Goal: Obtain resource: Download file/media

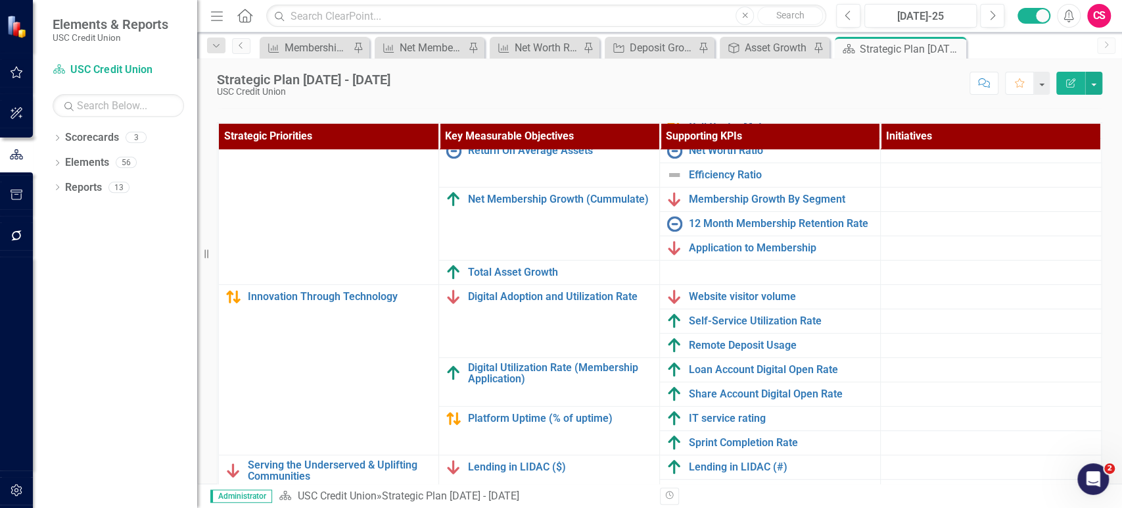
scroll to position [455, 0]
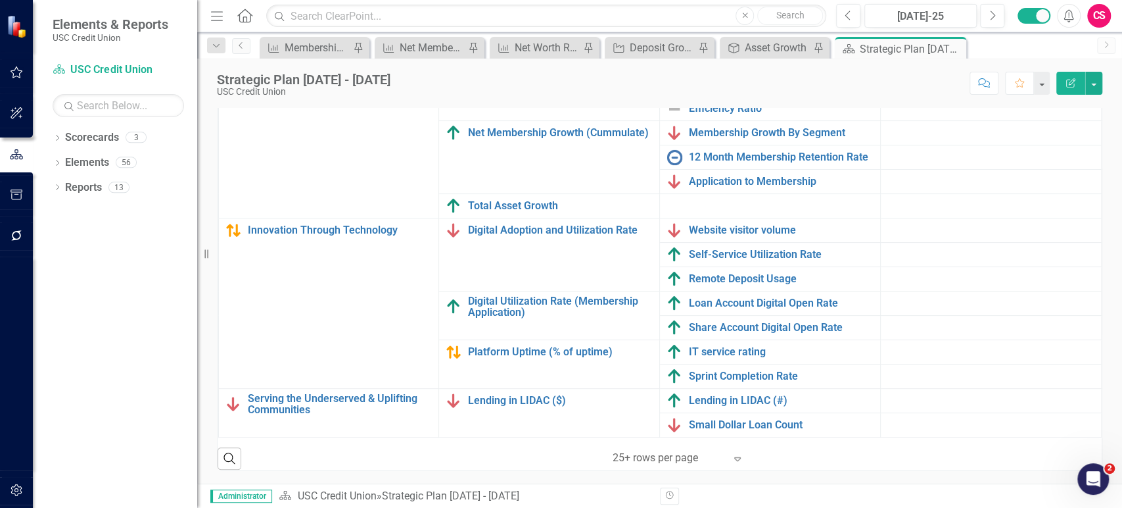
click at [109, 321] on div "Dropdown Scorecards 3 Dropdown USC Credit Union Child Scorecard Template ✈️ Upw…" at bounding box center [115, 317] width 164 height 381
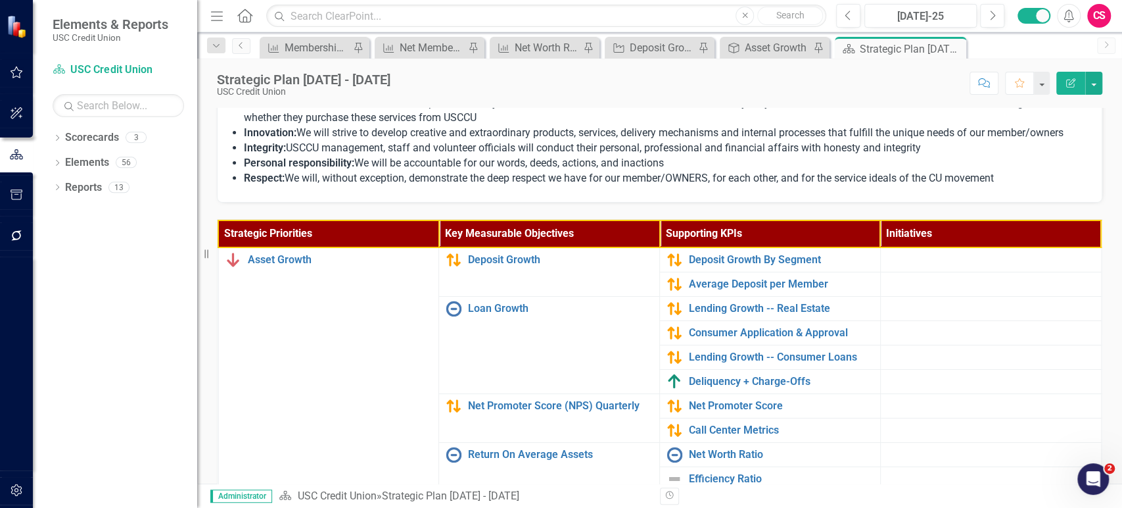
scroll to position [279, 0]
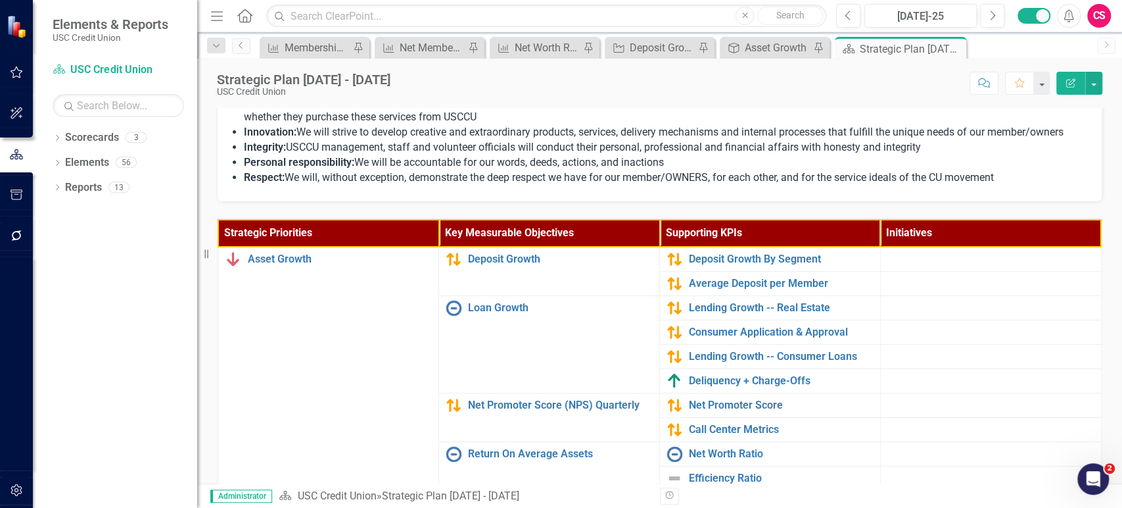
click at [412, 185] on li "Respect: We will, without exception, demonstrate the deep respect we have for o…" at bounding box center [666, 177] width 845 height 15
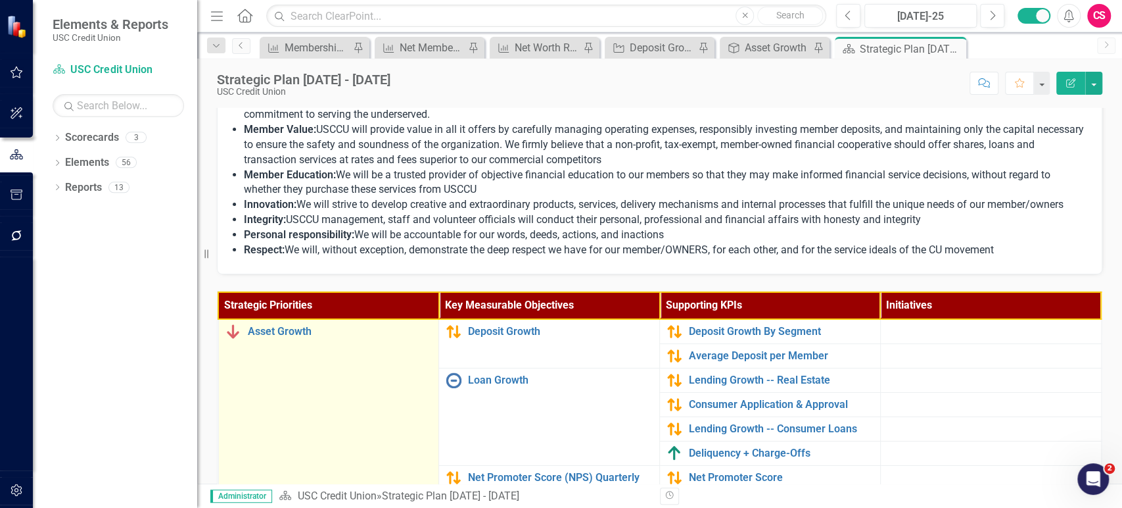
scroll to position [202, 0]
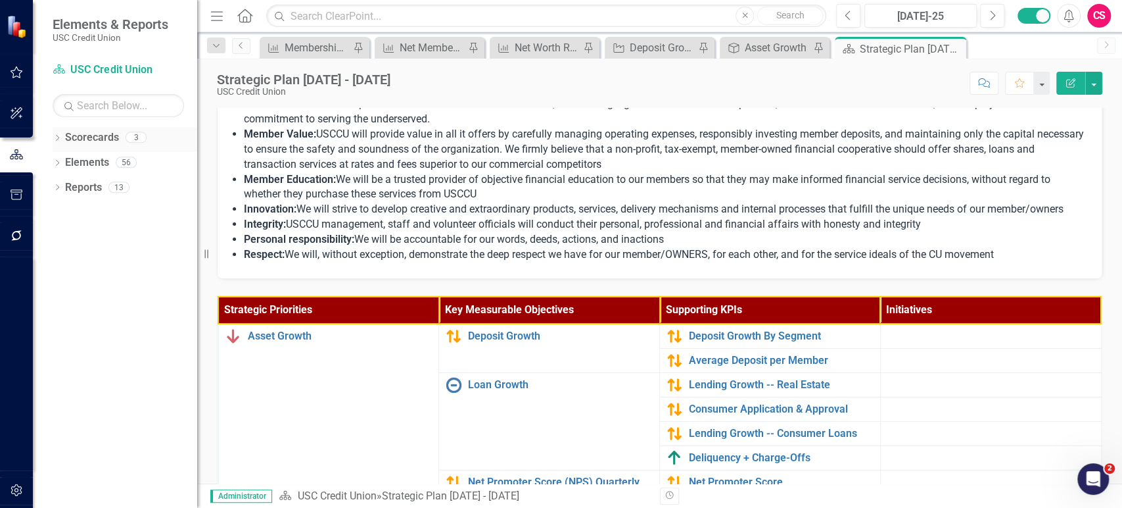
click at [59, 139] on icon "Dropdown" at bounding box center [57, 138] width 9 height 7
click at [56, 213] on icon "Dropdown" at bounding box center [57, 213] width 9 height 7
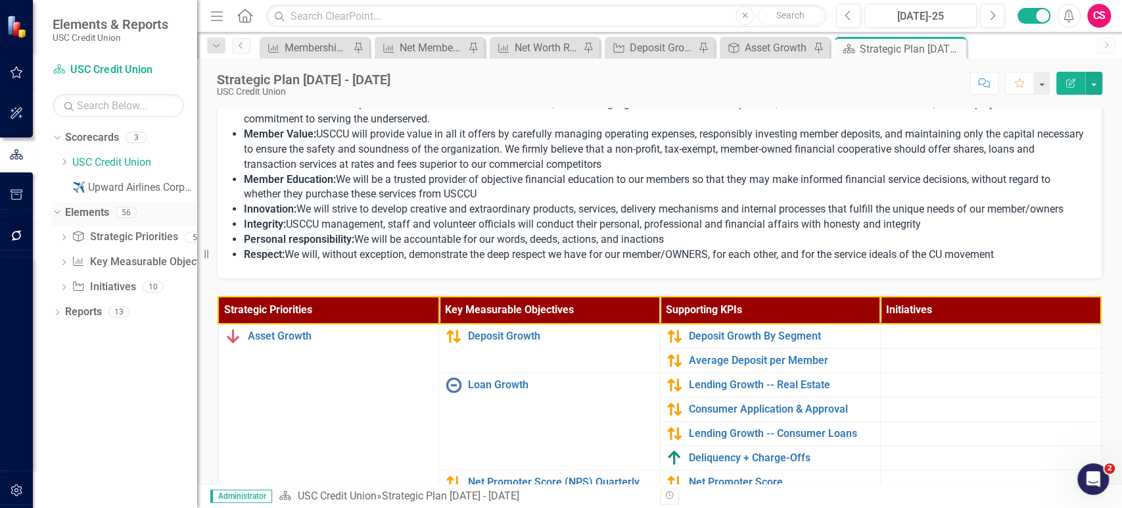
click at [56, 213] on icon "Dropdown" at bounding box center [55, 211] width 7 height 9
click at [55, 239] on icon "Dropdown" at bounding box center [57, 238] width 9 height 7
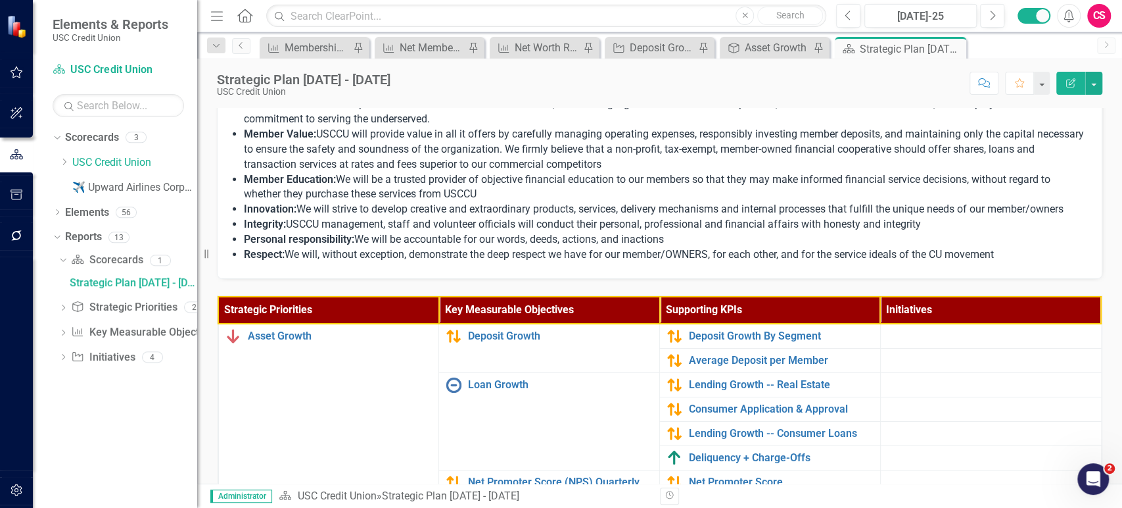
click at [58, 335] on div "Dropdown Scorecard Scorecards 1 Strategic Plan [DATE] - [DATE] Dropdown Strateg…" at bounding box center [125, 310] width 145 height 122
click at [63, 335] on icon "Dropdown" at bounding box center [63, 333] width 9 height 7
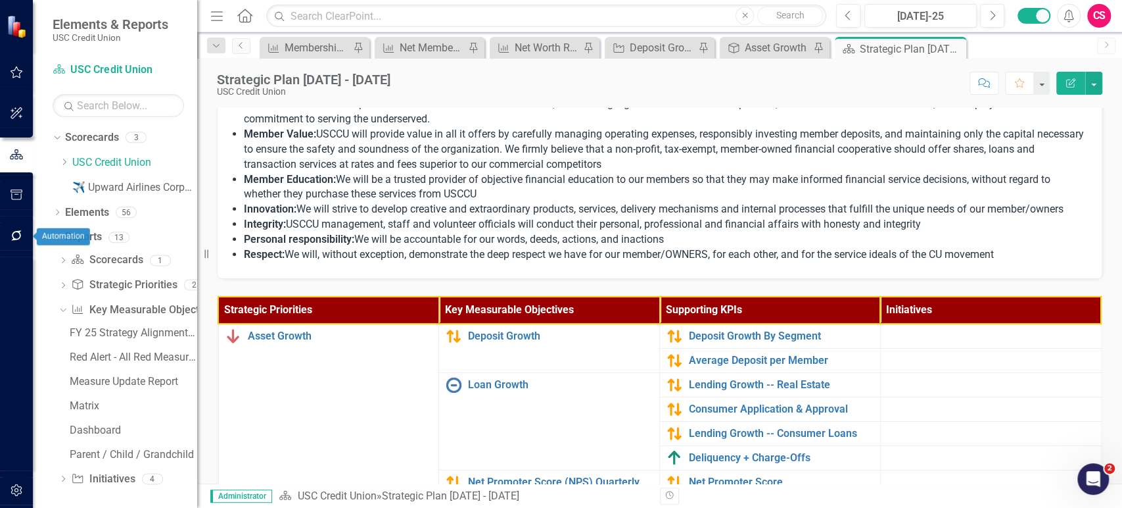
click at [14, 237] on icon "button" at bounding box center [17, 235] width 14 height 11
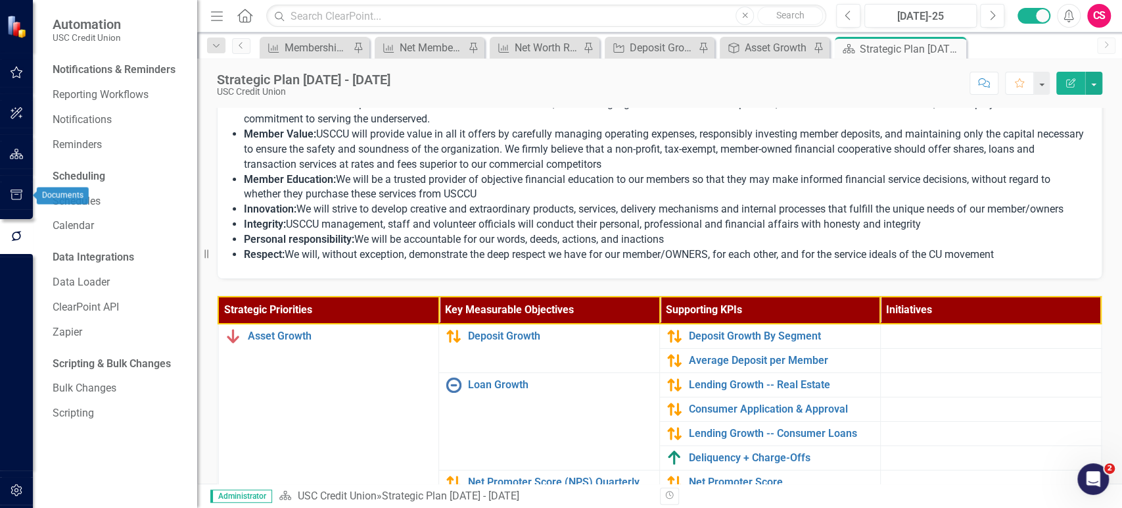
click at [15, 193] on icon "button" at bounding box center [17, 194] width 14 height 11
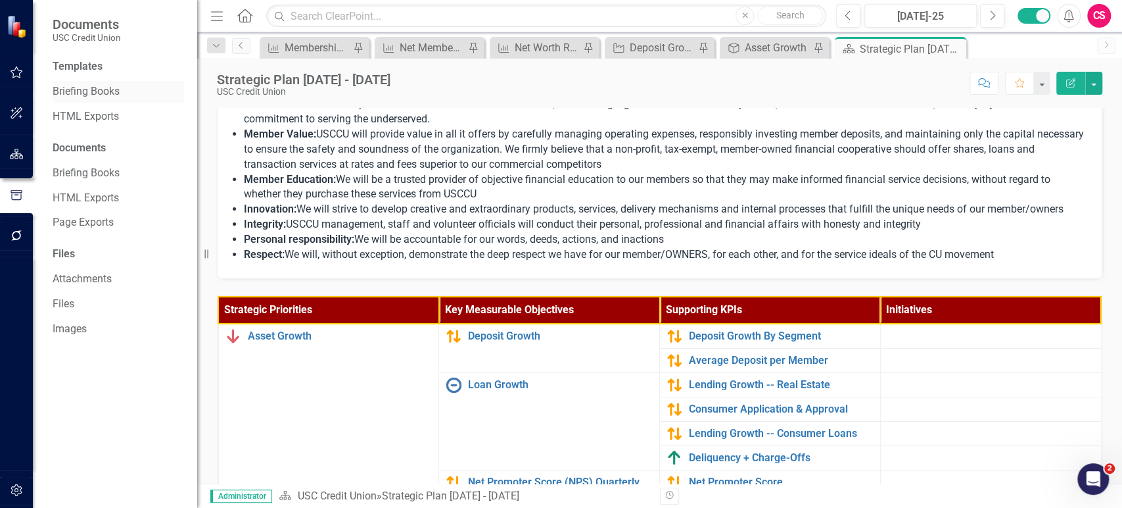
click at [101, 92] on link "Briefing Books" at bounding box center [118, 91] width 131 height 15
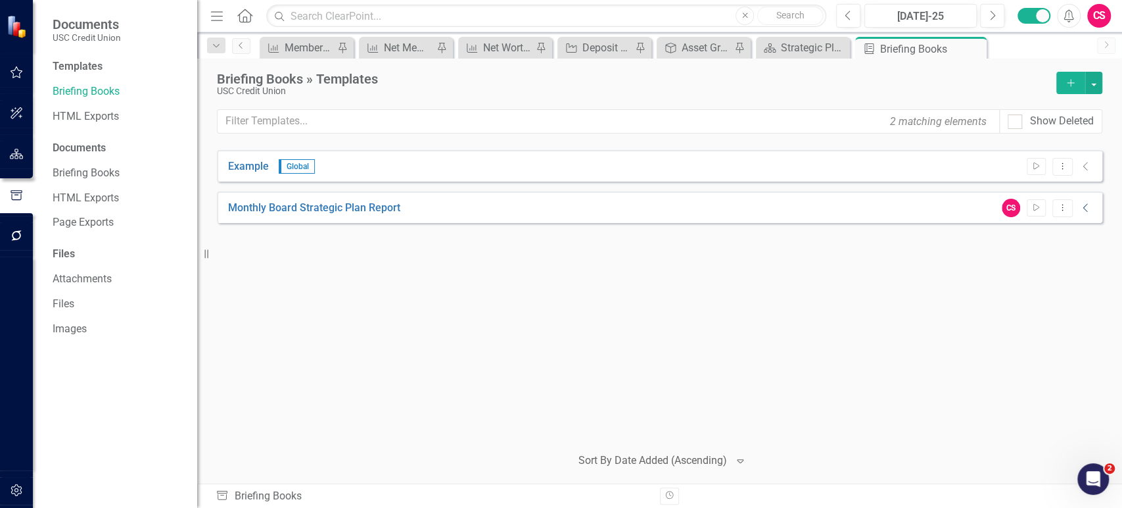
click at [1080, 206] on icon "Collapse" at bounding box center [1086, 207] width 13 height 11
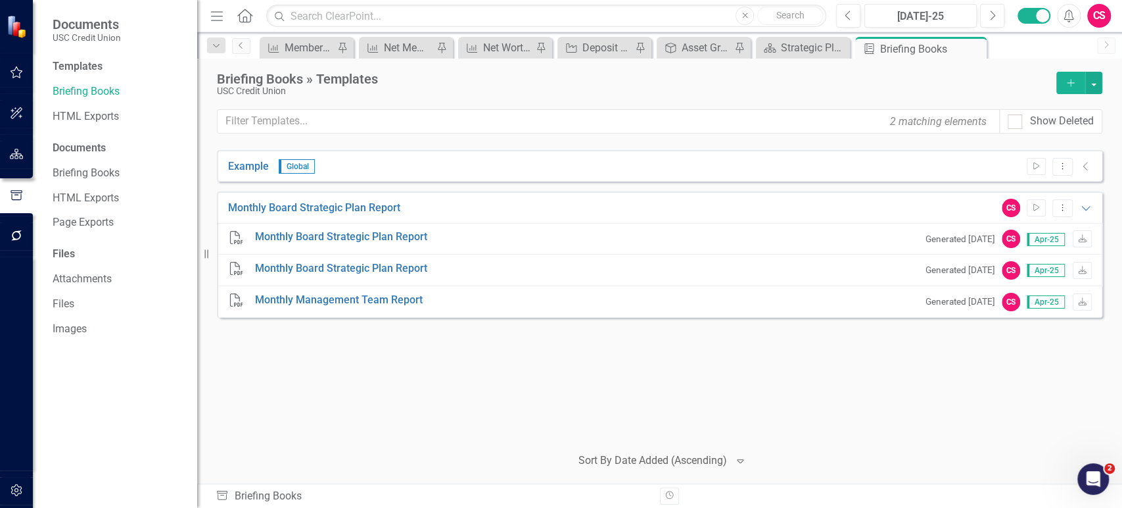
click at [249, 20] on icon "Home" at bounding box center [244, 16] width 17 height 14
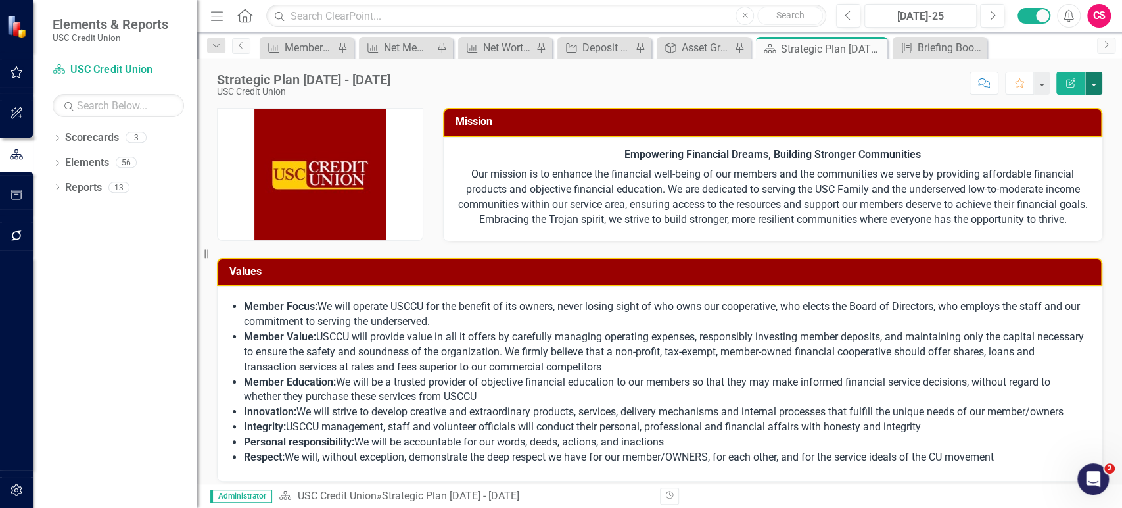
click at [1090, 80] on button "button" at bounding box center [1093, 83] width 17 height 23
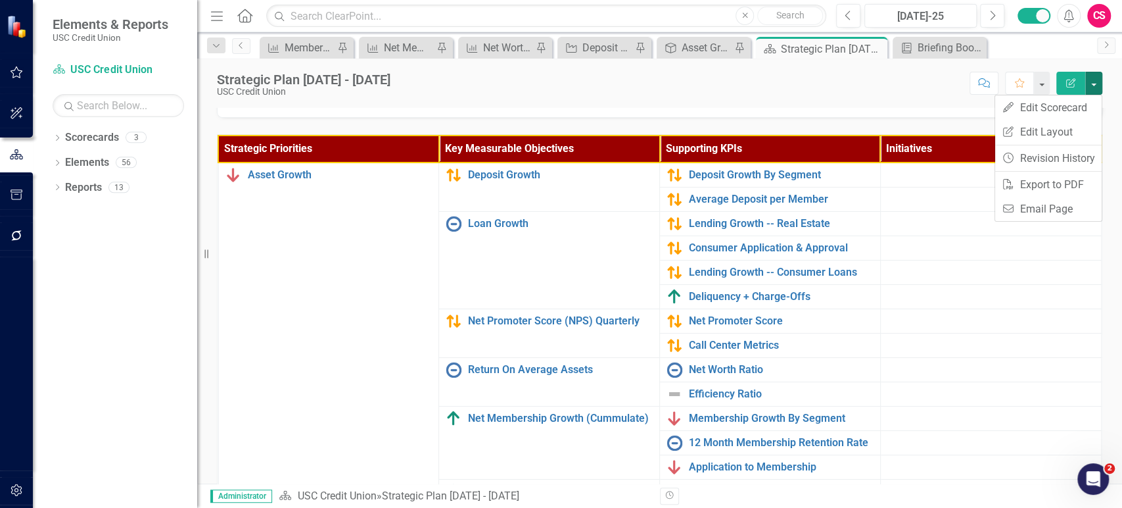
scroll to position [369, 0]
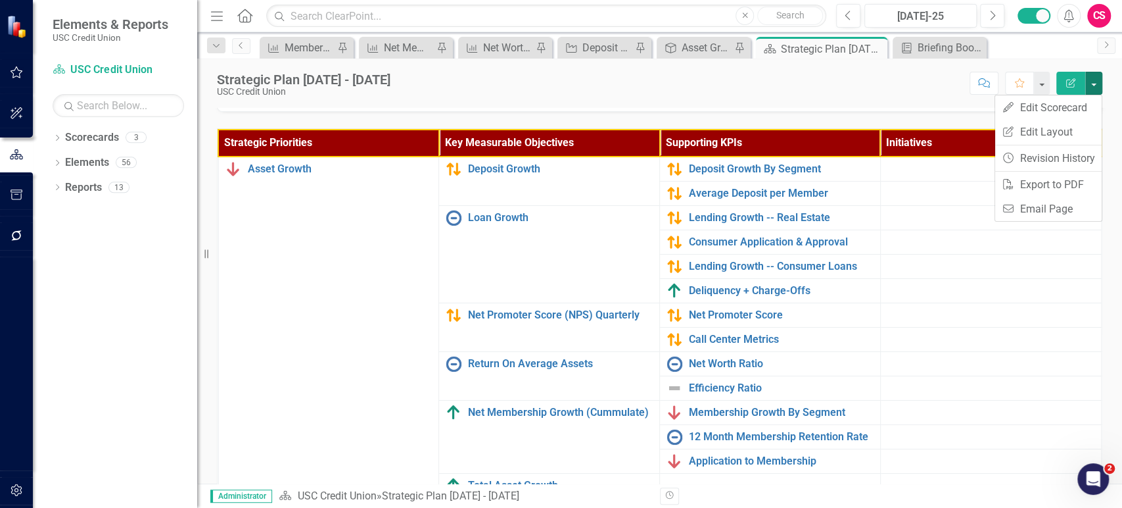
click at [818, 131] on div "Strategic Priorities Key Measurable Objectives Supporting KPIs Initiatives Asse…" at bounding box center [659, 327] width 905 height 431
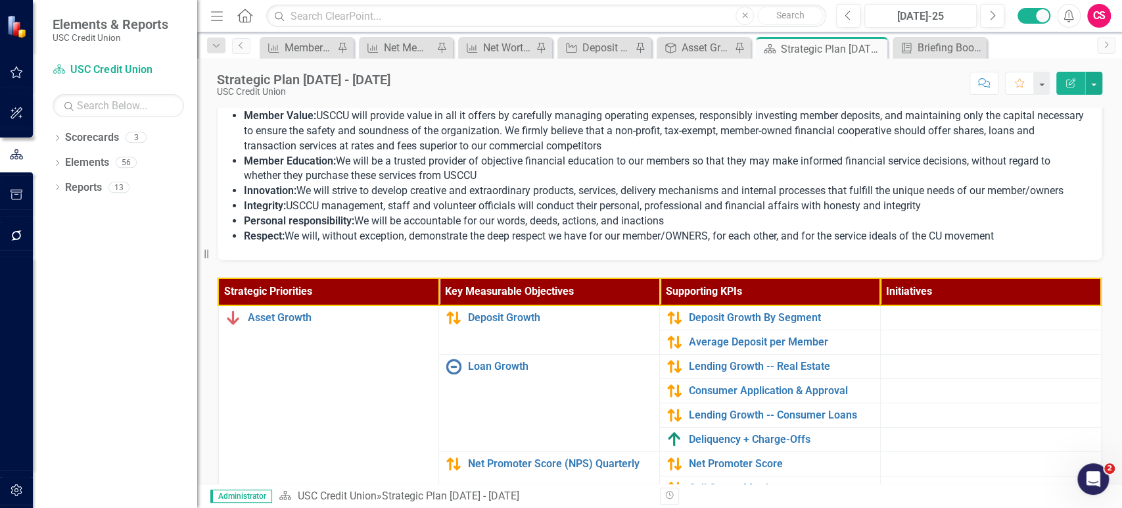
scroll to position [219, 0]
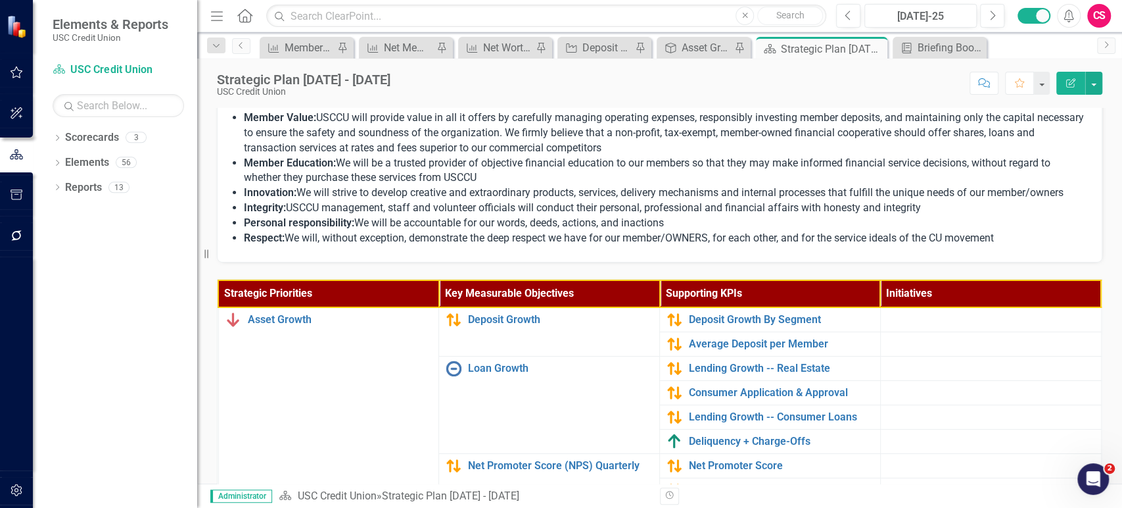
click at [1059, 307] on th "Initiatives" at bounding box center [990, 293] width 221 height 27
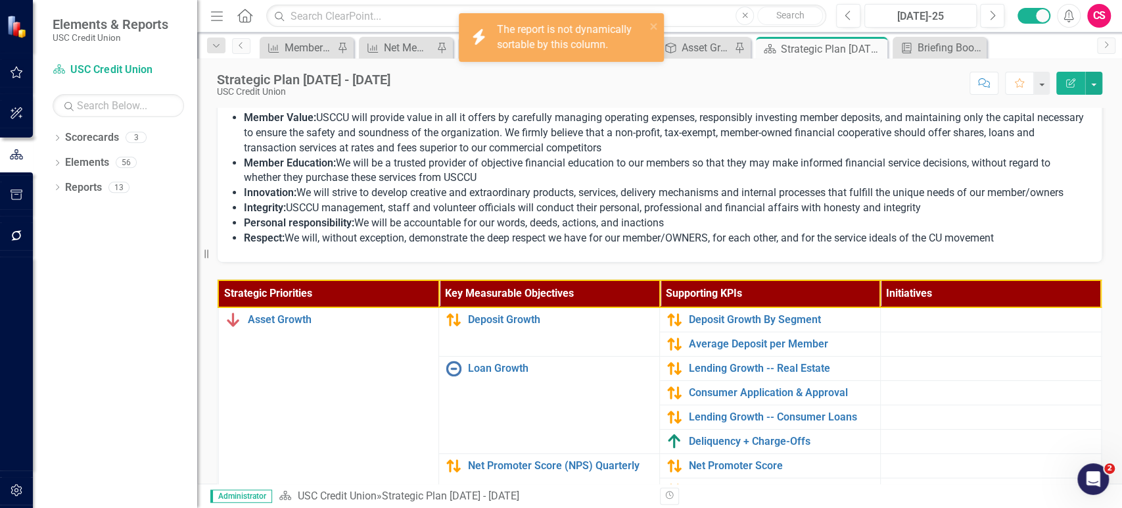
click at [1059, 307] on th "Initiatives" at bounding box center [990, 293] width 221 height 27
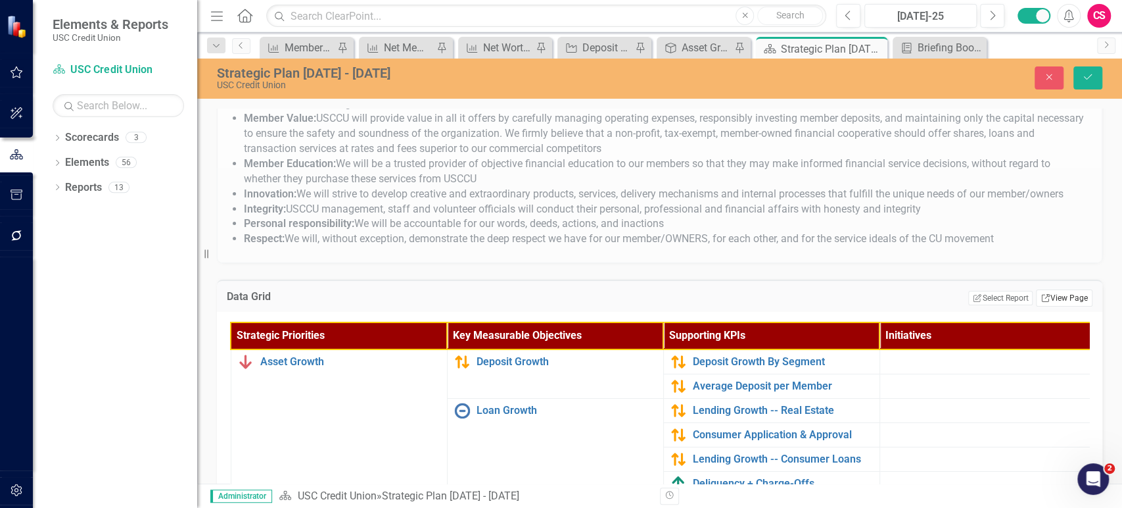
click at [1068, 306] on link "Link View Page" at bounding box center [1064, 297] width 57 height 17
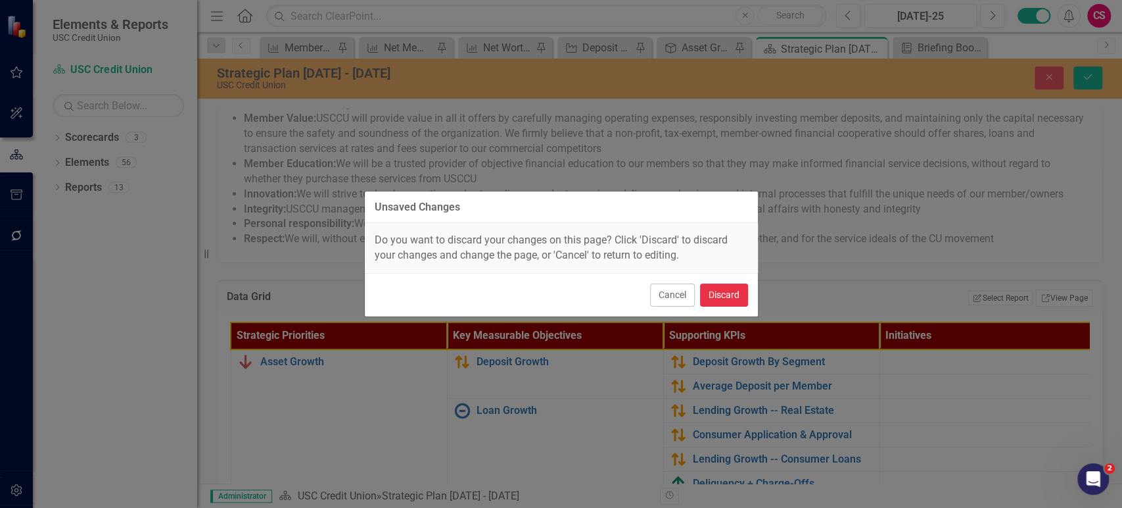
click at [733, 291] on button "Discard" at bounding box center [724, 294] width 48 height 23
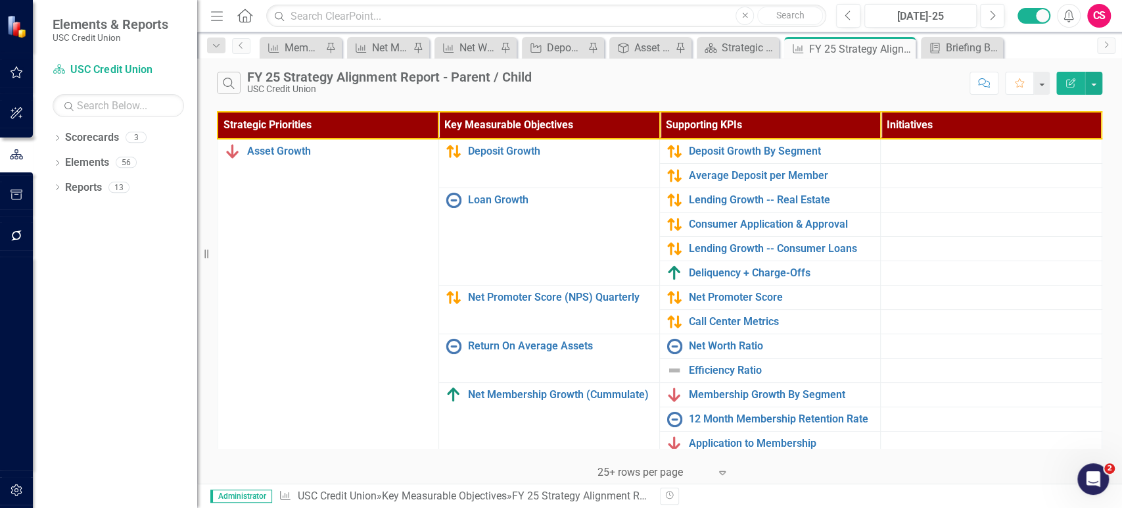
click at [1066, 84] on icon "button" at bounding box center [1070, 82] width 9 height 9
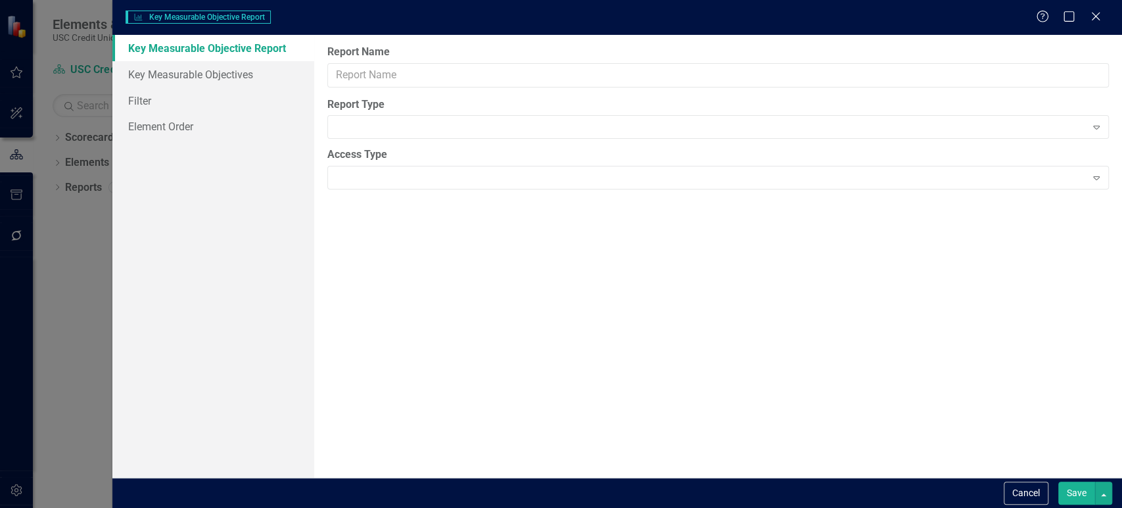
type input "FY 25 Strategy Alignment Report - Parent / Child"
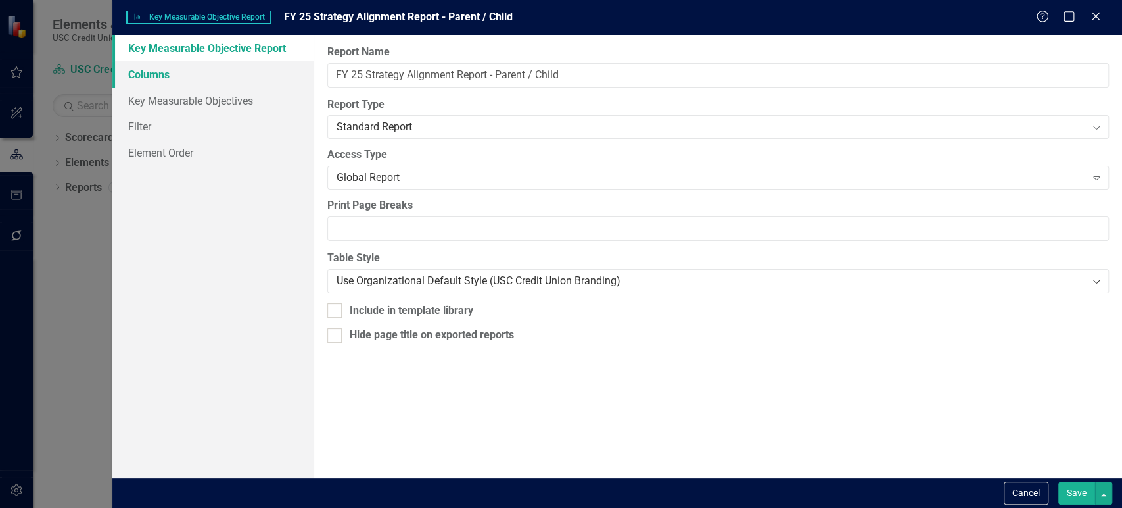
click at [237, 70] on link "Columns" at bounding box center [213, 74] width 202 height 26
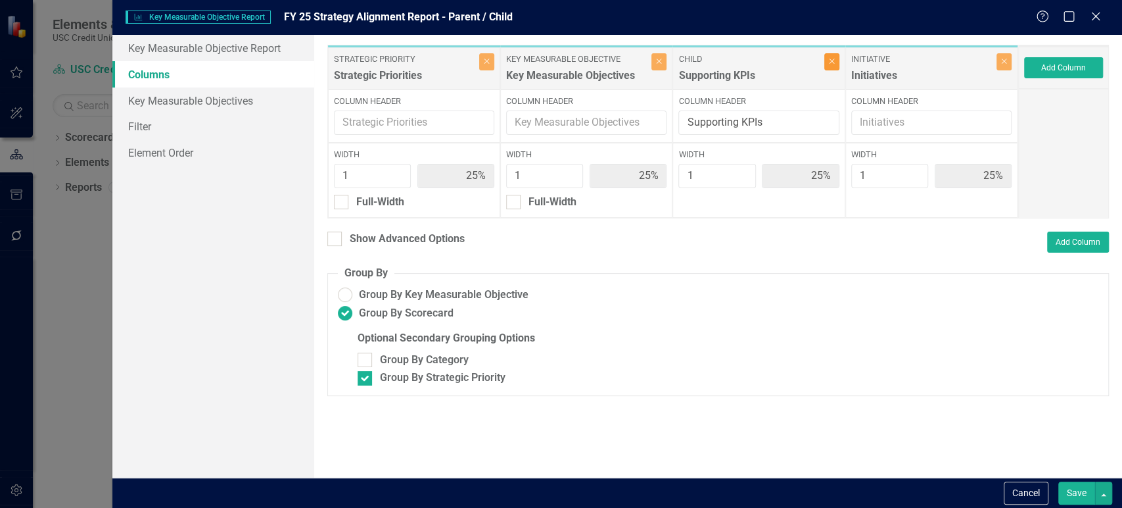
click at [829, 60] on icon "Close" at bounding box center [832, 61] width 6 height 8
type input "33%"
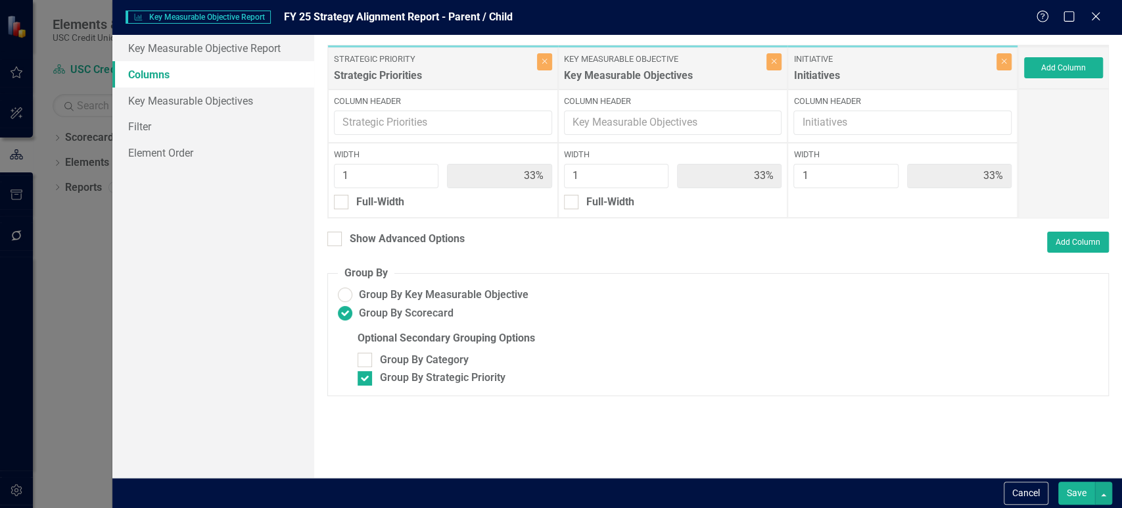
click at [1066, 487] on button "Save" at bounding box center [1076, 492] width 37 height 23
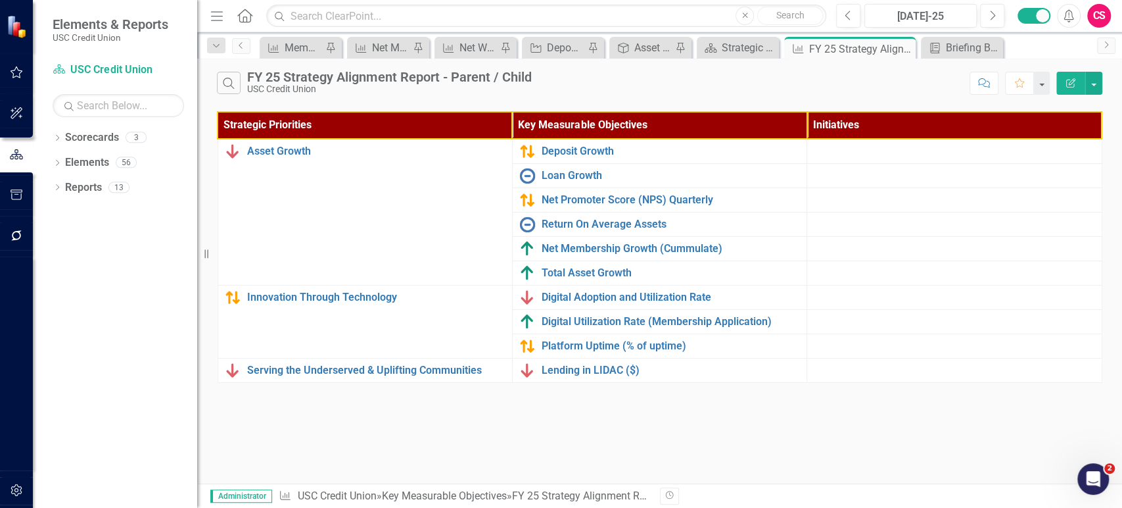
click at [1065, 87] on icon "Edit Report" at bounding box center [1071, 82] width 12 height 9
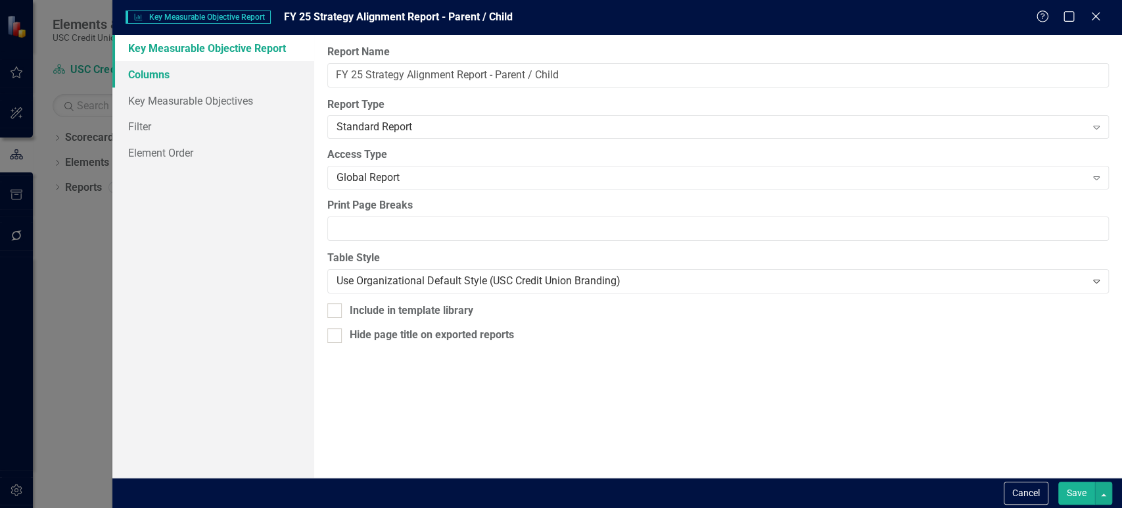
click at [189, 72] on link "Columns" at bounding box center [213, 74] width 202 height 26
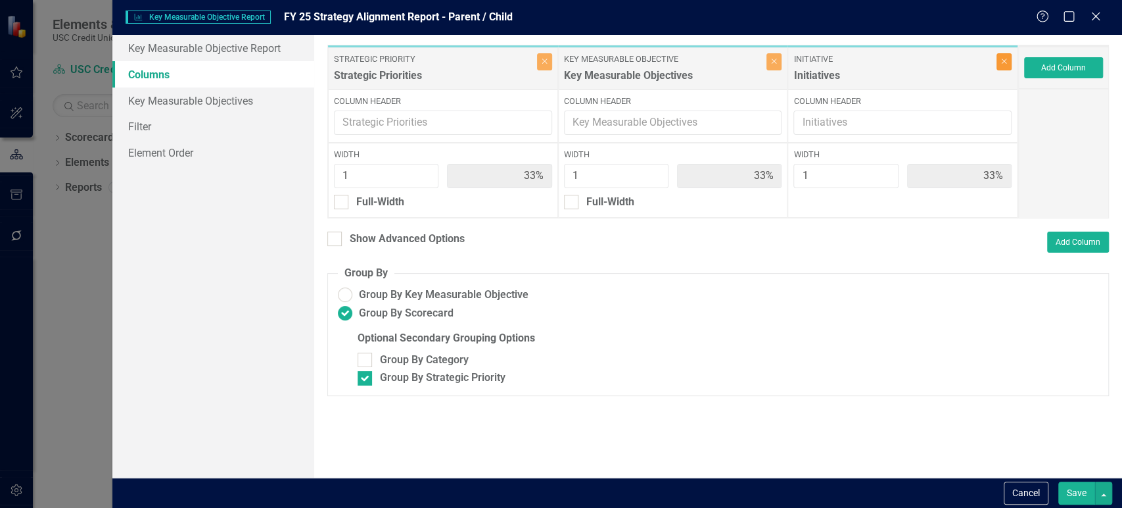
click at [1004, 64] on icon "Close" at bounding box center [1004, 61] width 6 height 8
type input "50%"
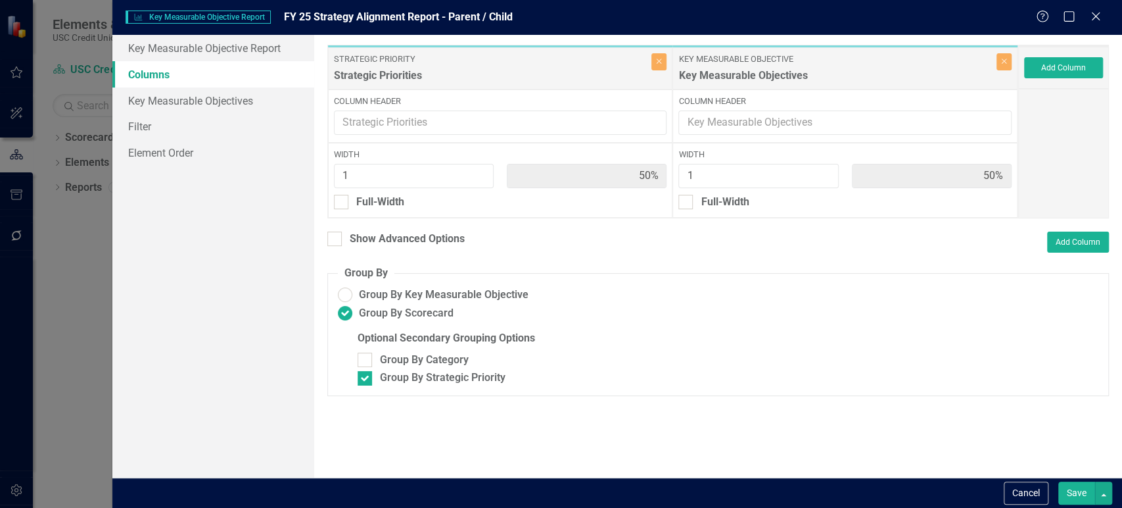
click at [1073, 489] on button "Save" at bounding box center [1076, 492] width 37 height 23
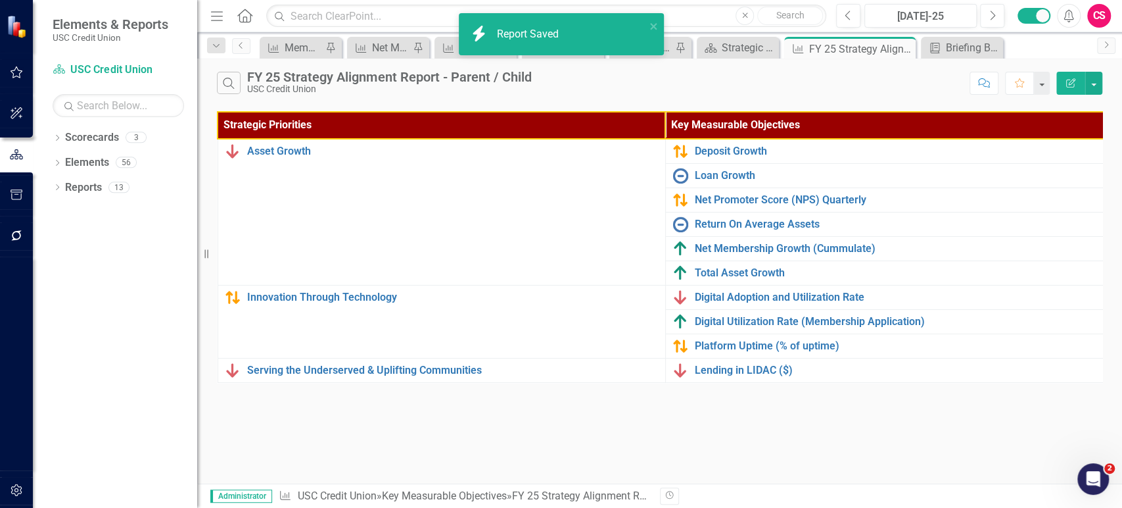
click at [1070, 88] on button "Edit Report" at bounding box center [1070, 83] width 29 height 23
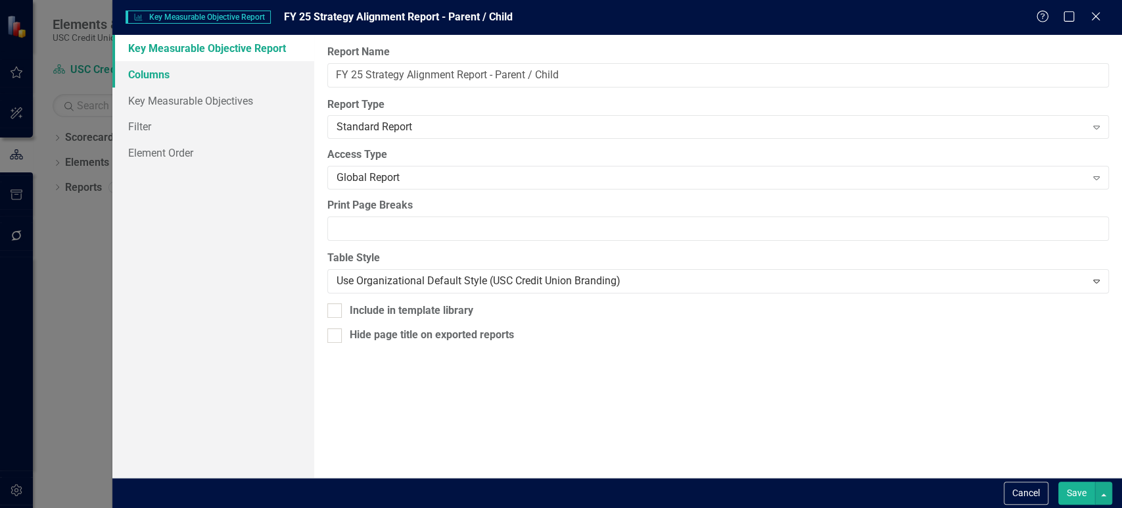
click at [166, 67] on link "Columns" at bounding box center [213, 74] width 202 height 26
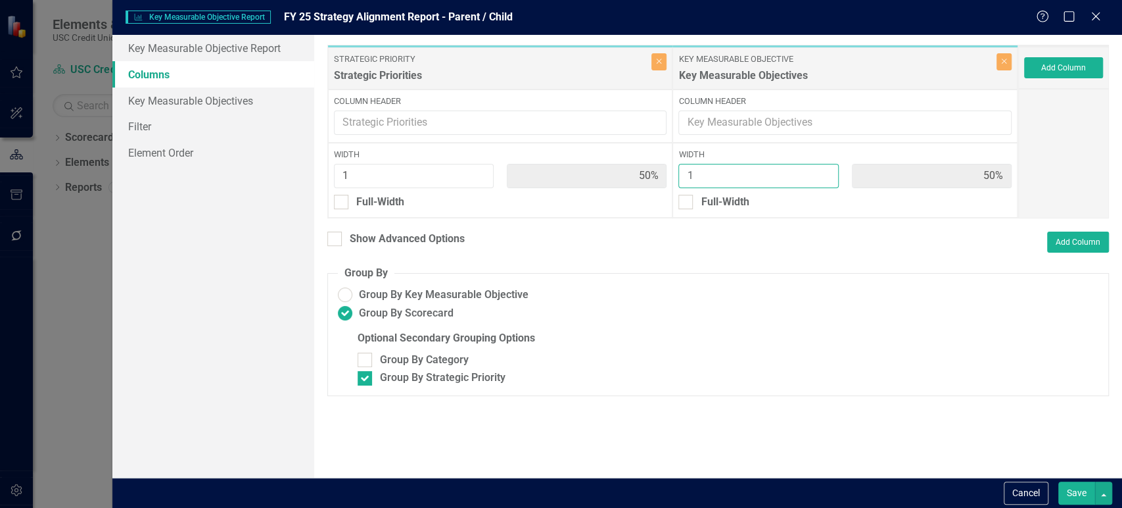
click at [822, 167] on input "1" at bounding box center [758, 176] width 160 height 24
type input "2"
type input "33%"
type input "67%"
click at [823, 170] on input "2" at bounding box center [758, 176] width 160 height 24
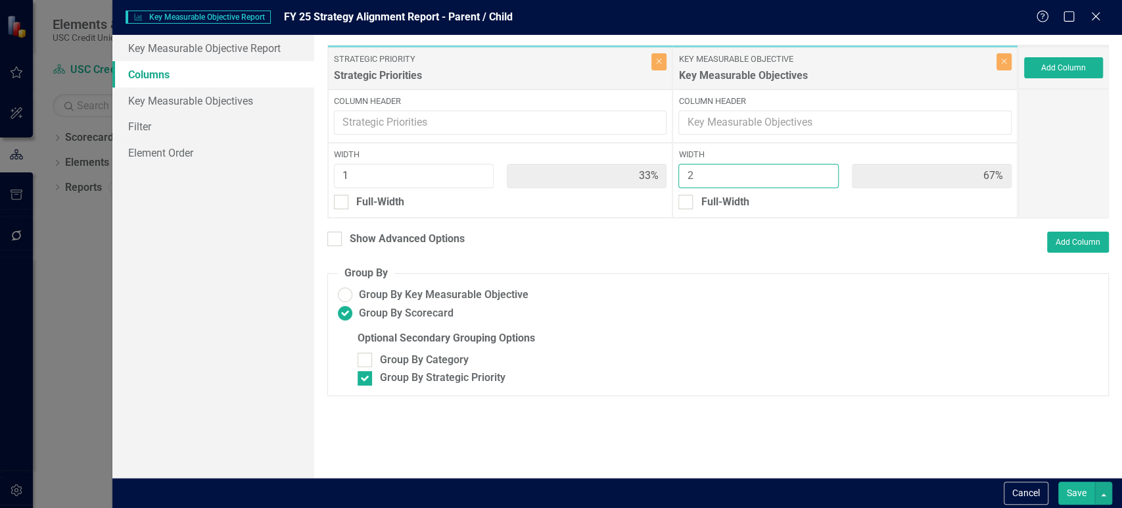
type input "3"
type input "25%"
type input "75%"
type input "3"
click at [823, 170] on input "3" at bounding box center [758, 176] width 160 height 24
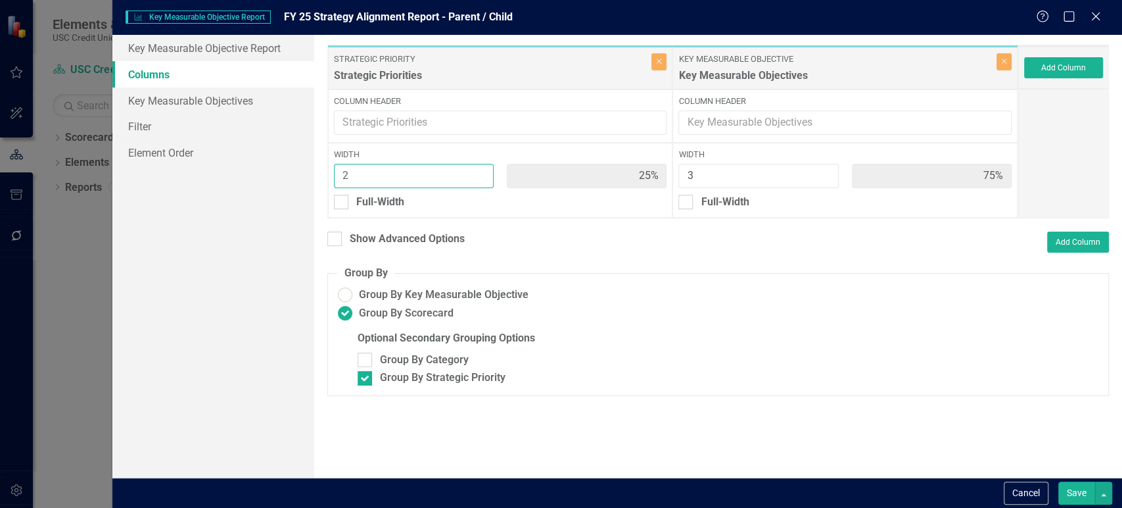
type input "2"
click at [479, 173] on input "2" at bounding box center [414, 176] width 160 height 24
type input "40%"
type input "60%"
drag, startPoint x: 1069, startPoint y: 492, endPoint x: 999, endPoint y: 476, distance: 72.2
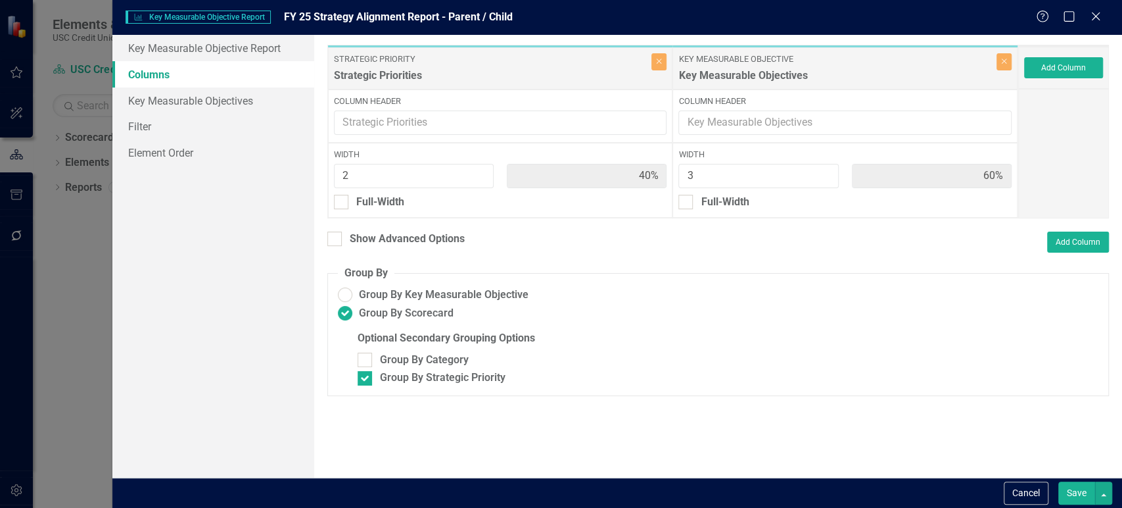
click at [1069, 493] on button "Save" at bounding box center [1076, 492] width 37 height 23
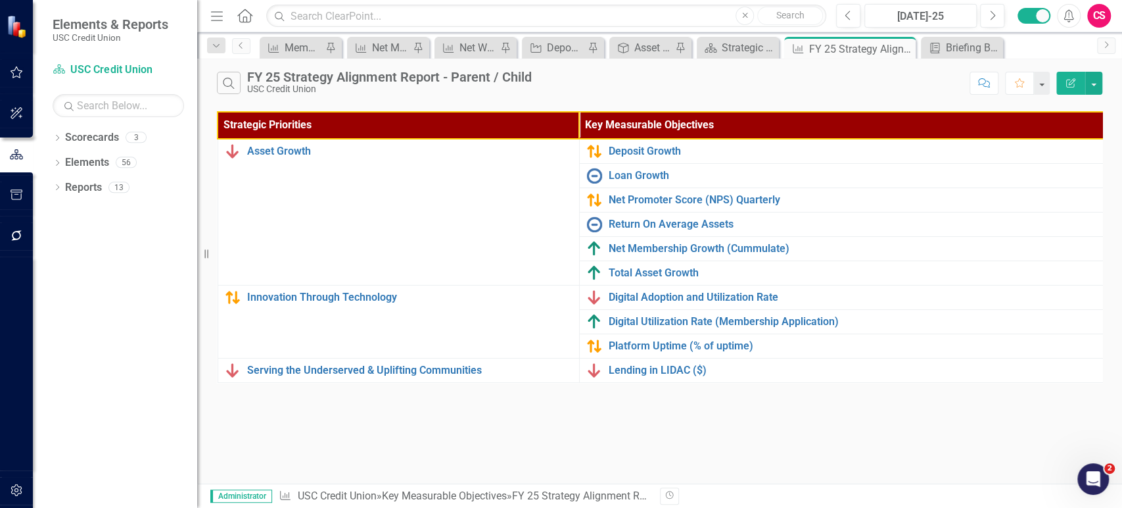
click at [1076, 83] on icon "Edit Report" at bounding box center [1071, 82] width 12 height 9
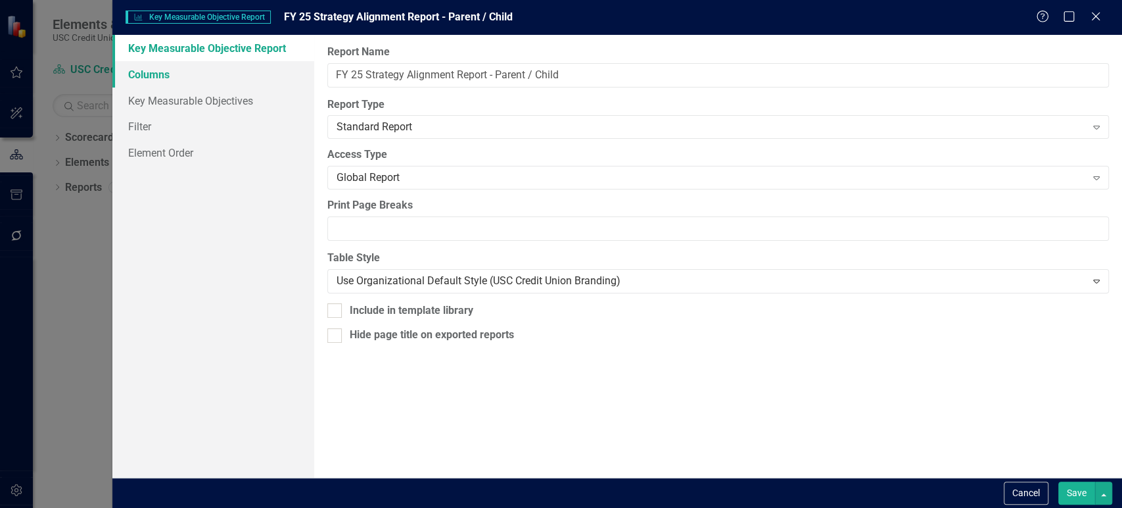
click at [238, 71] on link "Columns" at bounding box center [213, 74] width 202 height 26
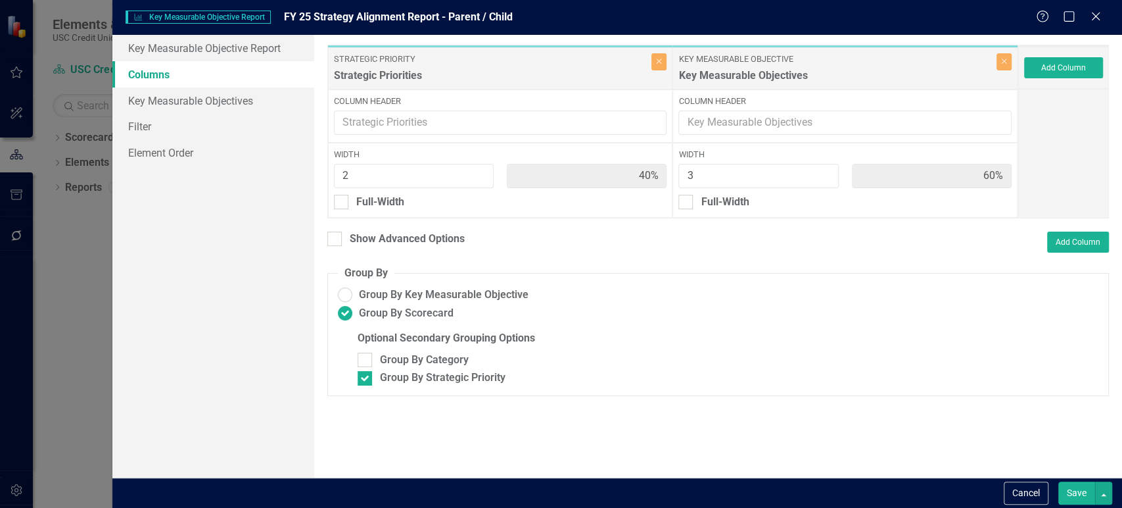
click at [1068, 78] on div "Add Column" at bounding box center [1063, 68] width 91 height 42
click at [1056, 69] on button "Add Column" at bounding box center [1063, 67] width 79 height 21
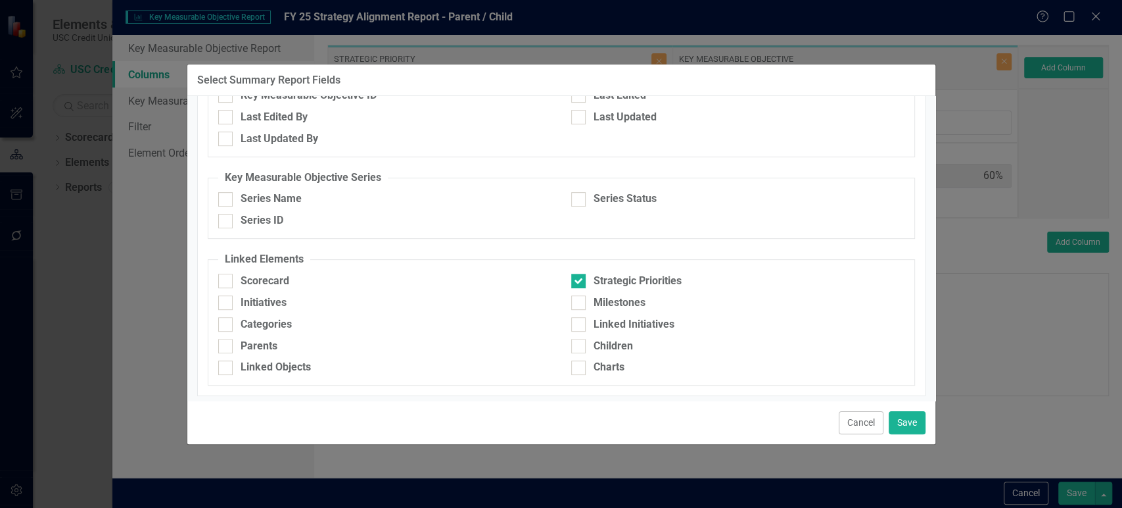
scroll to position [337, 0]
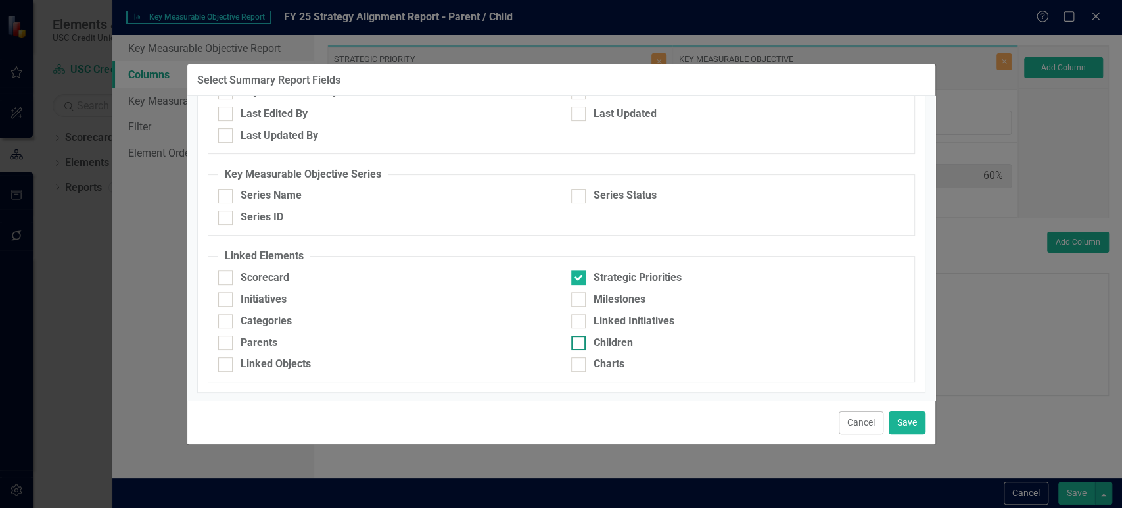
click at [571, 344] on div at bounding box center [578, 342] width 14 height 14
click at [571, 344] on input "Children" at bounding box center [575, 339] width 9 height 9
checkbox input "true"
click at [905, 431] on button "Save" at bounding box center [907, 422] width 37 height 23
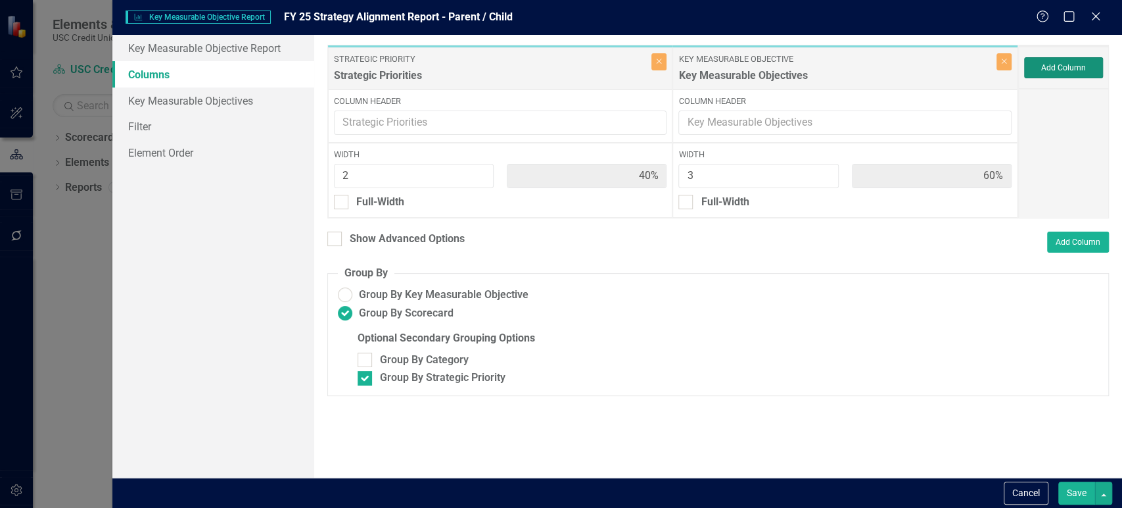
type input "33%"
type input "50%"
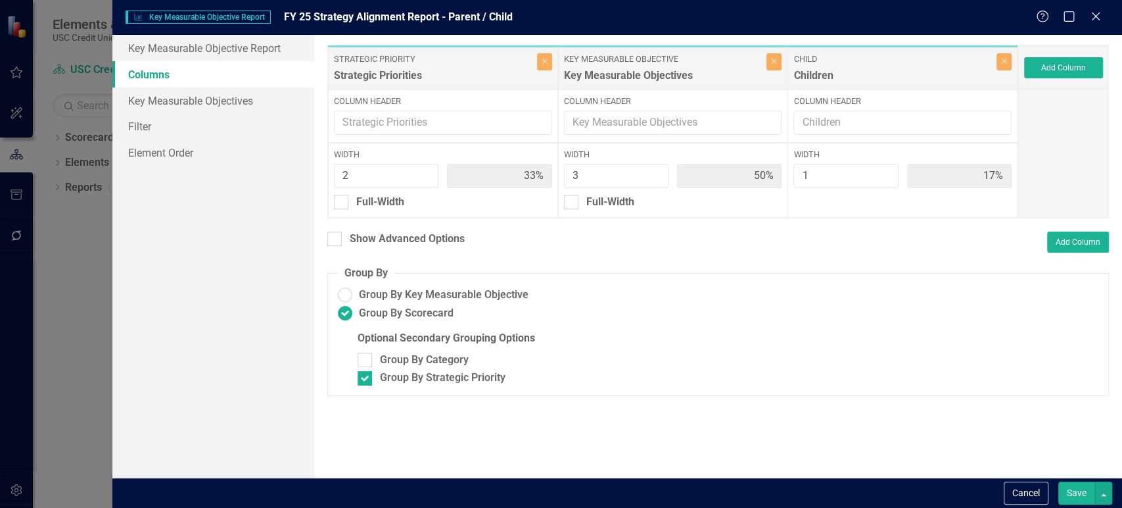
click at [1076, 489] on button "Save" at bounding box center [1076, 492] width 37 height 23
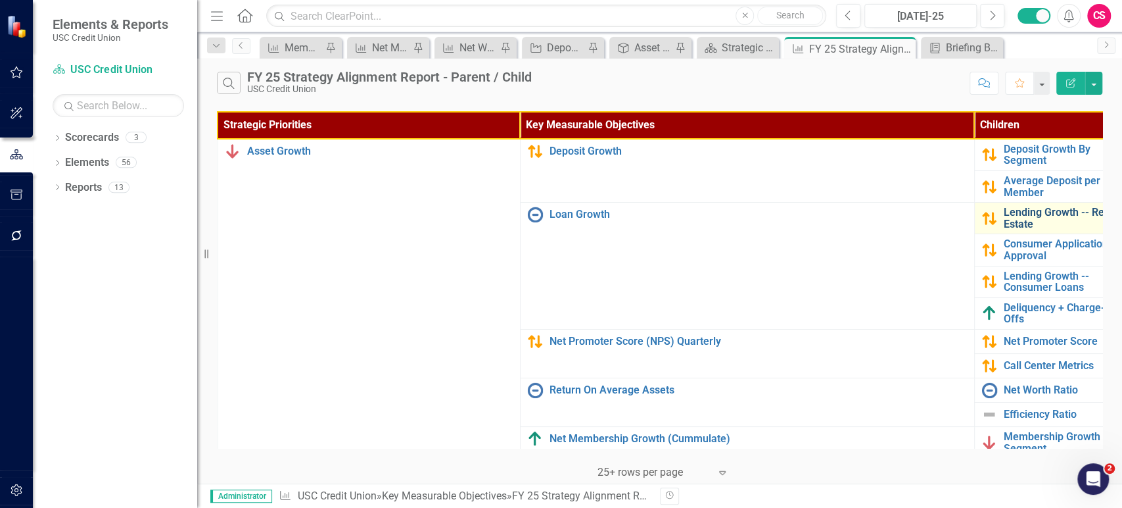
scroll to position [0, 0]
click at [1066, 80] on icon "Edit Report" at bounding box center [1071, 82] width 12 height 9
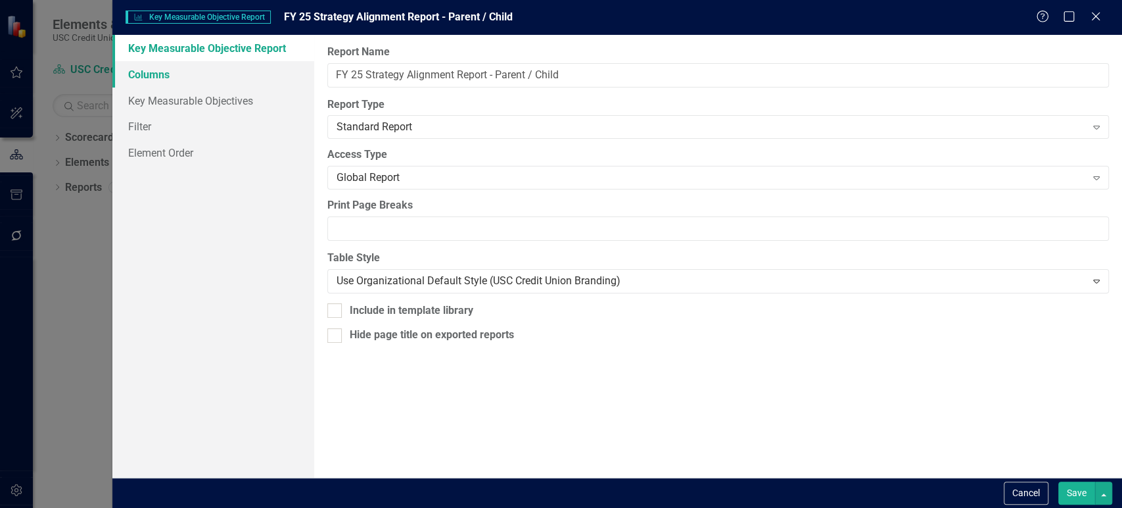
click at [229, 83] on link "Columns" at bounding box center [213, 74] width 202 height 26
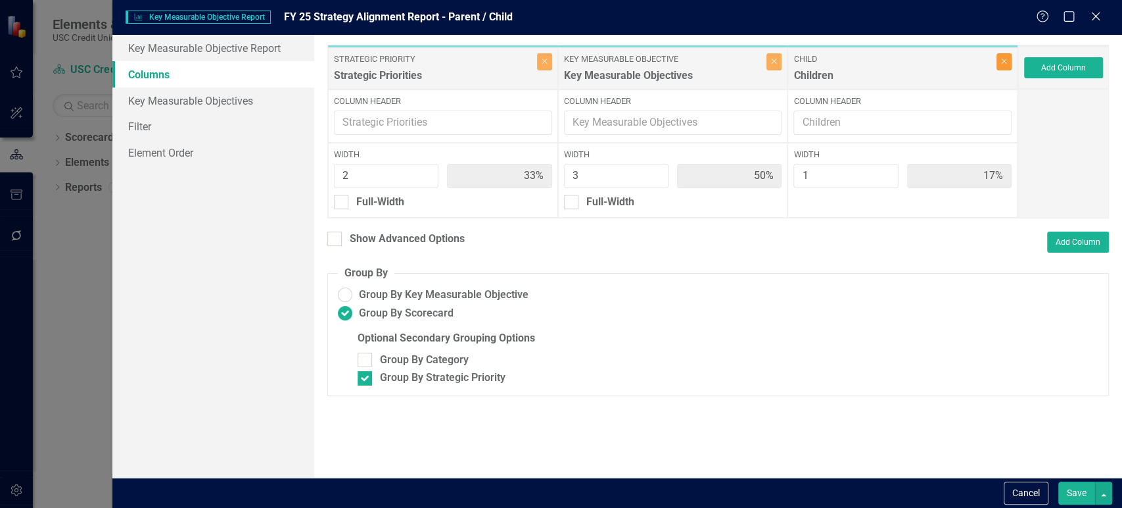
click at [1007, 55] on button "Close" at bounding box center [1004, 61] width 15 height 17
type input "40%"
type input "60%"
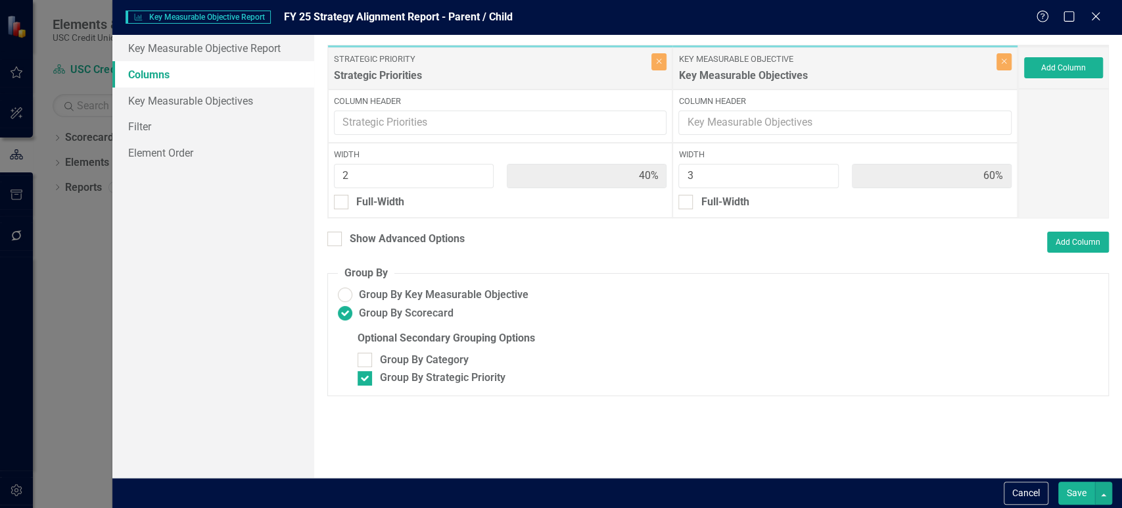
click at [1078, 496] on button "Save" at bounding box center [1076, 492] width 37 height 23
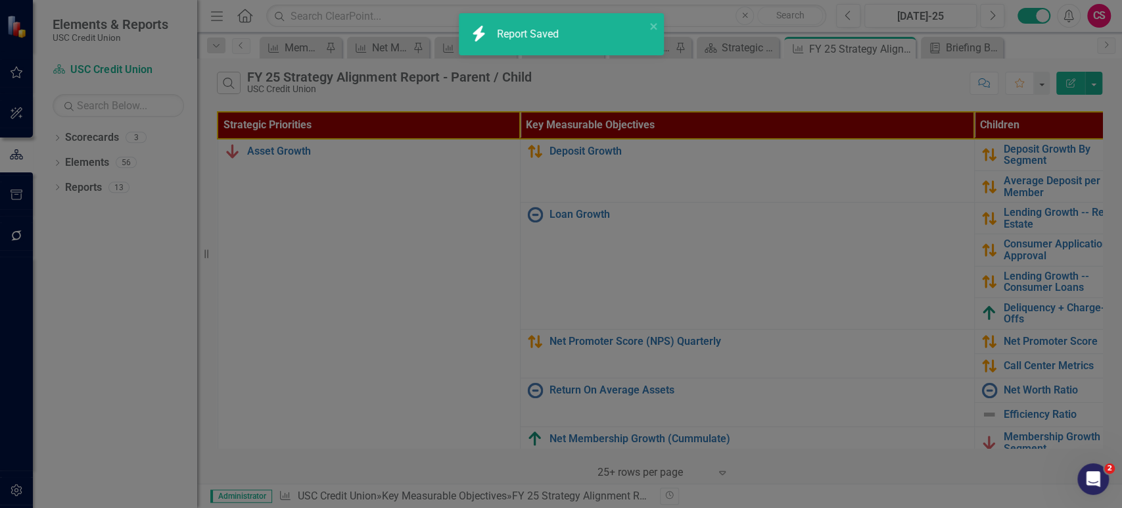
radio input "false"
checkbox input "false"
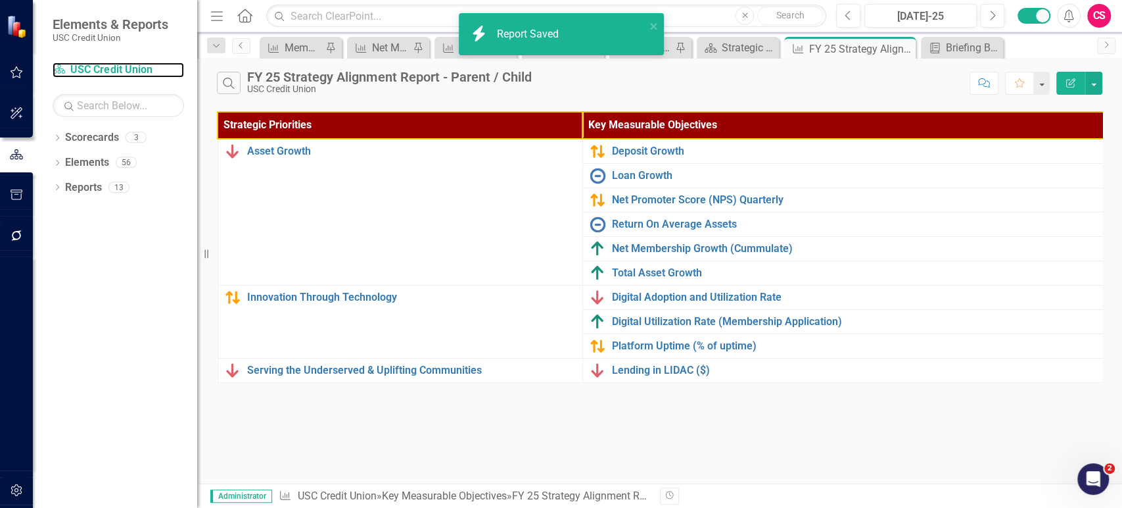
click at [97, 68] on link "Scorecard USC Credit Union" at bounding box center [118, 69] width 131 height 15
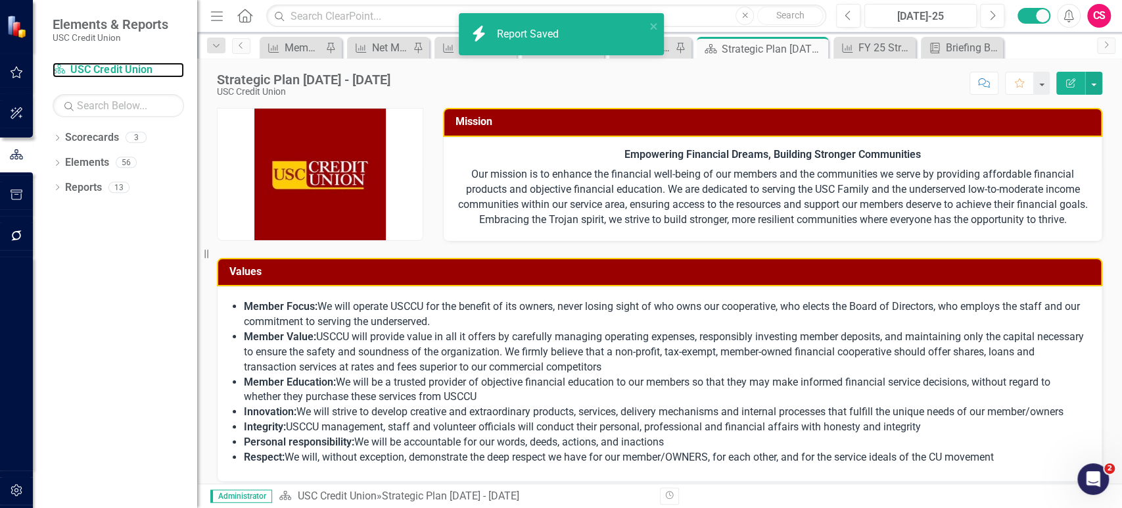
click at [97, 68] on link "Scorecard USC Credit Union" at bounding box center [118, 69] width 131 height 15
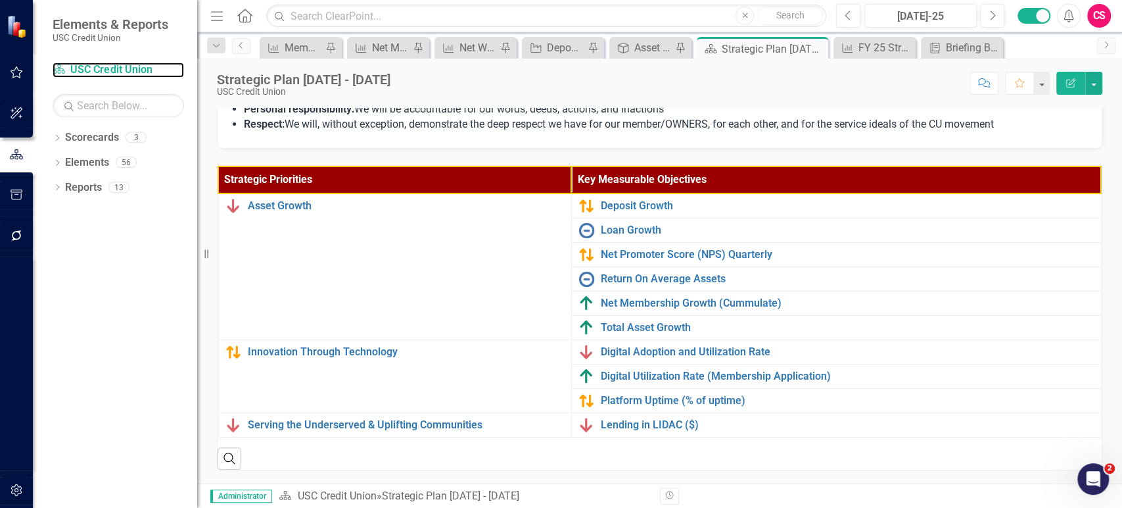
scroll to position [354, 0]
click at [1097, 87] on button "button" at bounding box center [1093, 83] width 17 height 23
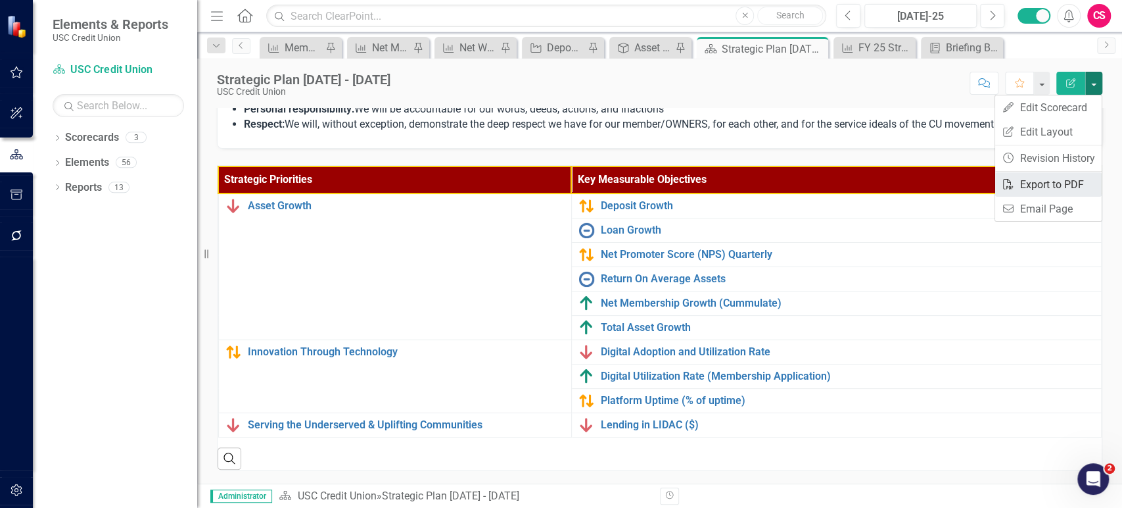
click at [1027, 183] on link "PDF Export to PDF" at bounding box center [1048, 184] width 107 height 24
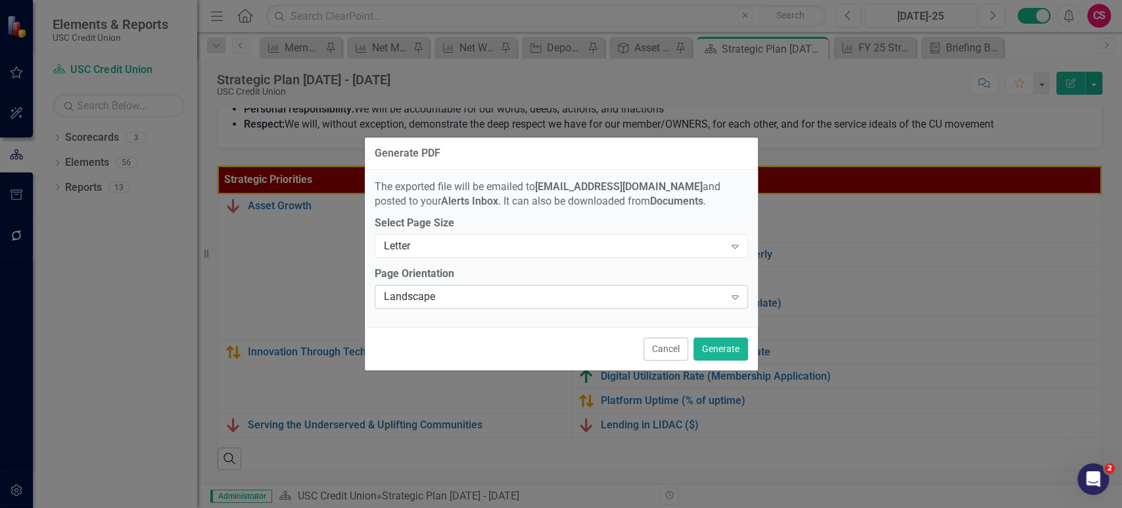
click at [609, 293] on div "Landscape" at bounding box center [554, 296] width 341 height 15
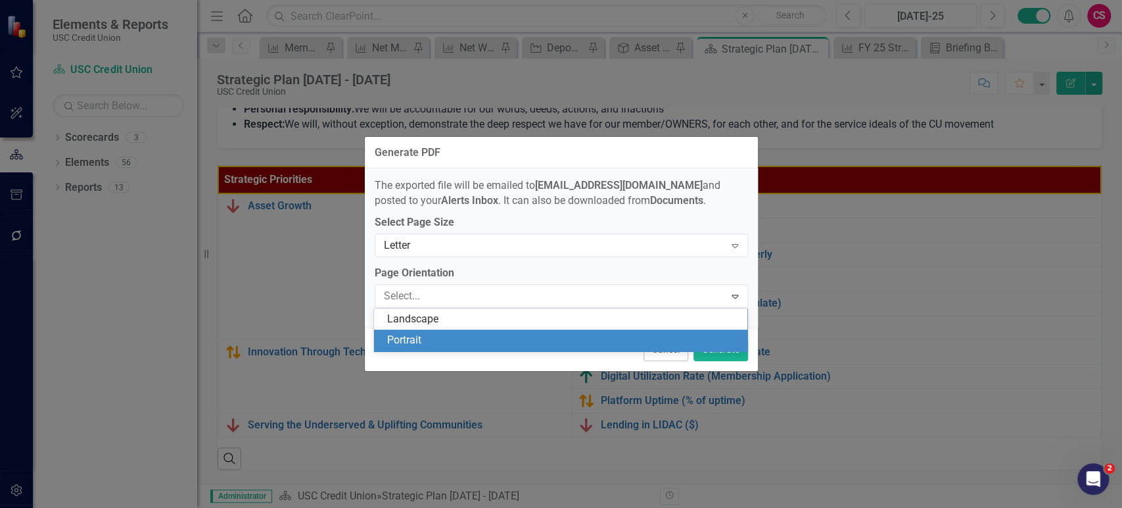
drag, startPoint x: 532, startPoint y: 326, endPoint x: 531, endPoint y: 346, distance: 20.4
click at [531, 346] on div "Landscape Portrait" at bounding box center [560, 329] width 373 height 43
click at [531, 346] on div "Portrait" at bounding box center [563, 340] width 352 height 15
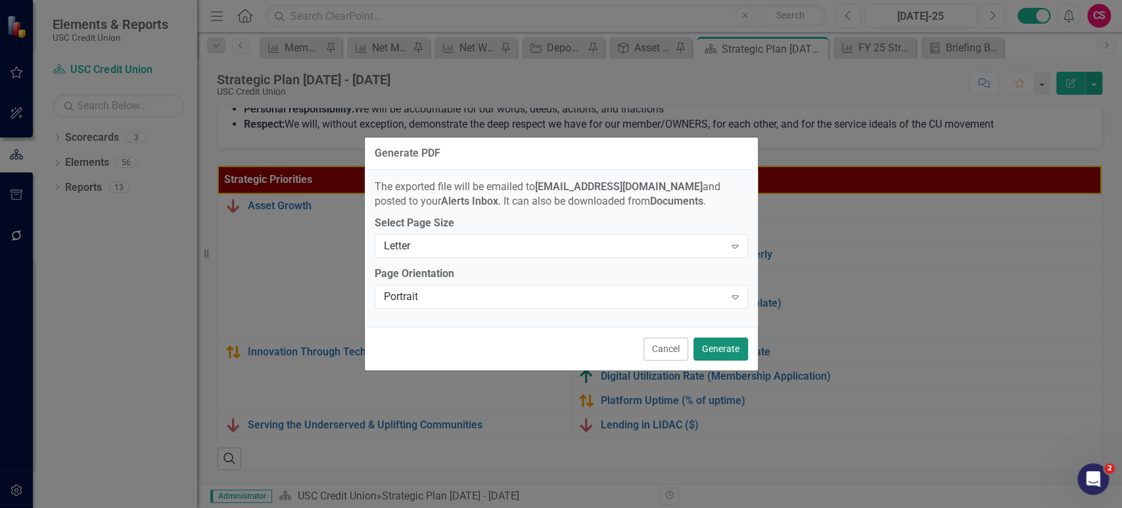
click at [704, 354] on button "Generate" at bounding box center [721, 348] width 55 height 23
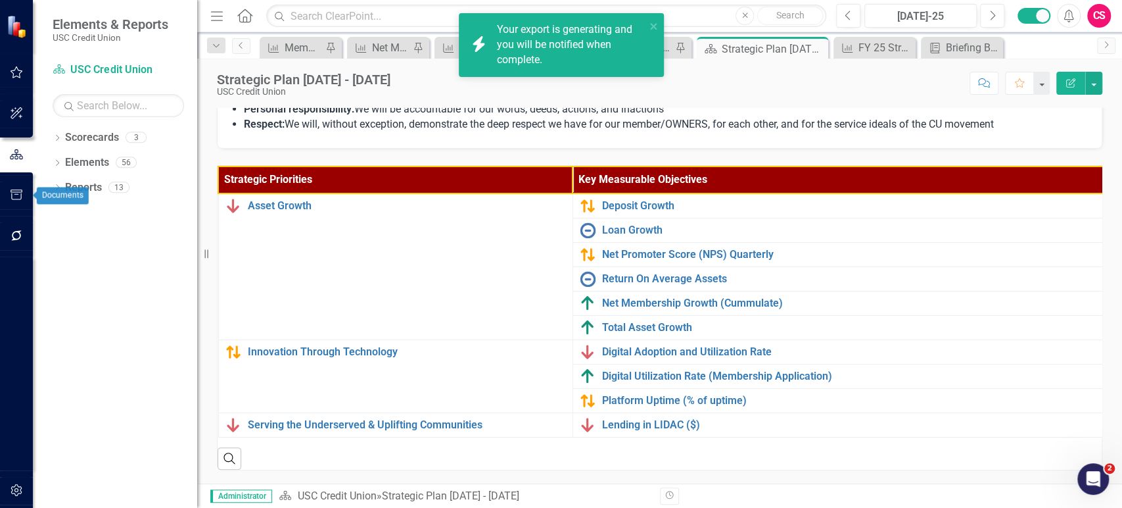
click at [14, 189] on icon "button" at bounding box center [17, 194] width 14 height 11
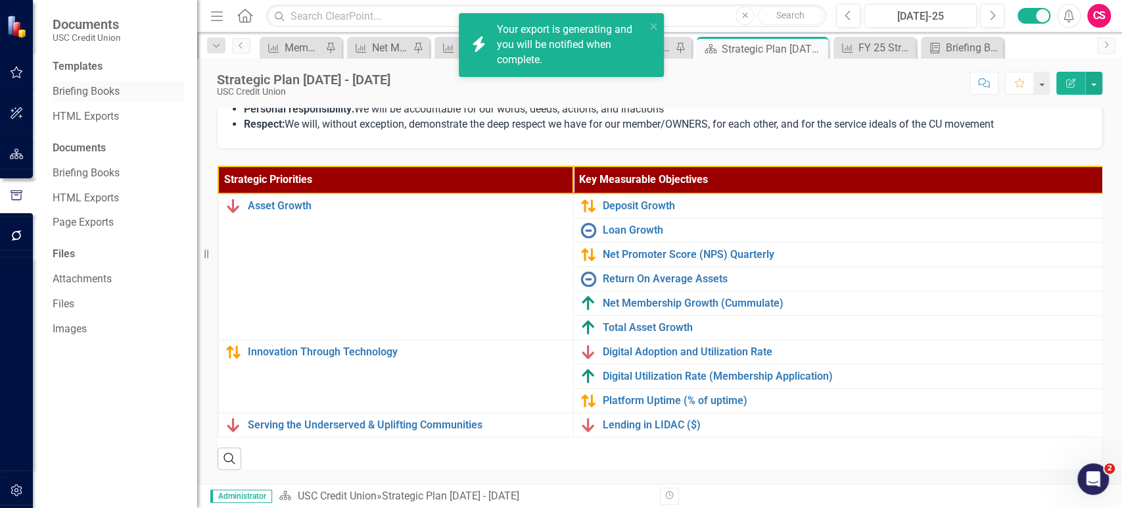
click at [101, 83] on div "Briefing Books" at bounding box center [118, 92] width 131 height 22
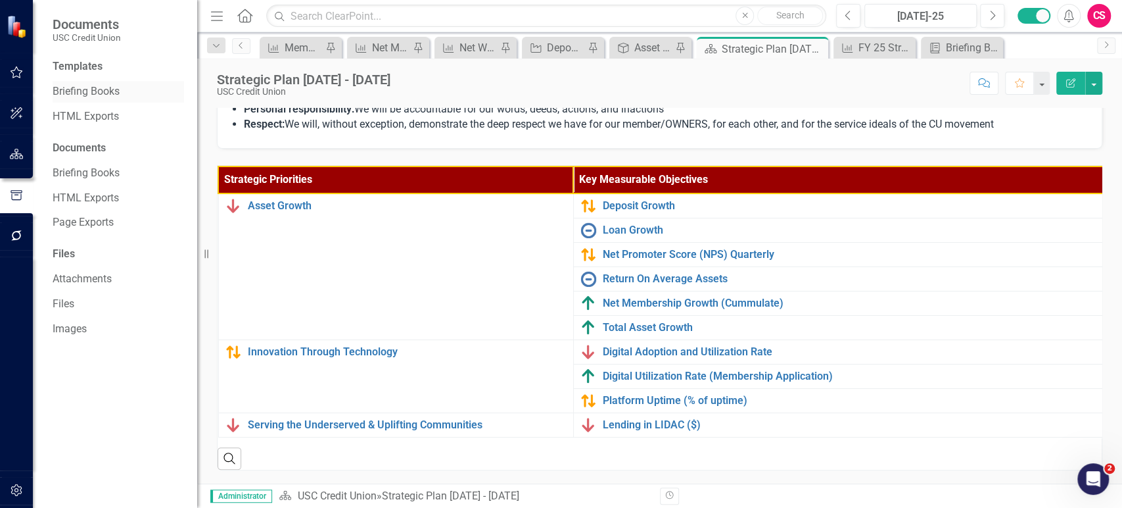
click at [100, 91] on link "Briefing Books" at bounding box center [118, 91] width 131 height 15
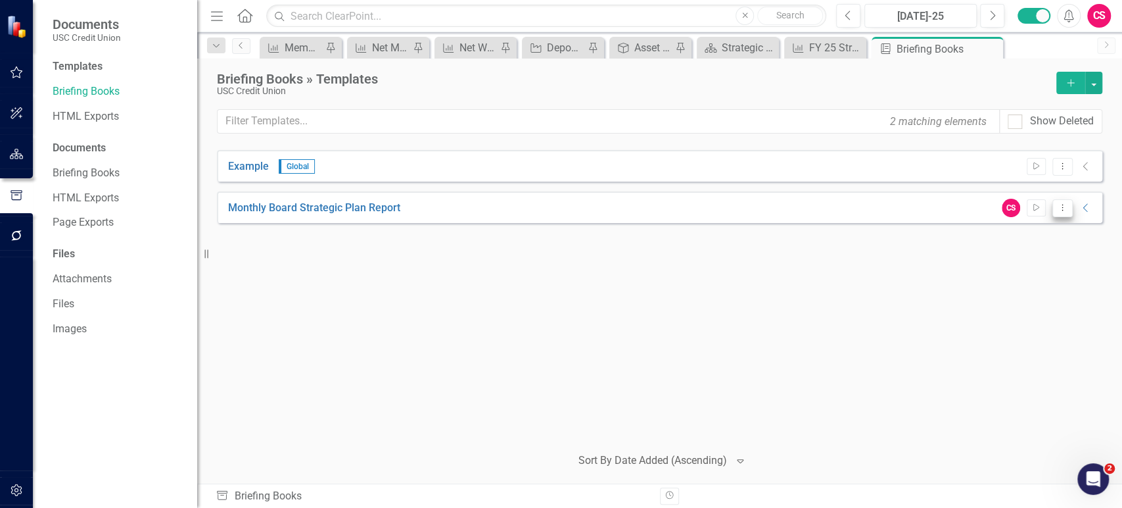
click at [1062, 206] on icon "Dropdown Menu" at bounding box center [1062, 207] width 11 height 9
click at [985, 268] on link "Edit Edit Template" at bounding box center [1011, 278] width 122 height 24
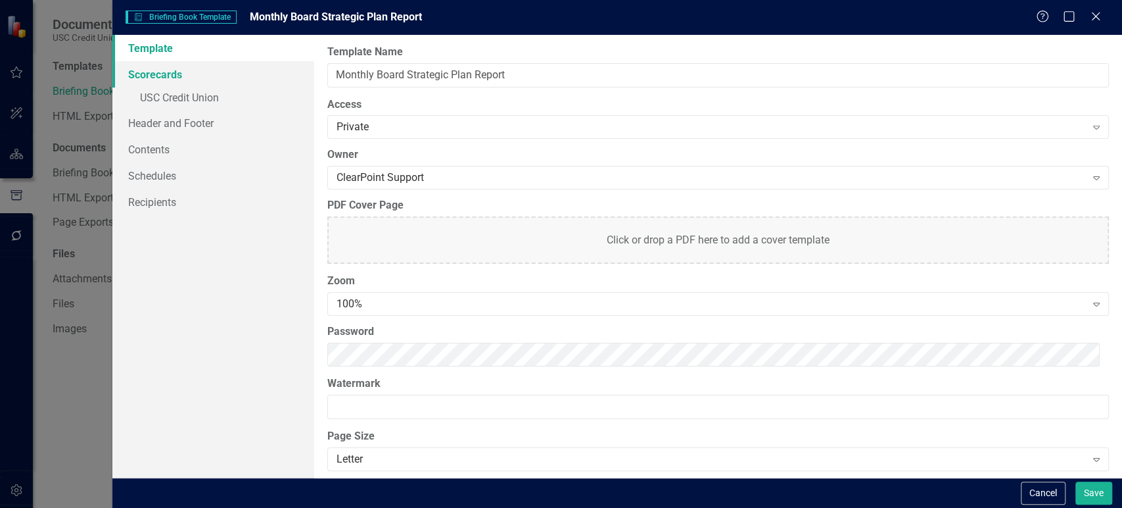
click at [220, 85] on link "Scorecards" at bounding box center [213, 74] width 202 height 26
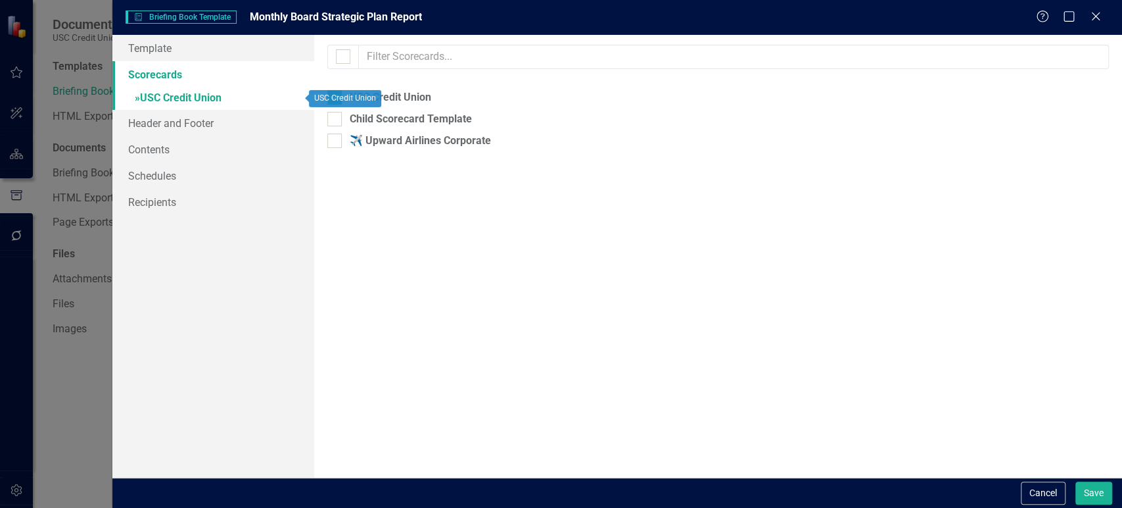
click at [219, 99] on link "» USC Credit Union" at bounding box center [213, 98] width 202 height 23
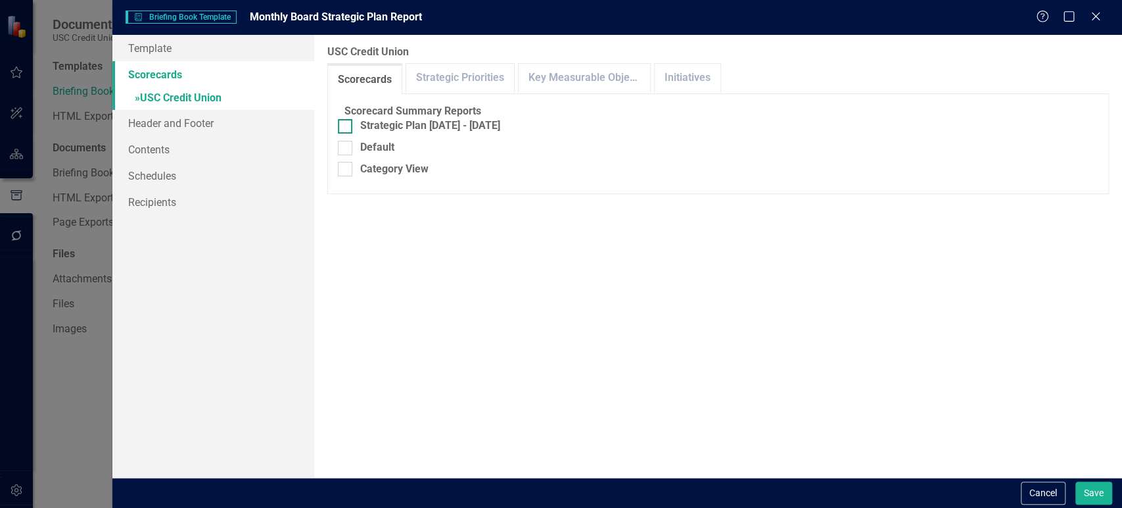
click at [352, 133] on div at bounding box center [345, 126] width 14 height 14
click at [346, 128] on input "Strategic Plan [DATE] - [DATE]" at bounding box center [342, 123] width 9 height 9
checkbox input "true"
click at [471, 93] on div "Scorecard Summary Reports Strategic Plan [DATE] - [DATE] Default Category View …" at bounding box center [718, 186] width 782 height 186
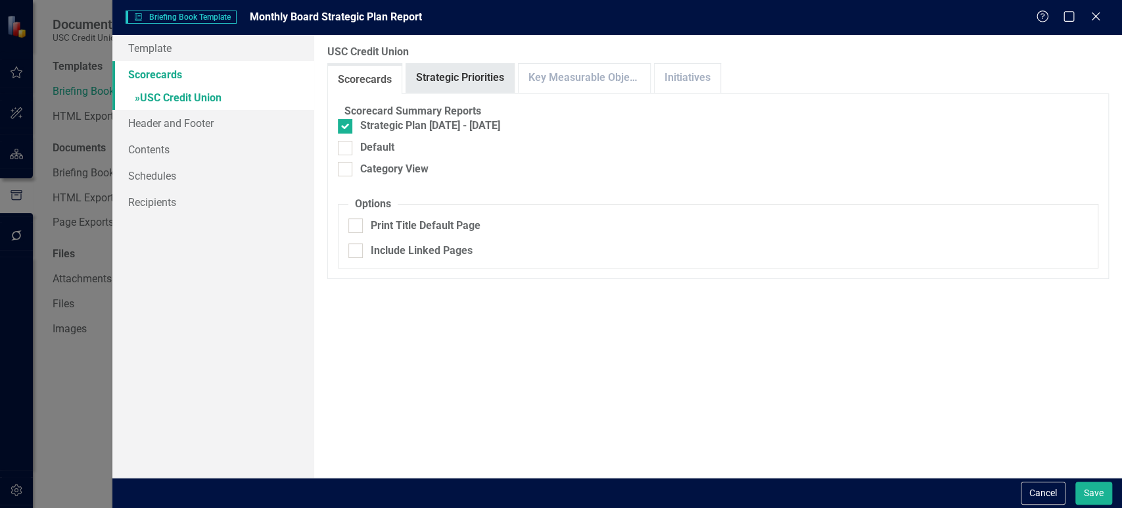
click at [481, 87] on link "Strategic Priorities" at bounding box center [460, 78] width 108 height 28
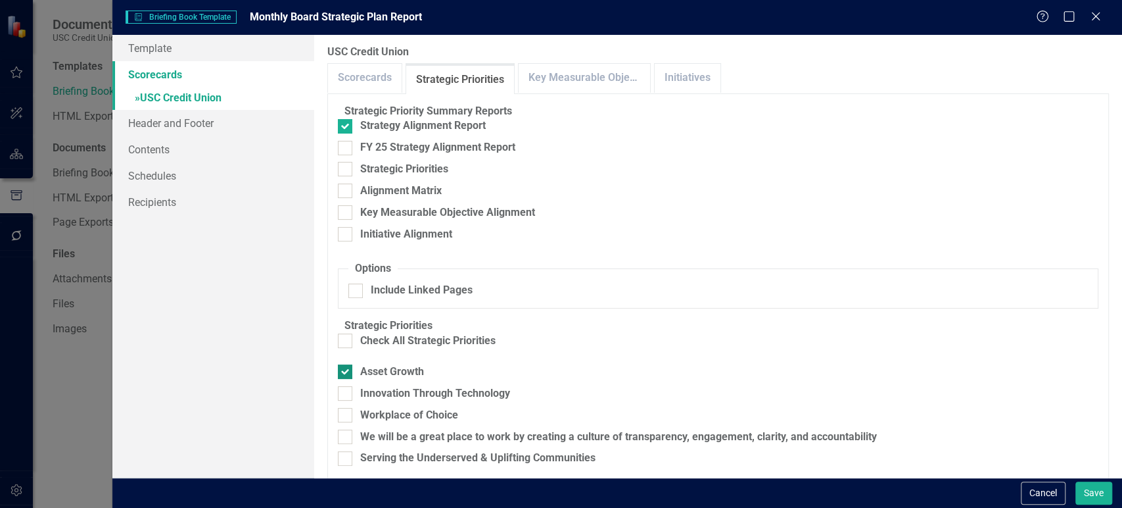
click at [346, 373] on input "Asset Growth" at bounding box center [342, 368] width 9 height 9
checkbox input "false"
click at [352, 133] on div at bounding box center [345, 126] width 14 height 14
click at [346, 128] on input "Strategy Alignment Report" at bounding box center [342, 123] width 9 height 9
checkbox input "false"
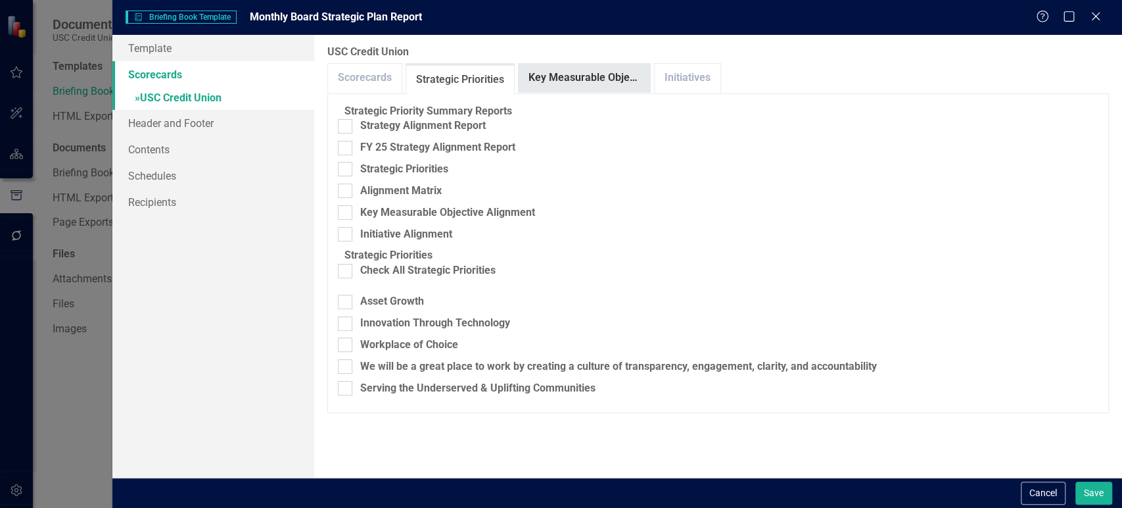
click at [588, 83] on link "Key Measurable Objectives" at bounding box center [584, 78] width 131 height 28
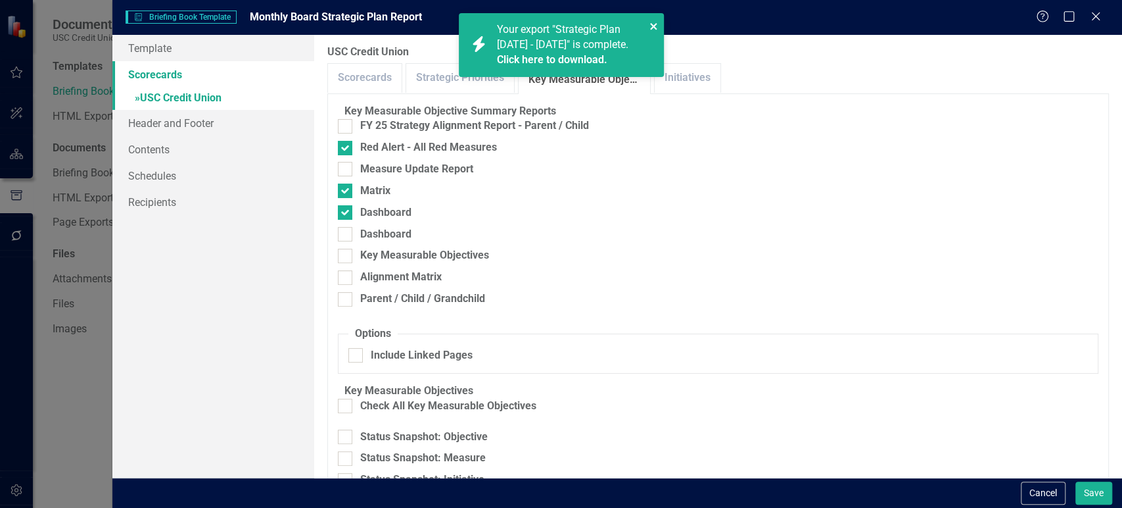
click at [655, 22] on icon "close" at bounding box center [654, 26] width 9 height 11
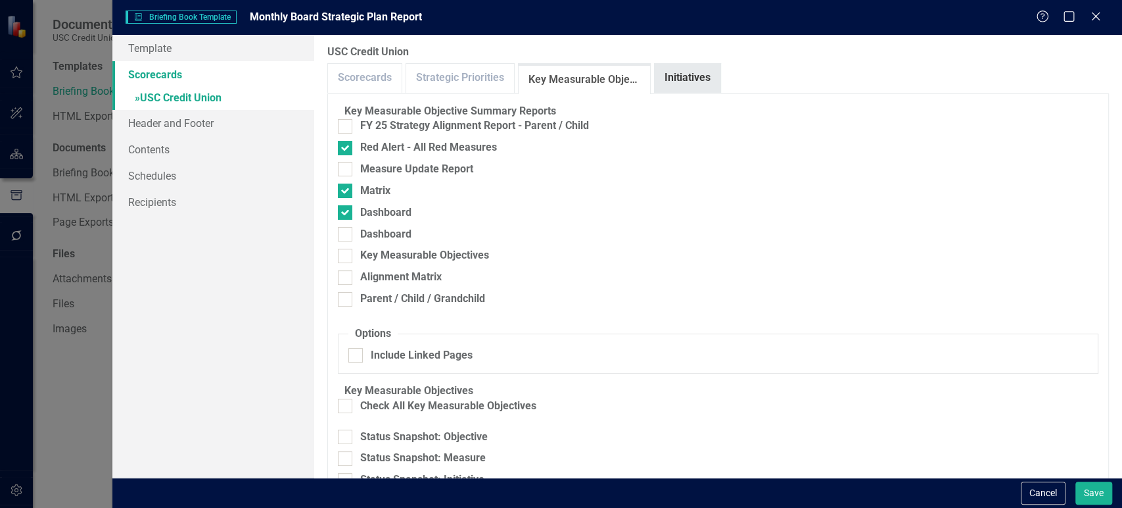
click at [675, 67] on link "Initiatives" at bounding box center [688, 78] width 66 height 28
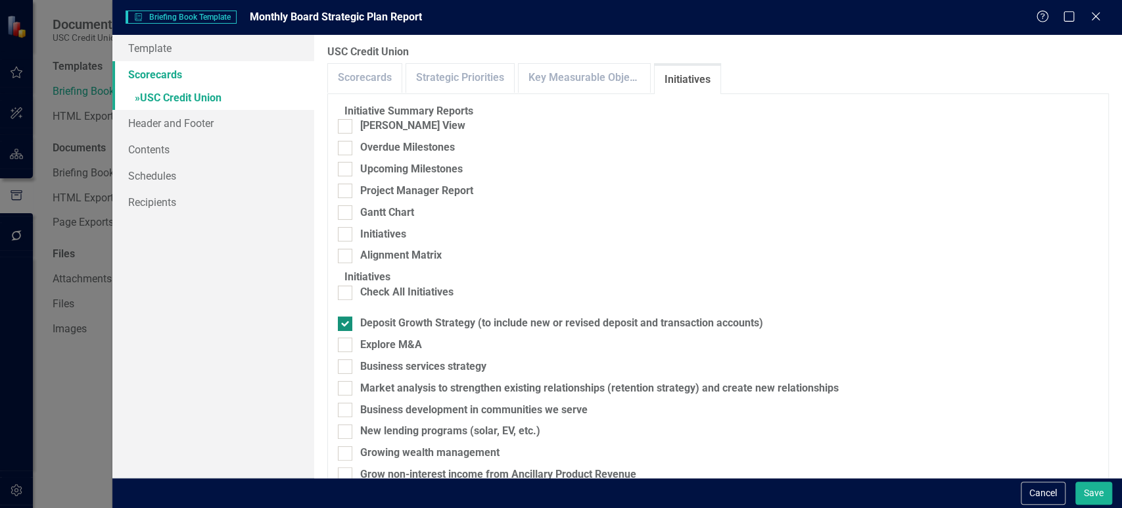
click at [352, 331] on div at bounding box center [345, 323] width 14 height 14
click at [346, 325] on input "Deposit Growth Strategy (to include new or revised deposit and transaction acco…" at bounding box center [342, 320] width 9 height 9
checkbox input "false"
click at [476, 67] on link "Strategic Priorities" at bounding box center [460, 78] width 108 height 28
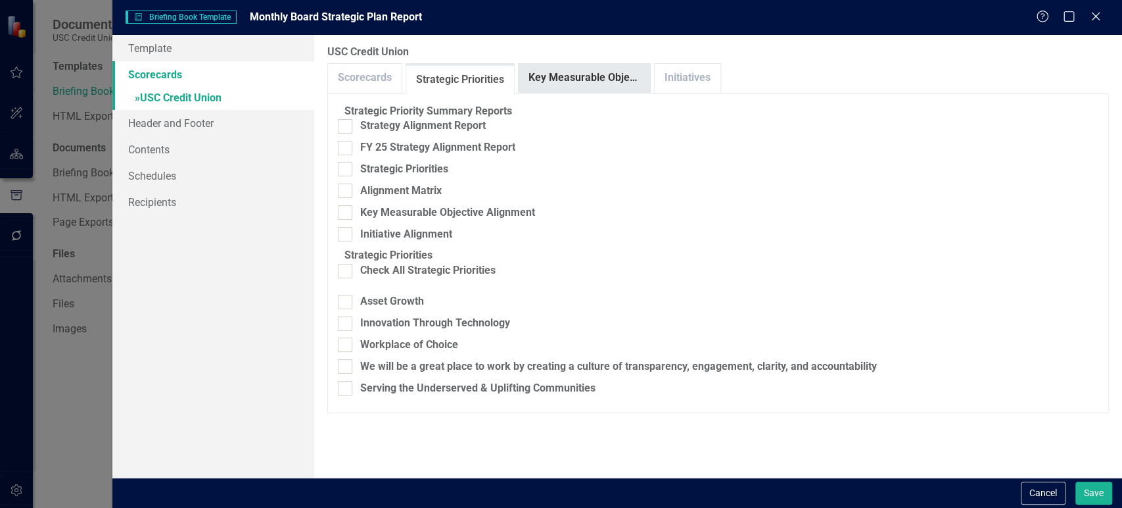
click at [584, 85] on link "Key Measurable Objectives" at bounding box center [584, 78] width 131 height 28
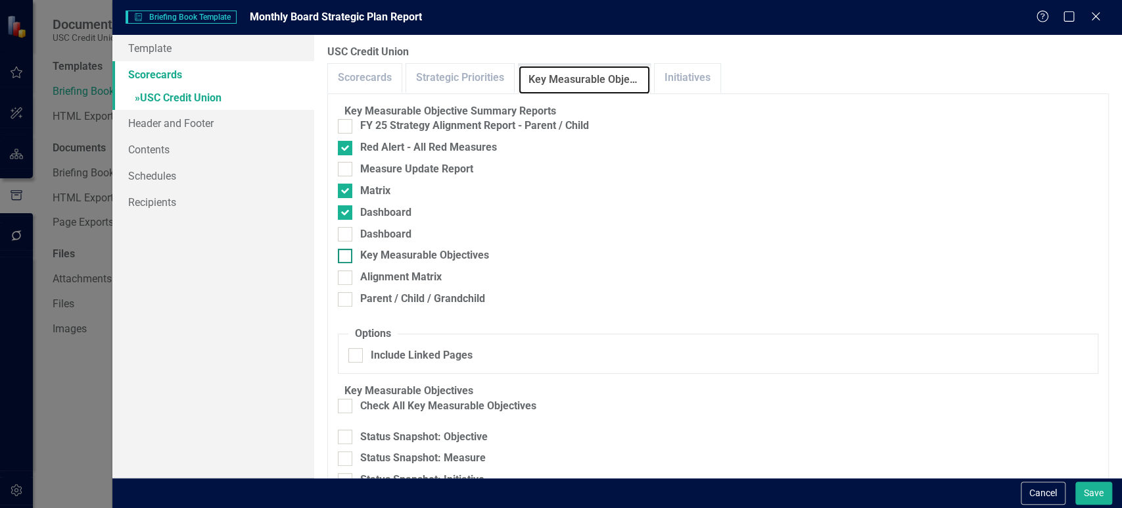
scroll to position [366, 0]
checkbox input "false"
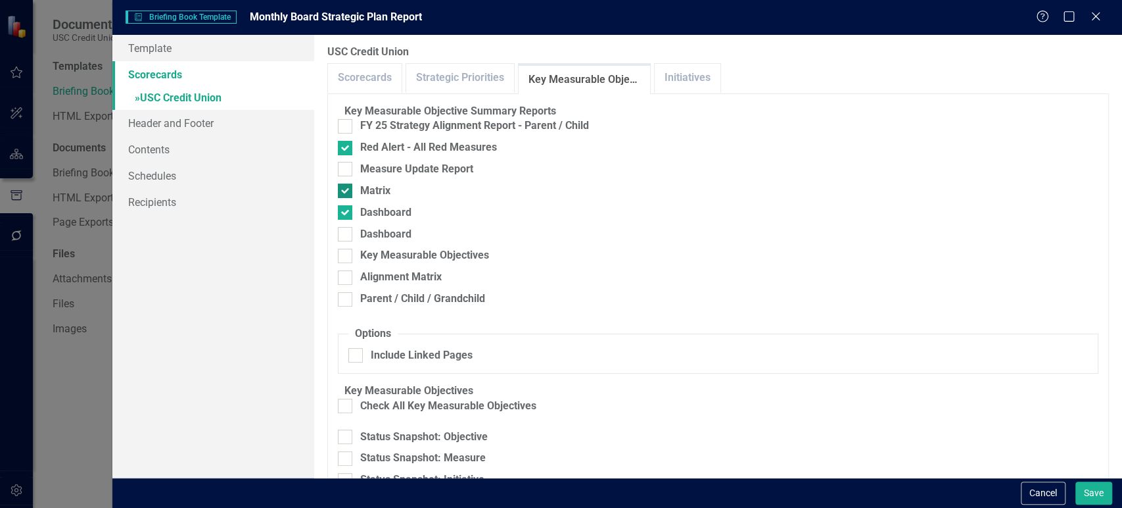
click at [352, 193] on div at bounding box center [345, 190] width 14 height 14
click at [346, 192] on input "Matrix" at bounding box center [342, 187] width 9 height 9
checkbox input "false"
click at [346, 214] on input "Dashboard" at bounding box center [342, 209] width 9 height 9
checkbox input "false"
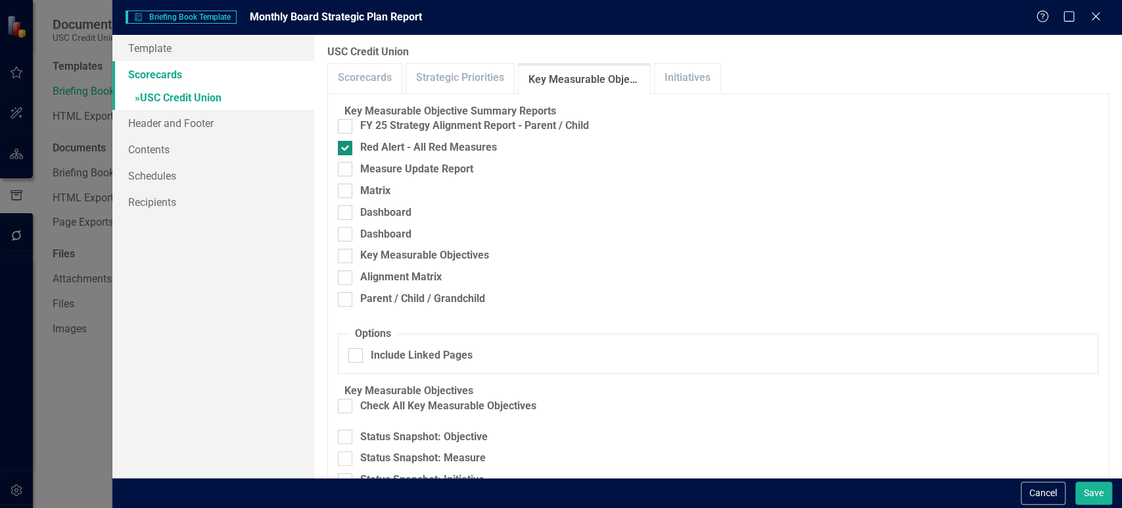
click at [352, 155] on div at bounding box center [345, 148] width 14 height 14
click at [346, 149] on input "Red Alert - All Red Measures" at bounding box center [342, 145] width 9 height 9
checkbox input "false"
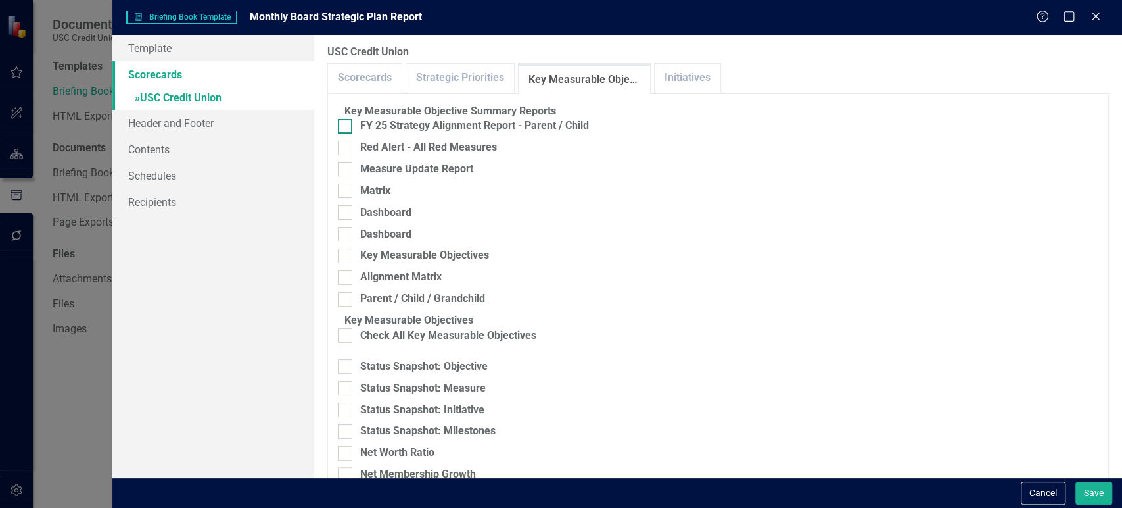
click at [352, 133] on div at bounding box center [345, 126] width 14 height 14
click at [346, 128] on input "FY 25 Strategy Alignment Report - Parent / Child" at bounding box center [342, 123] width 9 height 9
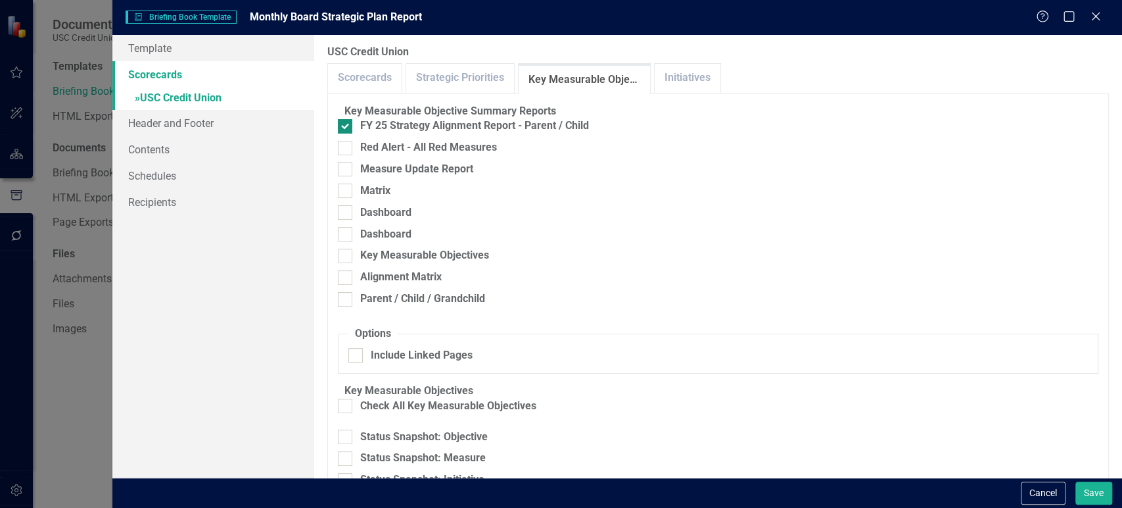
click at [346, 126] on input "FY 25 Strategy Alignment Report - Parent / Child" at bounding box center [342, 123] width 9 height 9
checkbox input "false"
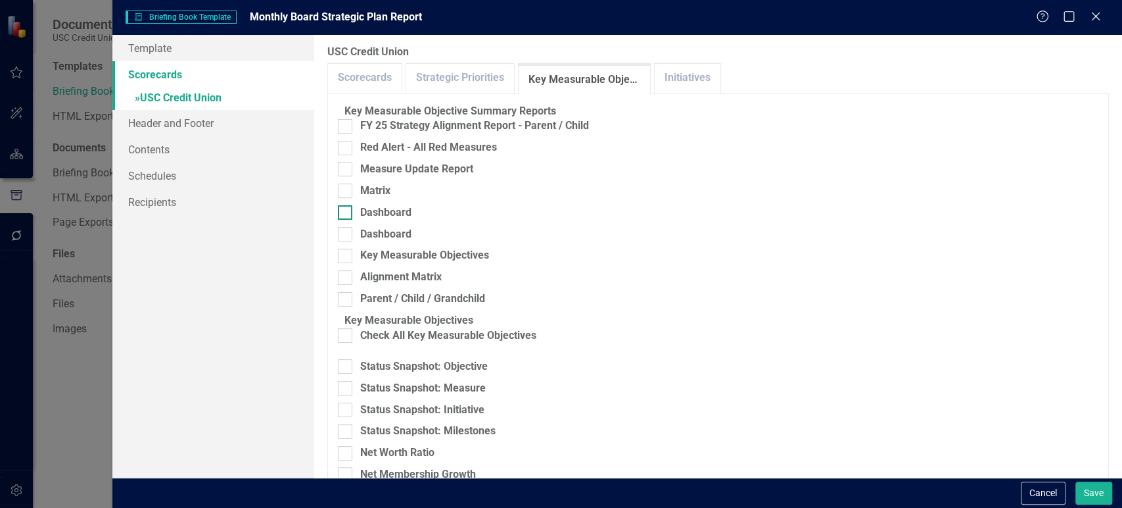
scroll to position [315, 0]
click at [352, 446] on div at bounding box center [345, 453] width 14 height 14
click at [346, 446] on input "Net Worth Ratio" at bounding box center [342, 450] width 9 height 9
checkbox input "true"
click at [352, 467] on div at bounding box center [345, 474] width 14 height 14
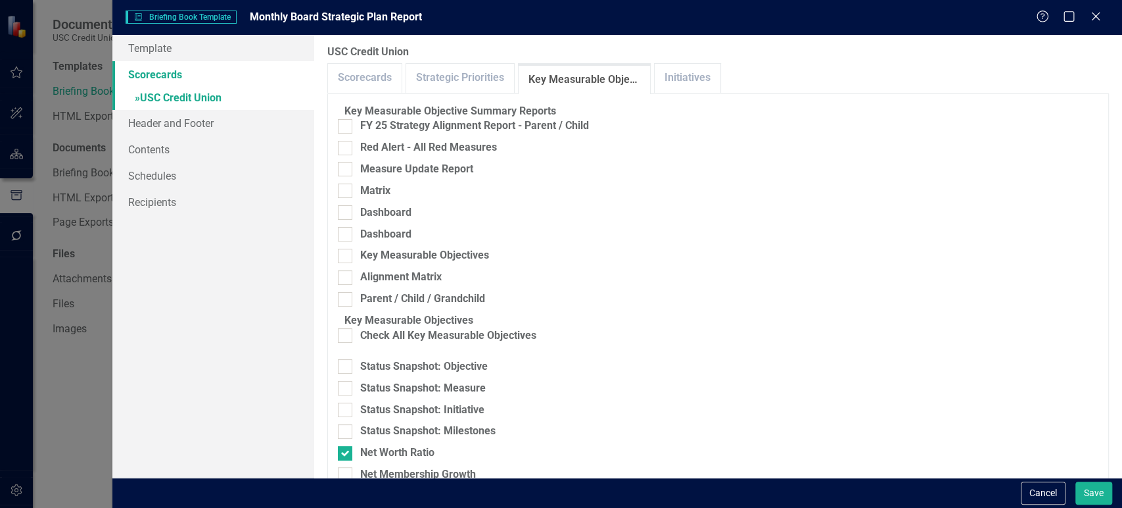
click at [346, 467] on input "Net Membership Growth" at bounding box center [342, 471] width 9 height 9
checkbox input "true"
click at [352, 488] on div at bounding box center [345, 495] width 14 height 14
click at [346, 488] on input "Deposit Growth By Segment" at bounding box center [342, 492] width 9 height 9
checkbox input "true"
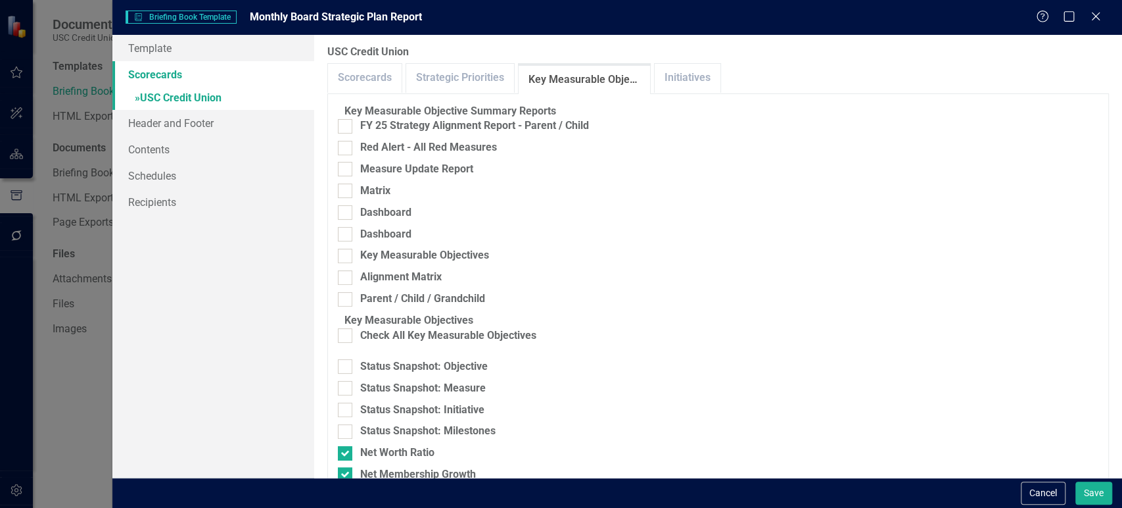
click at [352, 507] on div at bounding box center [345, 517] width 14 height 14
click at [346, 507] on input "Average Deposit per Member" at bounding box center [342, 514] width 9 height 9
checkbox input "true"
click at [1097, 501] on button "Save" at bounding box center [1094, 492] width 37 height 23
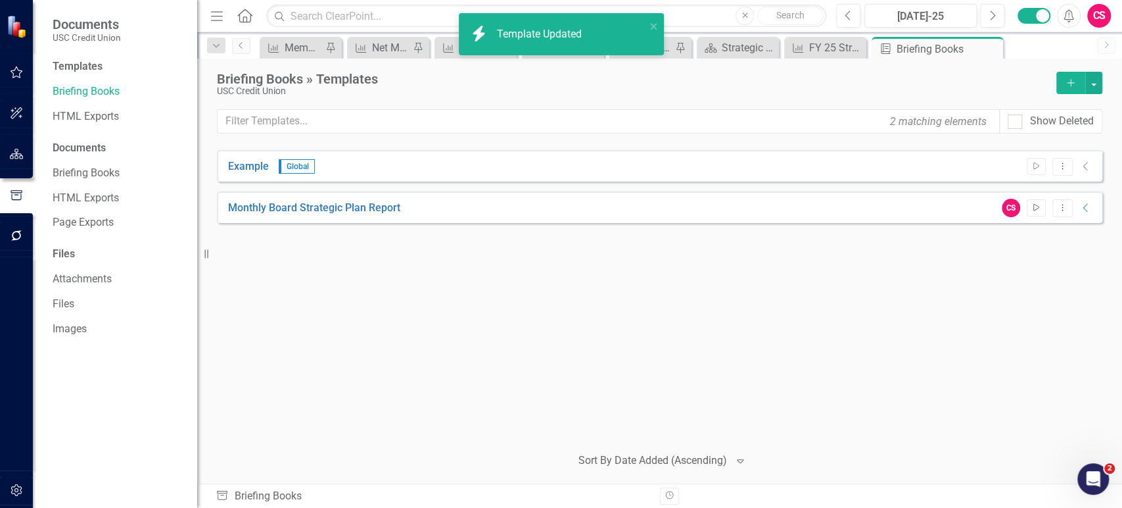
click at [1032, 214] on button "Start" at bounding box center [1036, 207] width 19 height 17
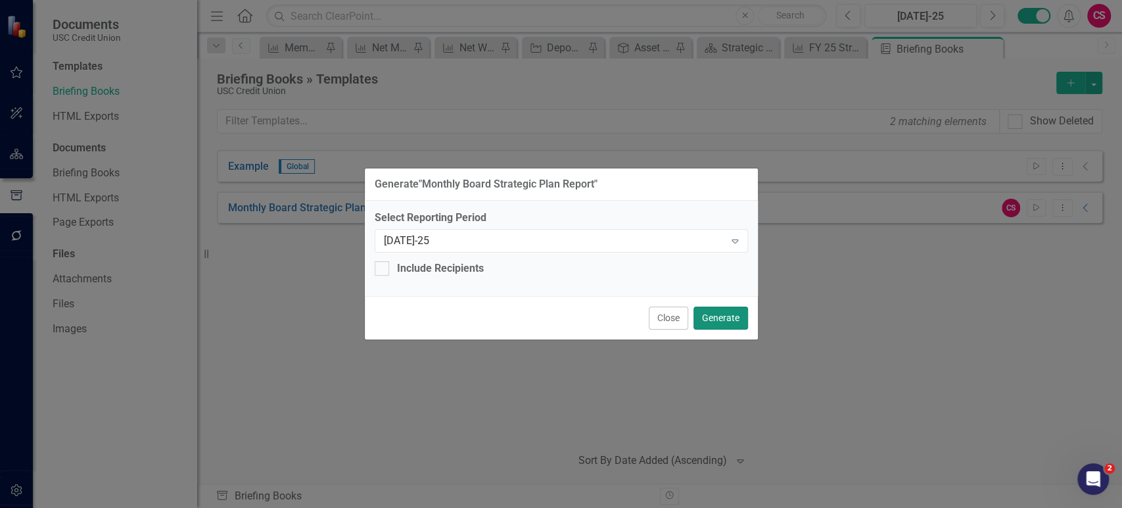
click at [731, 309] on button "Generate" at bounding box center [721, 317] width 55 height 23
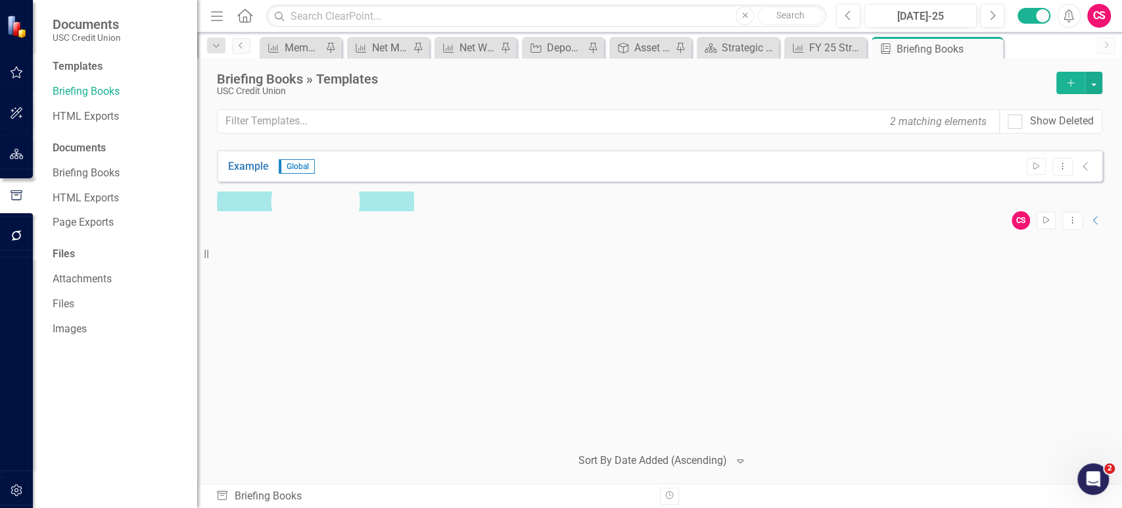
click at [1060, 20] on button "Alerts" at bounding box center [1069, 16] width 24 height 24
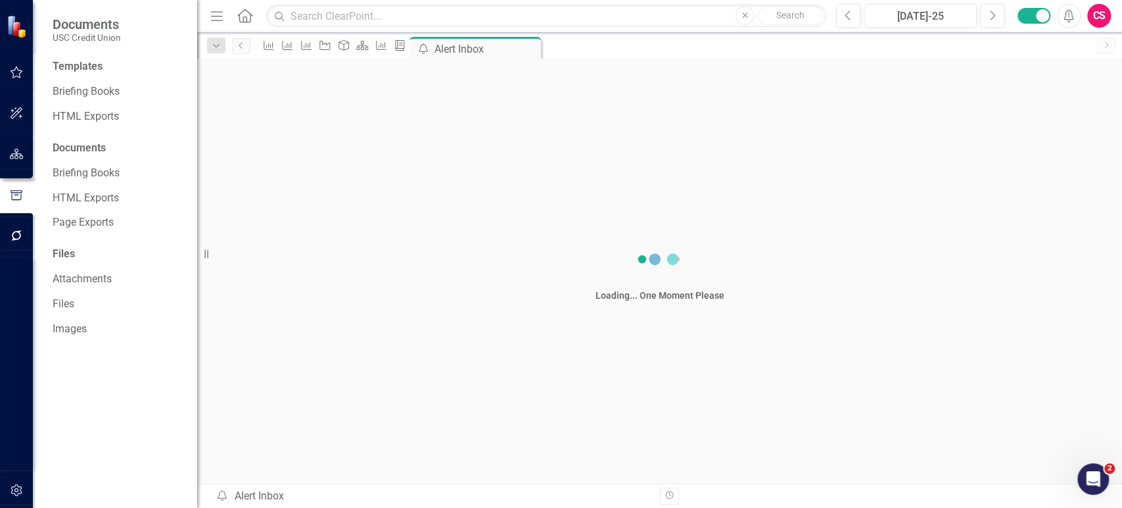
click at [1062, 20] on icon "Alerts" at bounding box center [1069, 15] width 14 height 13
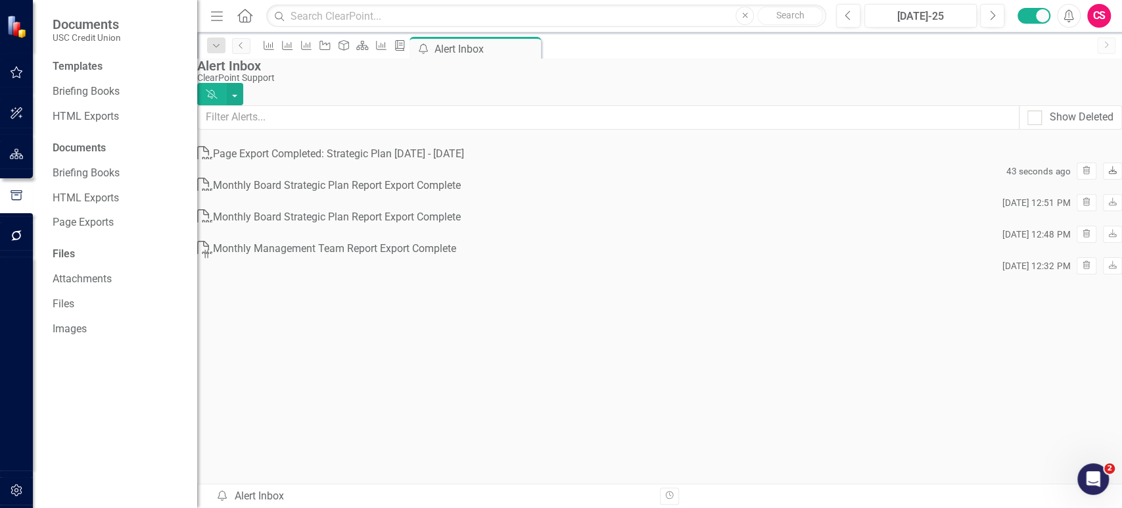
click at [1103, 166] on link "Download" at bounding box center [1112, 170] width 19 height 17
click at [406, 41] on div "Briefing Book Template" at bounding box center [397, 45] width 18 height 16
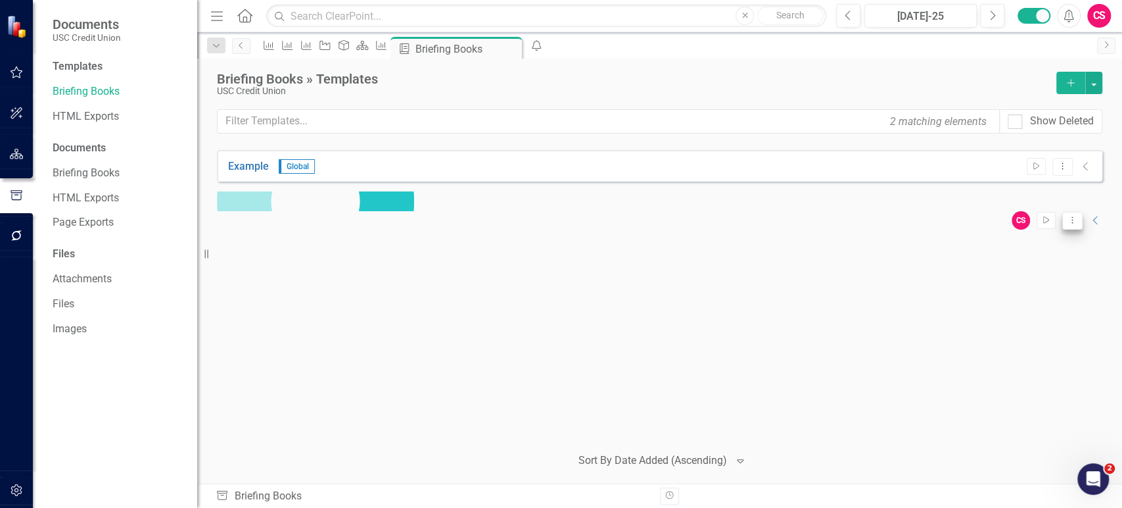
click at [1067, 216] on icon "Dropdown Menu" at bounding box center [1072, 220] width 11 height 9
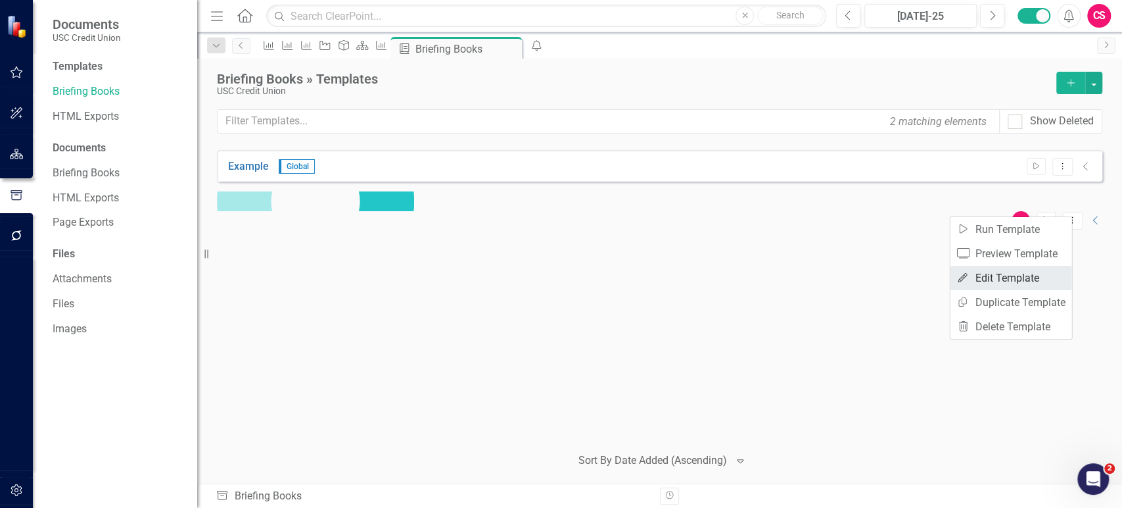
click at [1004, 270] on link "Edit Edit Template" at bounding box center [1011, 278] width 122 height 24
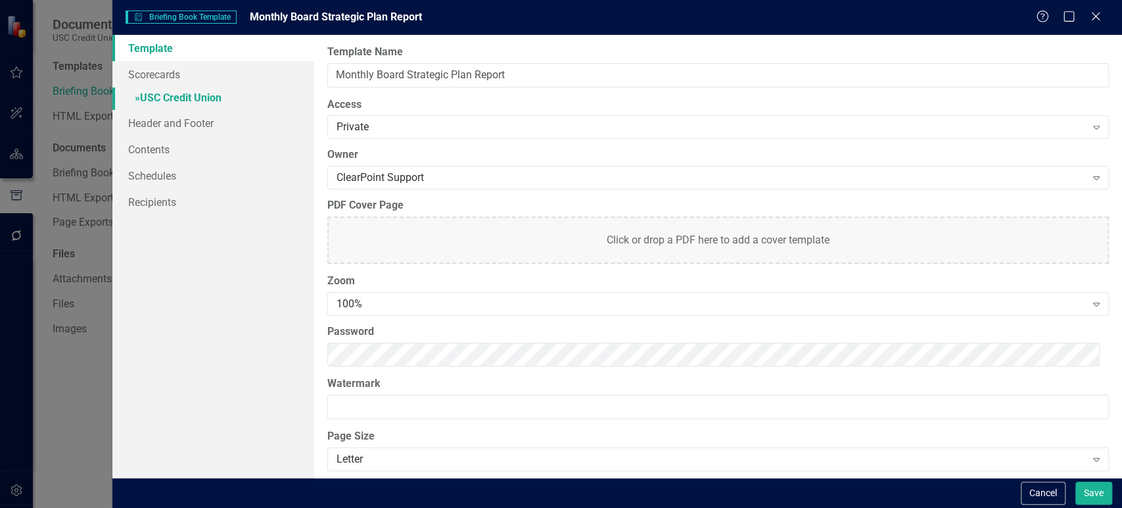
click at [210, 99] on link "» USC Credit Union" at bounding box center [213, 98] width 202 height 23
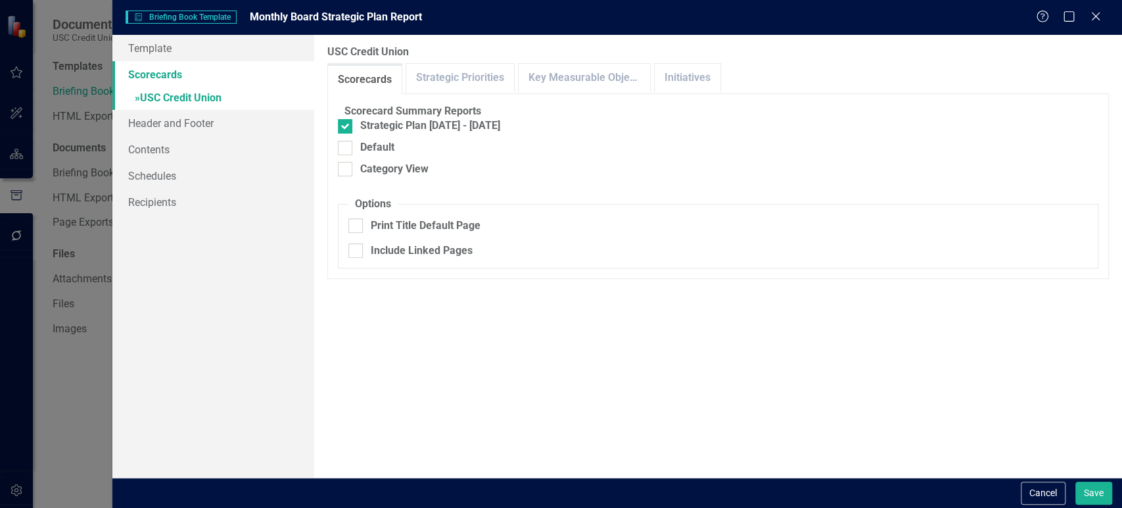
checkbox input "false"
click at [480, 77] on link "Strategic Priorities" at bounding box center [460, 78] width 108 height 28
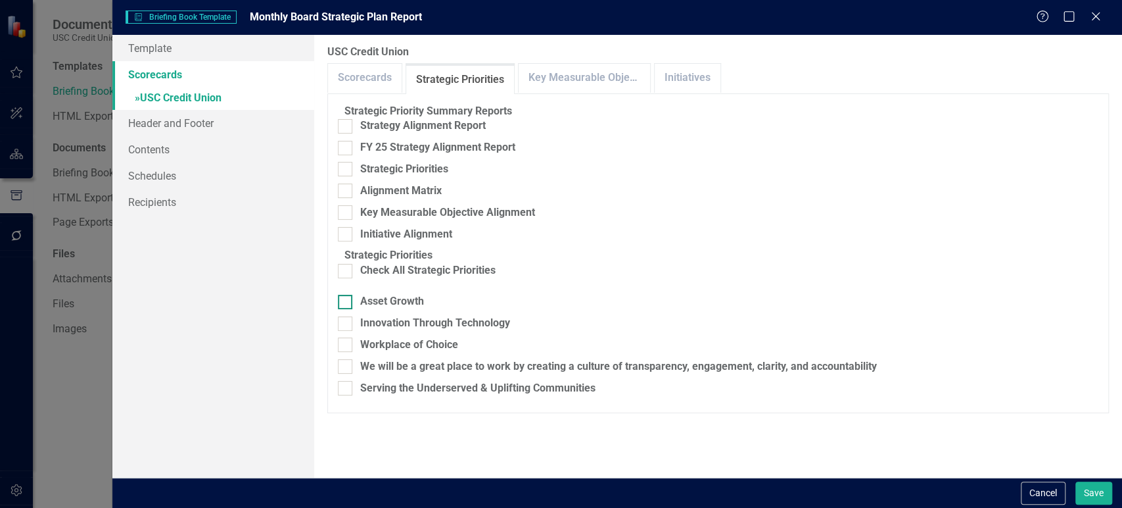
click at [352, 309] on div at bounding box center [345, 302] width 14 height 14
click at [346, 303] on input "Asset Growth" at bounding box center [342, 299] width 9 height 9
checkbox input "true"
click at [352, 331] on div at bounding box center [345, 323] width 14 height 14
click at [346, 325] on input "Innovation Through Technology" at bounding box center [342, 320] width 9 height 9
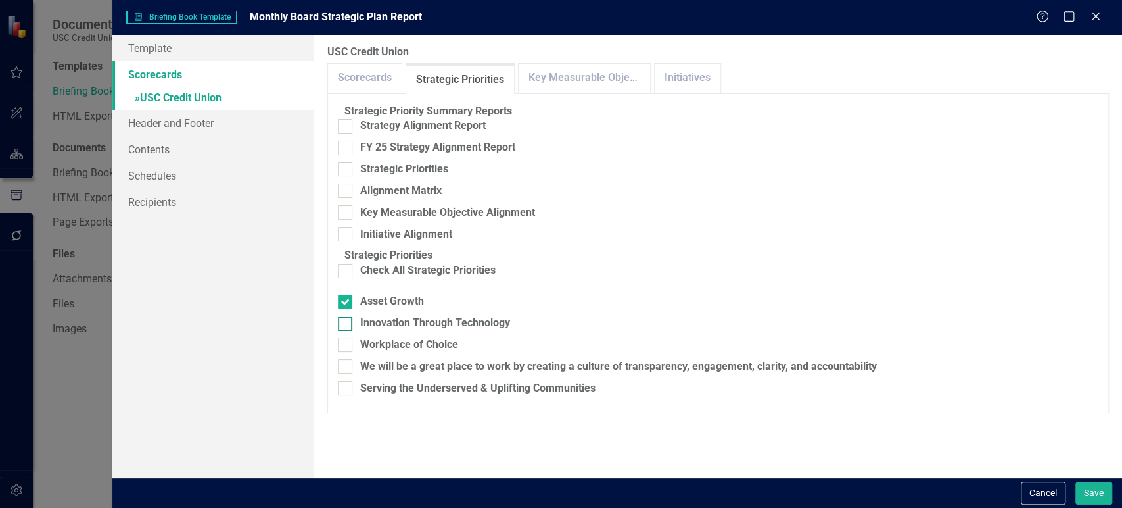
checkbox input "true"
click at [346, 346] on input "Workplace of Choice" at bounding box center [342, 341] width 9 height 9
checkbox input "true"
click at [352, 373] on div at bounding box center [345, 366] width 14 height 14
click at [346, 368] on input "We will be a great place to work by creating a culture of transparency, engagem…" at bounding box center [342, 363] width 9 height 9
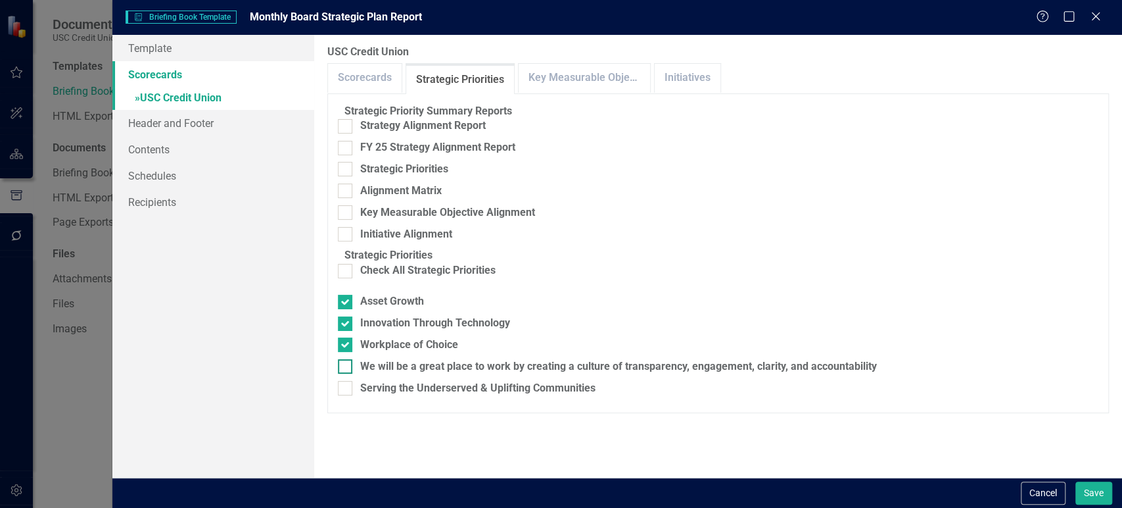
checkbox input "true"
click at [352, 331] on div at bounding box center [345, 323] width 14 height 14
click at [346, 325] on input "Innovation Through Technology" at bounding box center [342, 320] width 9 height 9
click at [352, 331] on div at bounding box center [345, 323] width 14 height 14
click at [346, 325] on input "Innovation Through Technology" at bounding box center [342, 320] width 9 height 9
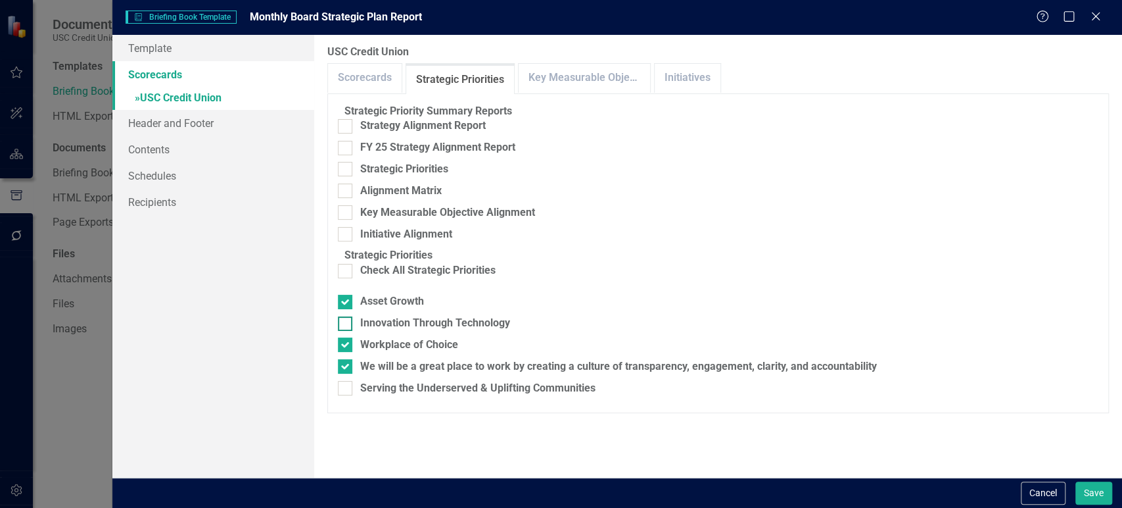
checkbox input "true"
click at [346, 346] on input "Workplace of Choice" at bounding box center [342, 341] width 9 height 9
checkbox input "false"
click at [356, 391] on fieldset "Strategic Priorities Check All Strategic Priorities Asset Growth Innovation Thr…" at bounding box center [718, 325] width 761 height 154
click at [346, 389] on input "Serving the Underserved & Uplifting Communities" at bounding box center [342, 385] width 9 height 9
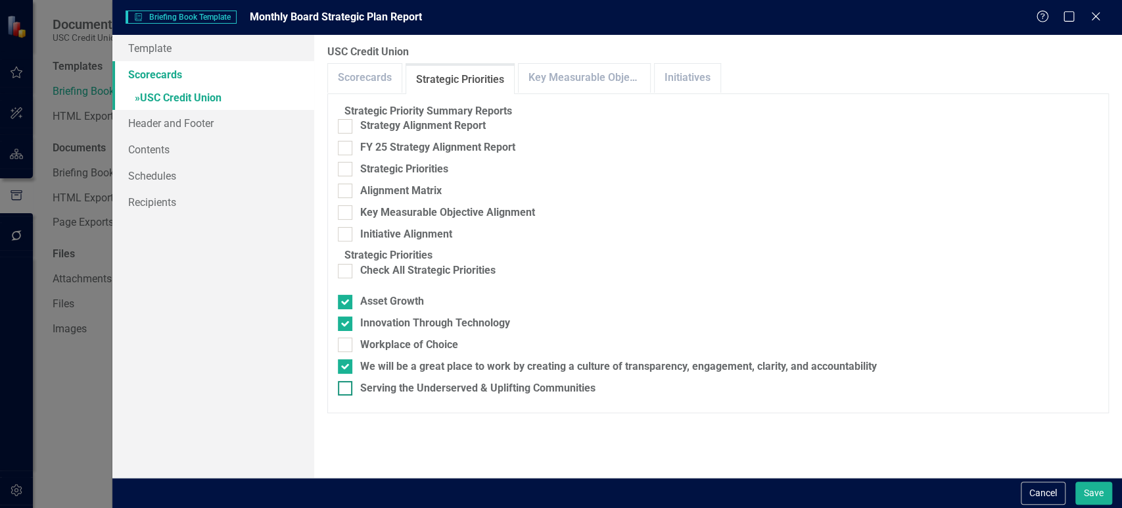
checkbox input "true"
click at [352, 373] on div at bounding box center [345, 366] width 14 height 14
click at [346, 368] on input "We will be a great place to work by creating a culture of transparency, engagem…" at bounding box center [342, 363] width 9 height 9
checkbox input "false"
click at [540, 77] on link "Key Measurable Objectives" at bounding box center [584, 78] width 131 height 28
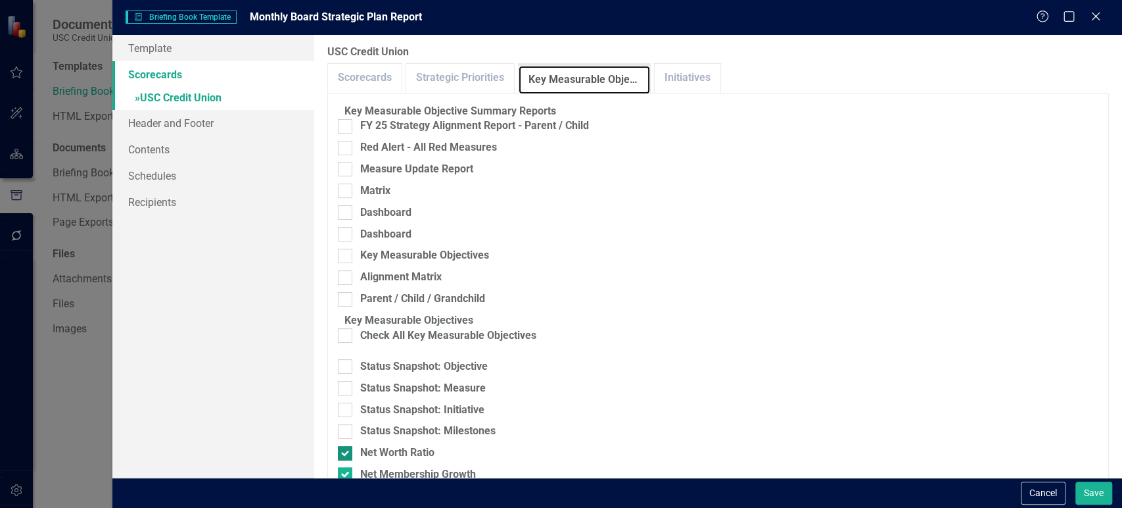
scroll to position [256, 0]
click at [346, 446] on input "Net Worth Ratio" at bounding box center [342, 450] width 9 height 9
checkbox input "false"
click at [352, 467] on div at bounding box center [345, 474] width 14 height 14
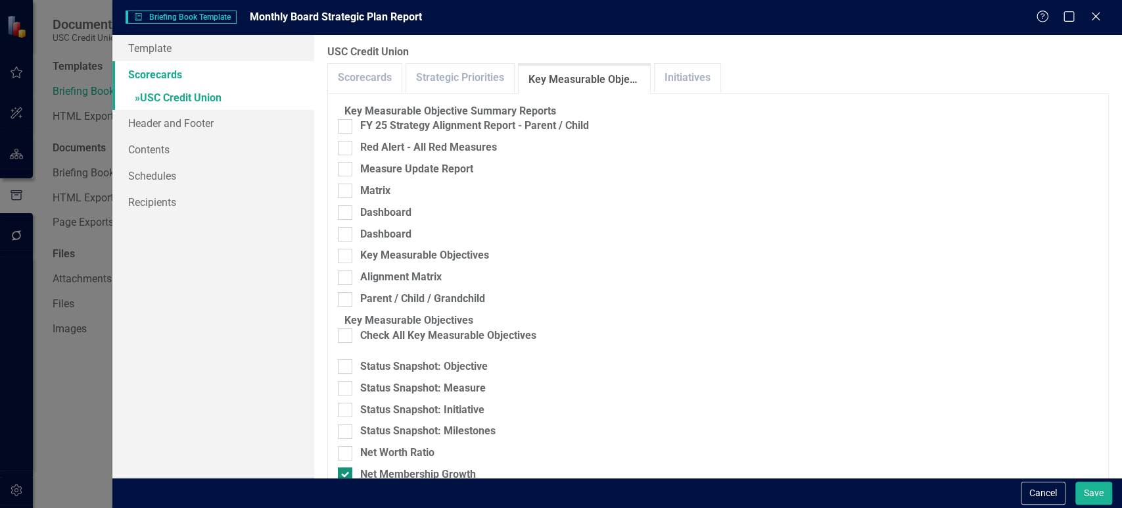
click at [346, 467] on input "Net Membership Growth" at bounding box center [342, 471] width 9 height 9
checkbox input "false"
click at [352, 488] on div at bounding box center [345, 495] width 14 height 14
click at [346, 488] on input "Deposit Growth By Segment" at bounding box center [342, 492] width 9 height 9
checkbox input "false"
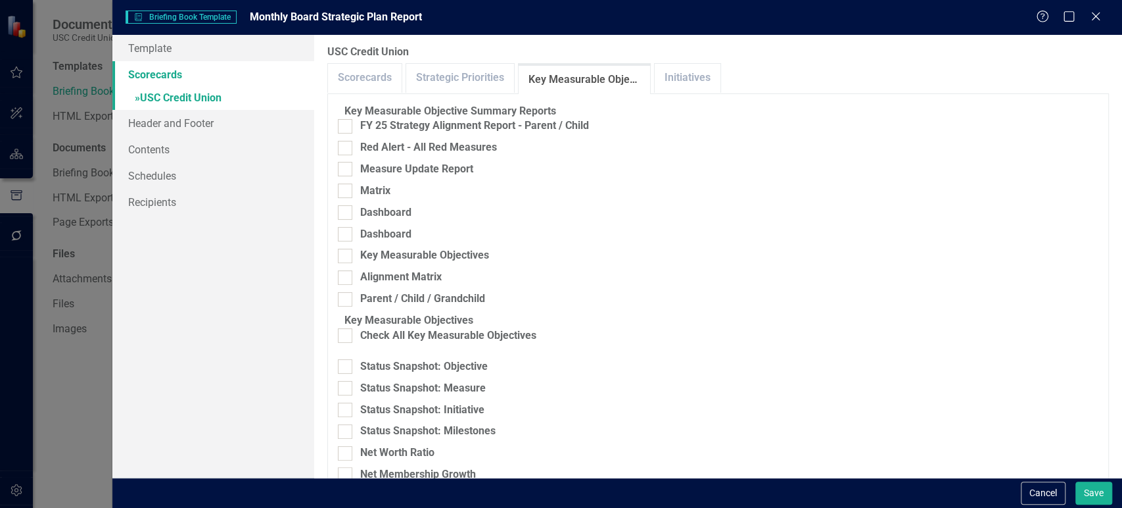
click at [352, 507] on div "Average Deposit per Member" at bounding box center [718, 517] width 761 height 15
click at [346, 507] on input "Average Deposit per Member" at bounding box center [342, 514] width 9 height 9
checkbox input "false"
click at [346, 488] on input "Deposit Growth By Segment" at bounding box center [342, 492] width 9 height 9
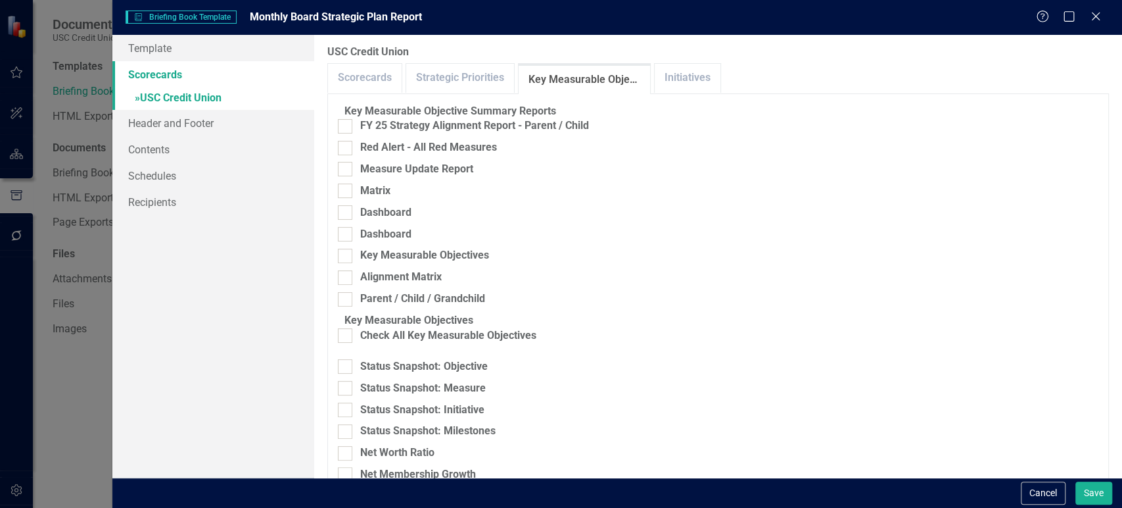
checkbox input "false"
checkbox input "true"
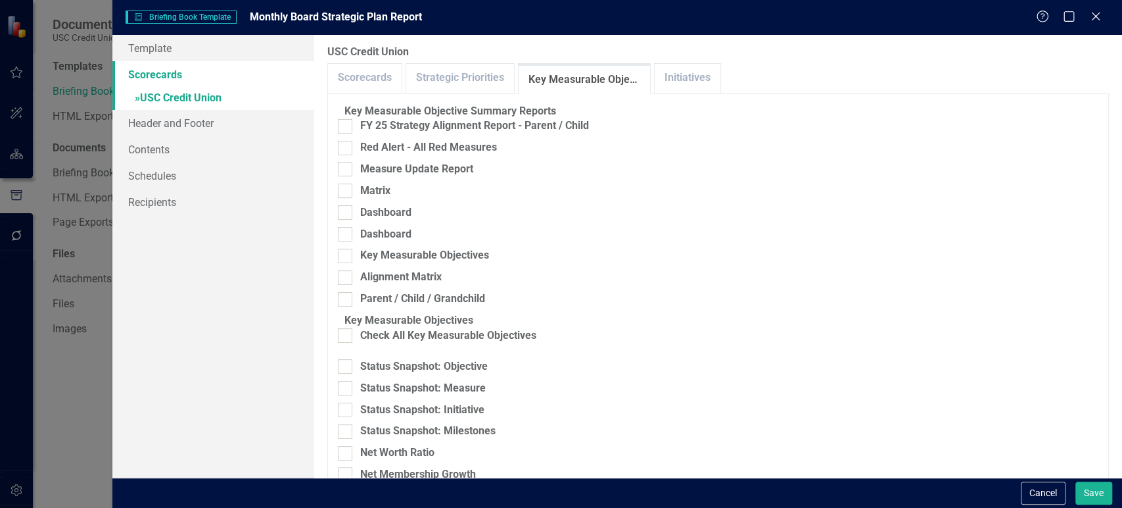
checkbox input "true"
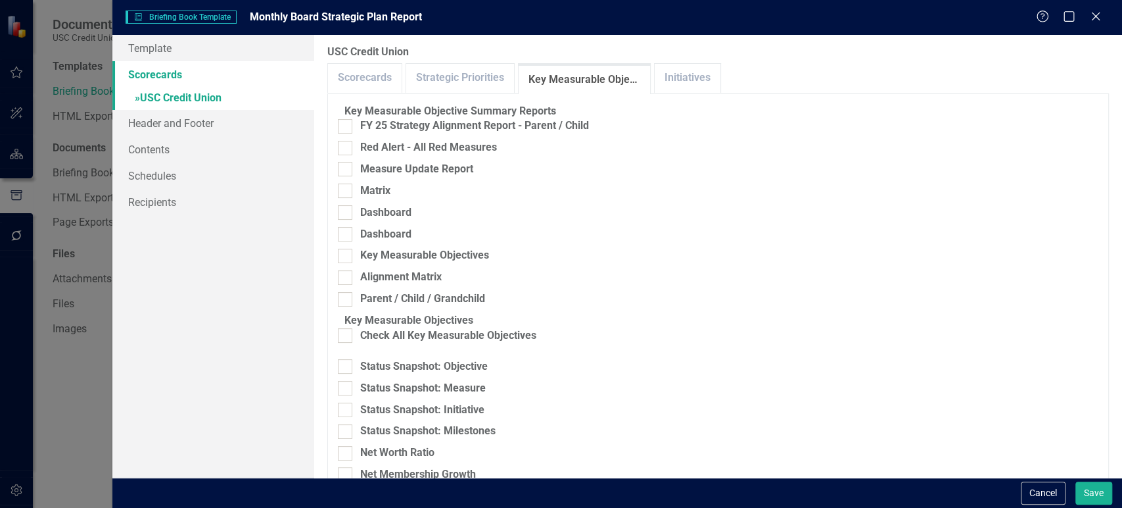
checkbox input "true"
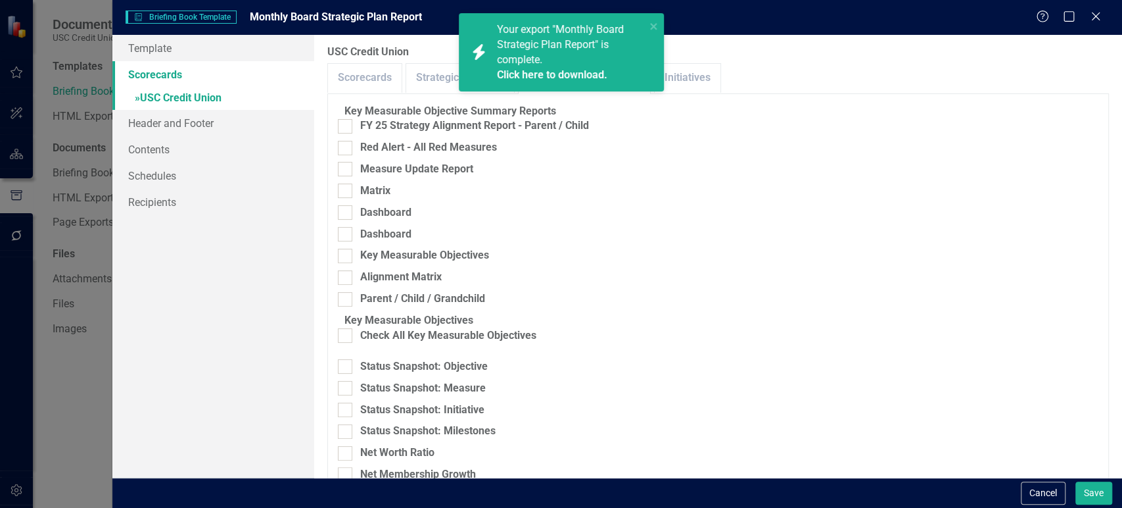
checkbox input "true"
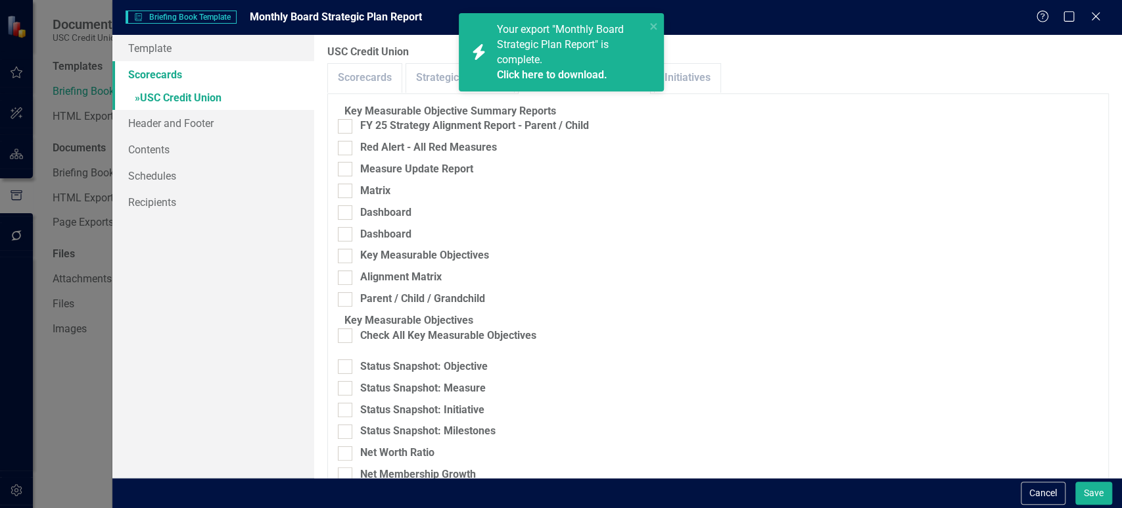
checkbox input "true"
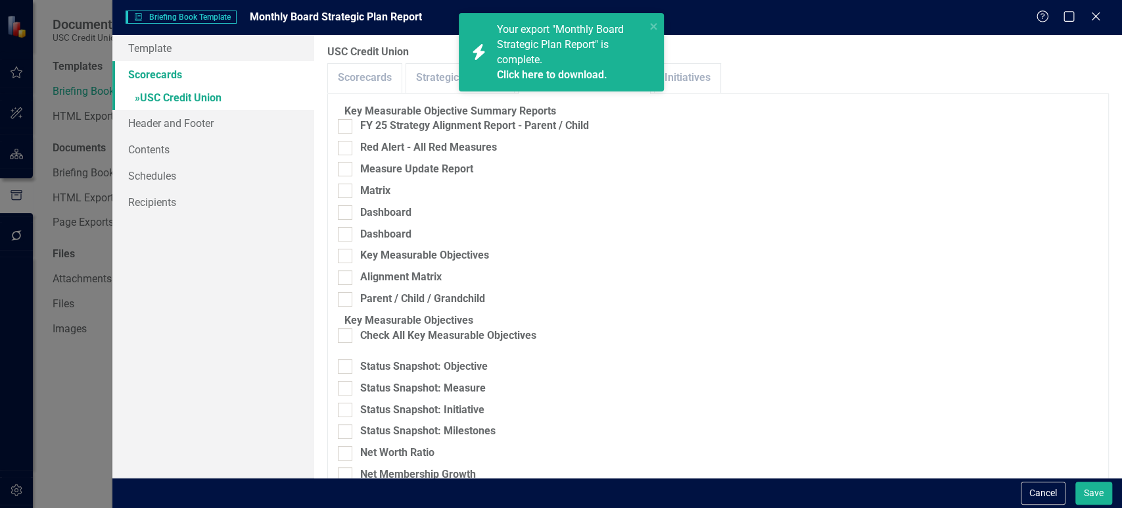
scroll to position [517, 0]
checkbox input "true"
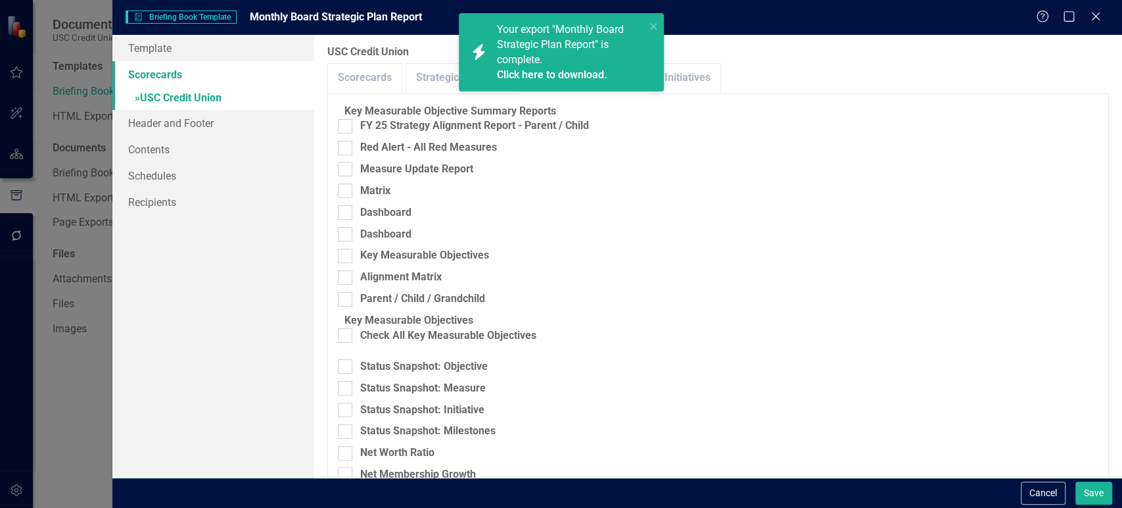
checkbox input "true"
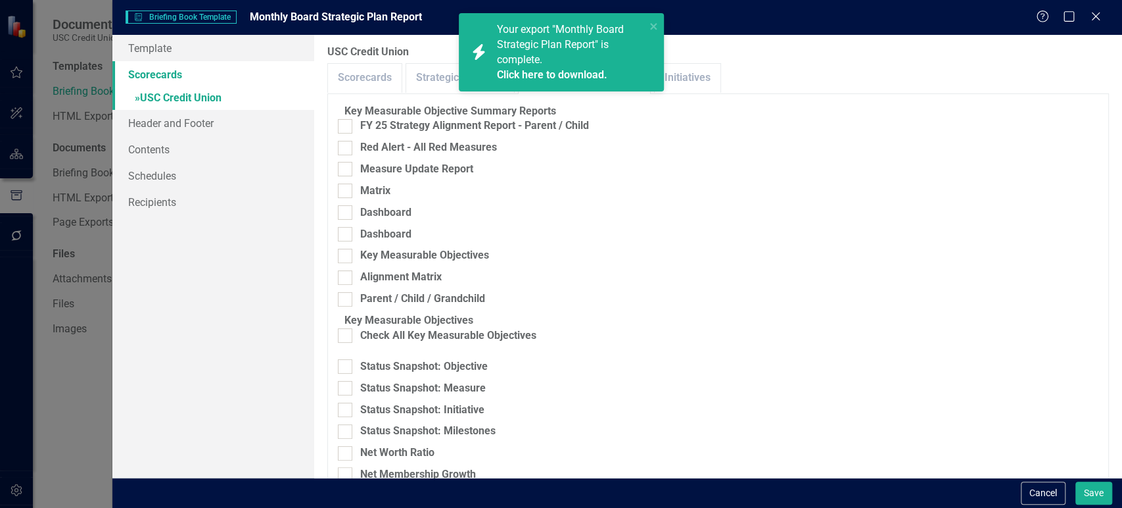
checkbox input "true"
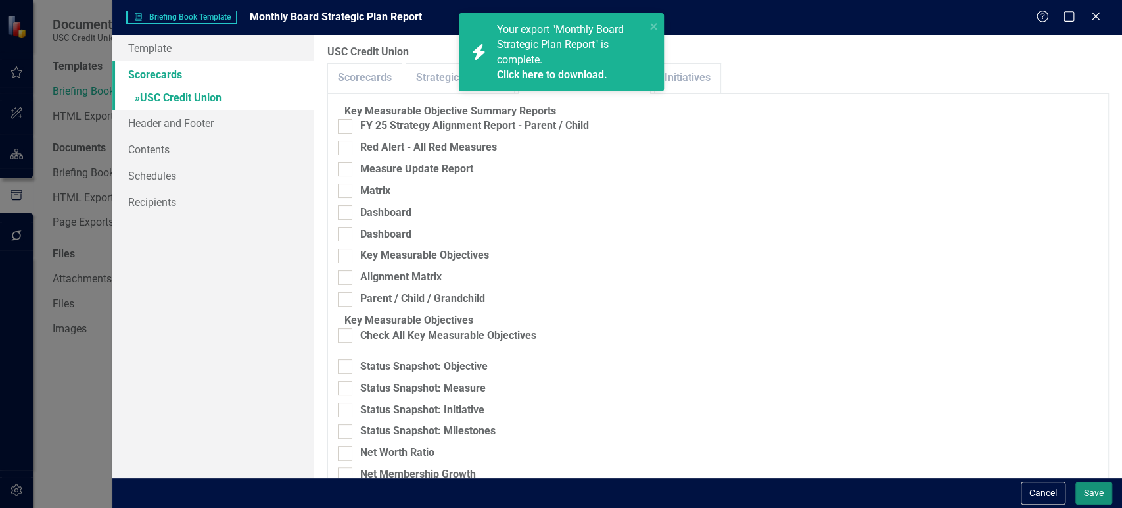
click at [1100, 498] on button "Save" at bounding box center [1094, 492] width 37 height 23
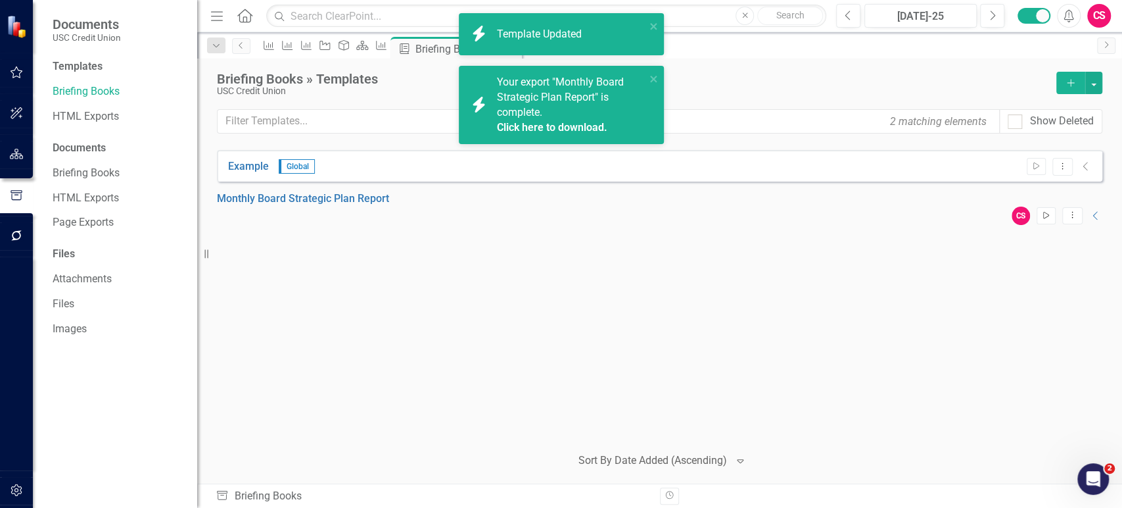
click at [1037, 212] on button "Start" at bounding box center [1046, 215] width 19 height 17
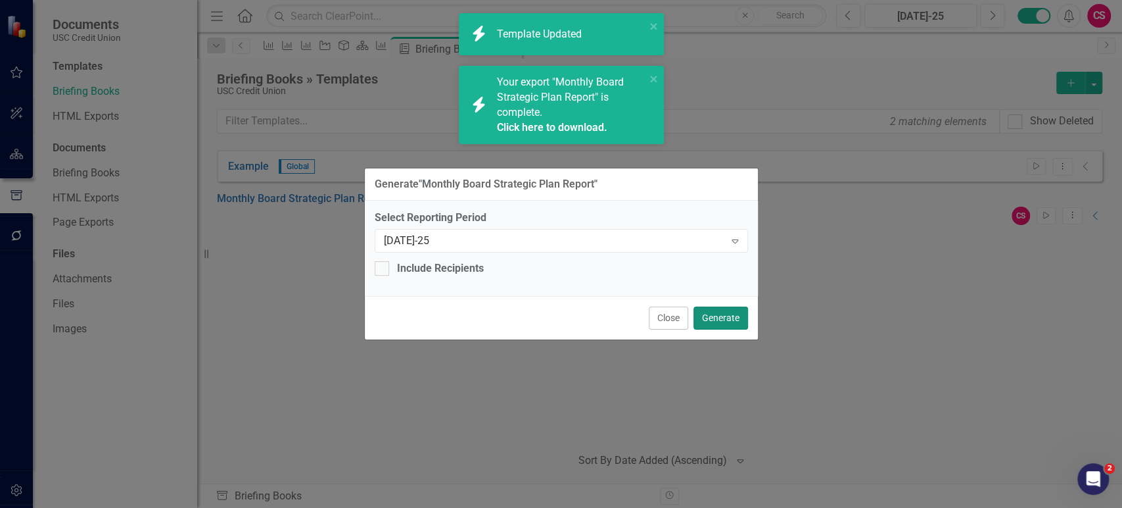
click at [726, 312] on button "Generate" at bounding box center [721, 317] width 55 height 23
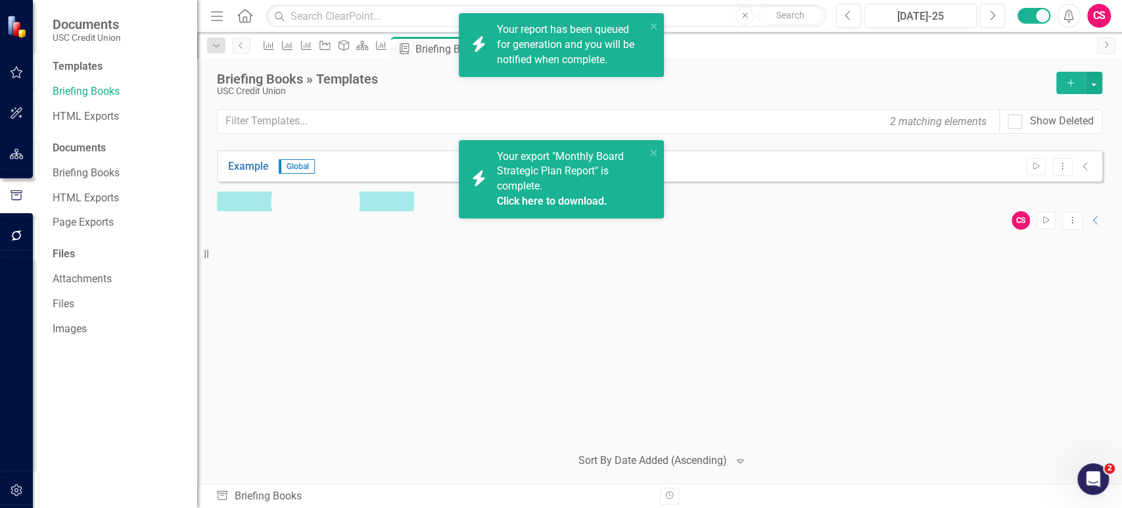
click at [552, 204] on link "Click here to download." at bounding box center [552, 201] width 110 height 12
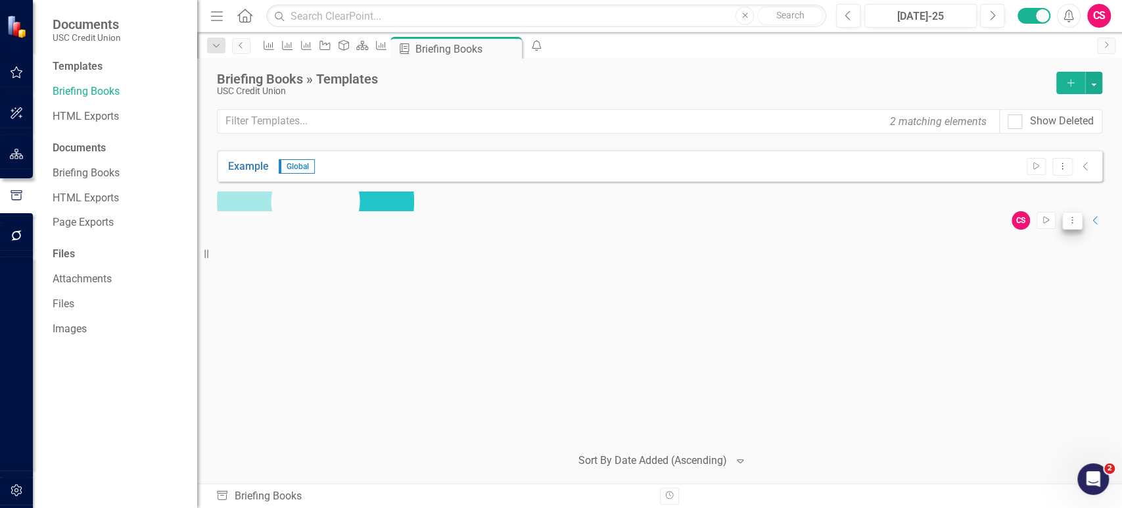
click at [1062, 212] on button "Dropdown Menu" at bounding box center [1072, 221] width 20 height 18
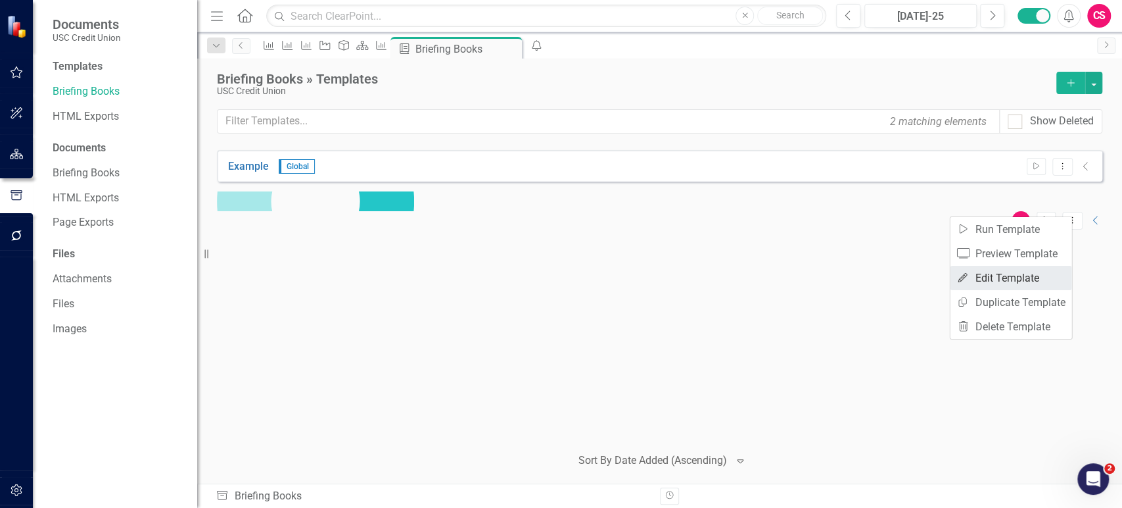
click at [978, 277] on link "Edit Edit Template" at bounding box center [1011, 278] width 122 height 24
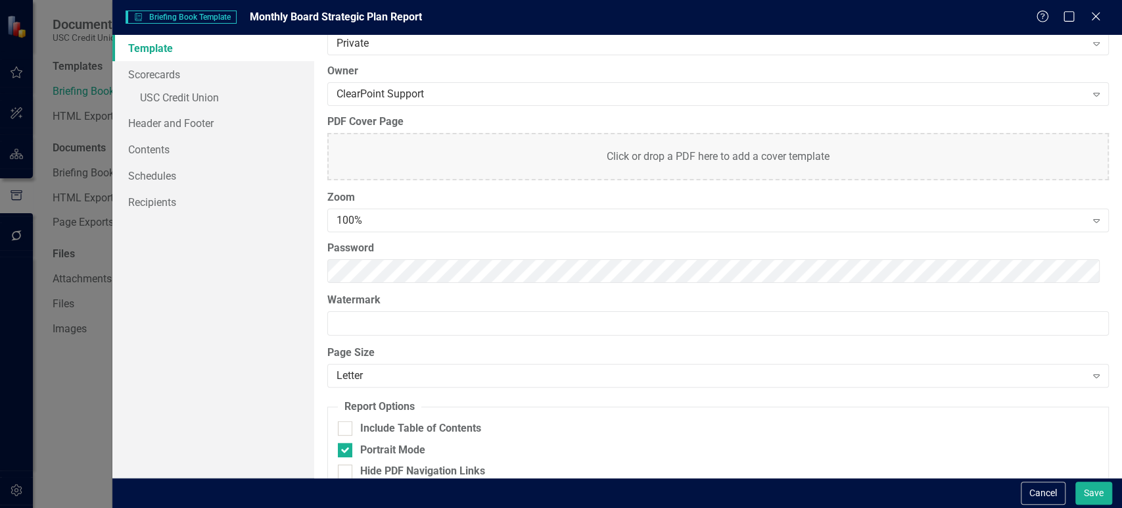
scroll to position [108, 0]
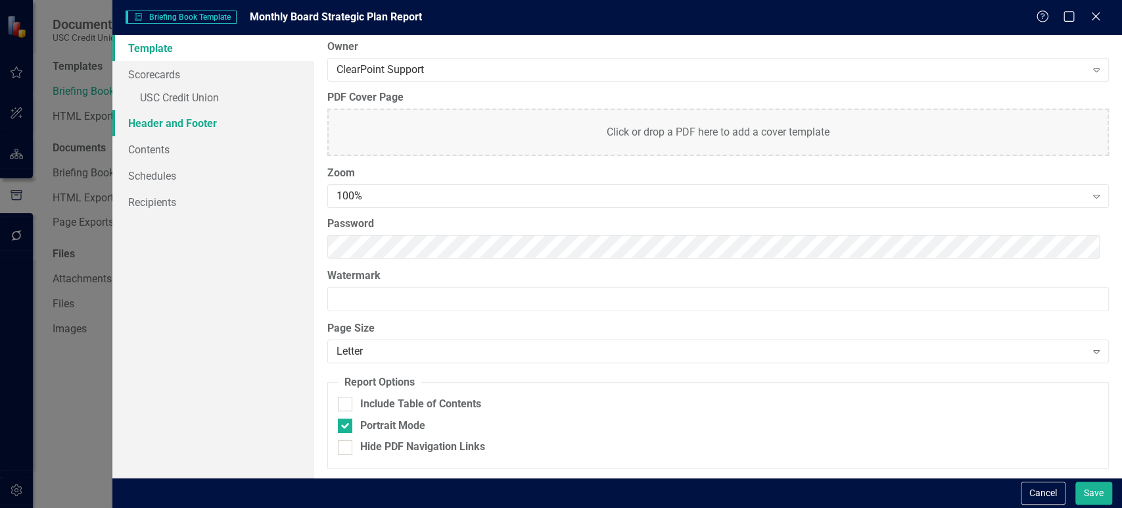
click at [205, 124] on link "Header and Footer" at bounding box center [213, 123] width 202 height 26
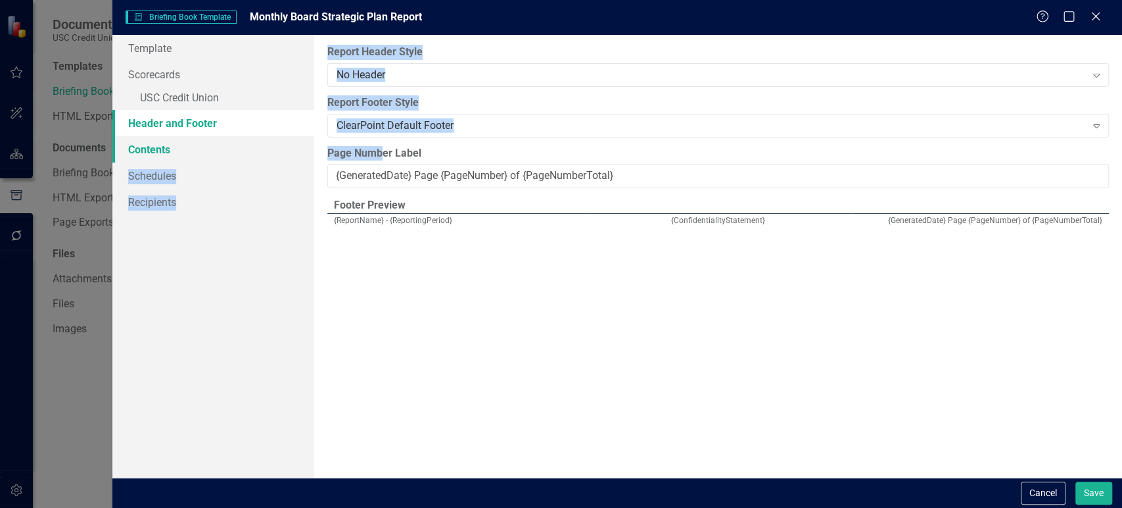
drag, startPoint x: 383, startPoint y: 139, endPoint x: 274, endPoint y: 154, distance: 110.2
click at [274, 154] on div "Template Scorecards » USC Credit Union Header and Footer Contents Schedules Rec…" at bounding box center [617, 256] width 1010 height 442
click at [1051, 492] on button "Cancel" at bounding box center [1043, 492] width 45 height 23
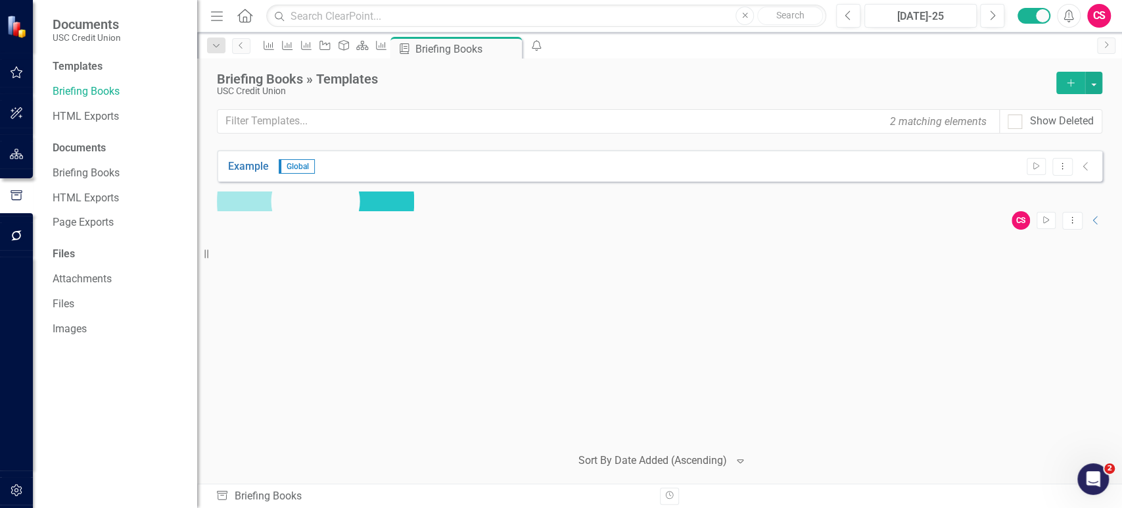
click at [617, 325] on div "Example Global Start Dropdown Menu Collapse Monthly Board Strategic Plan Report…" at bounding box center [660, 292] width 886 height 284
click at [237, 24] on link "Home" at bounding box center [245, 16] width 17 height 20
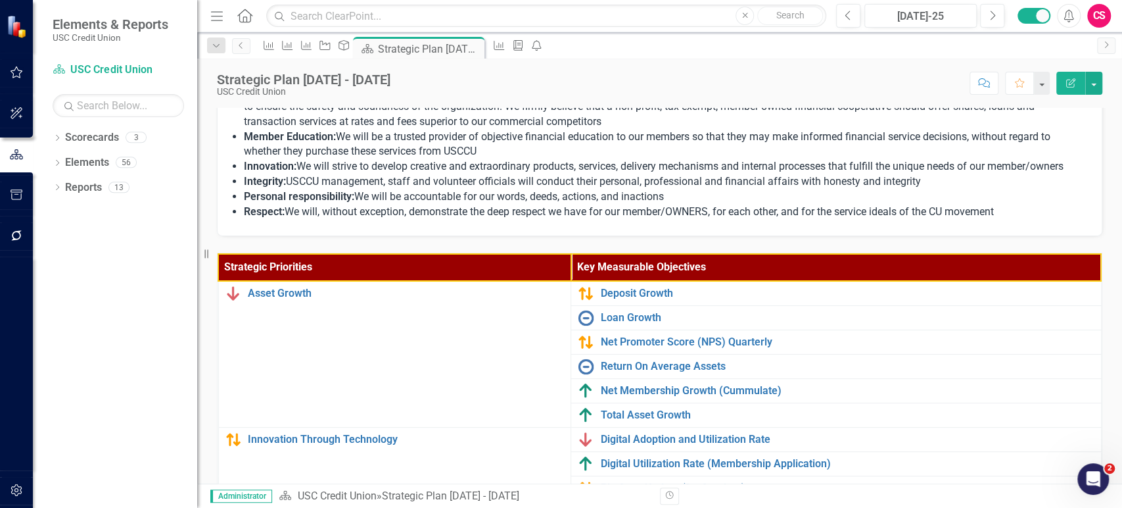
scroll to position [354, 0]
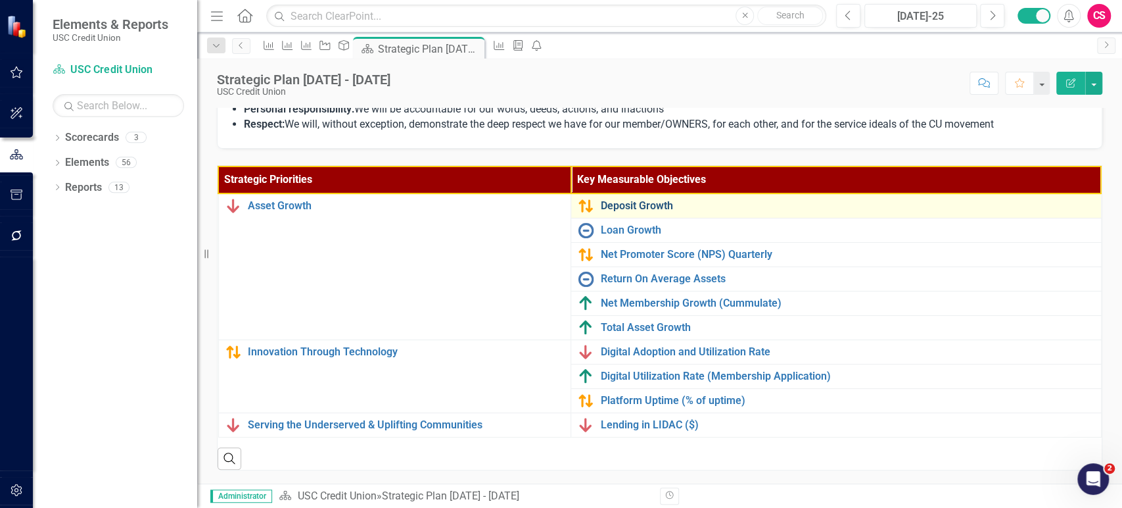
click at [616, 200] on link "Deposit Growth" at bounding box center [847, 206] width 494 height 12
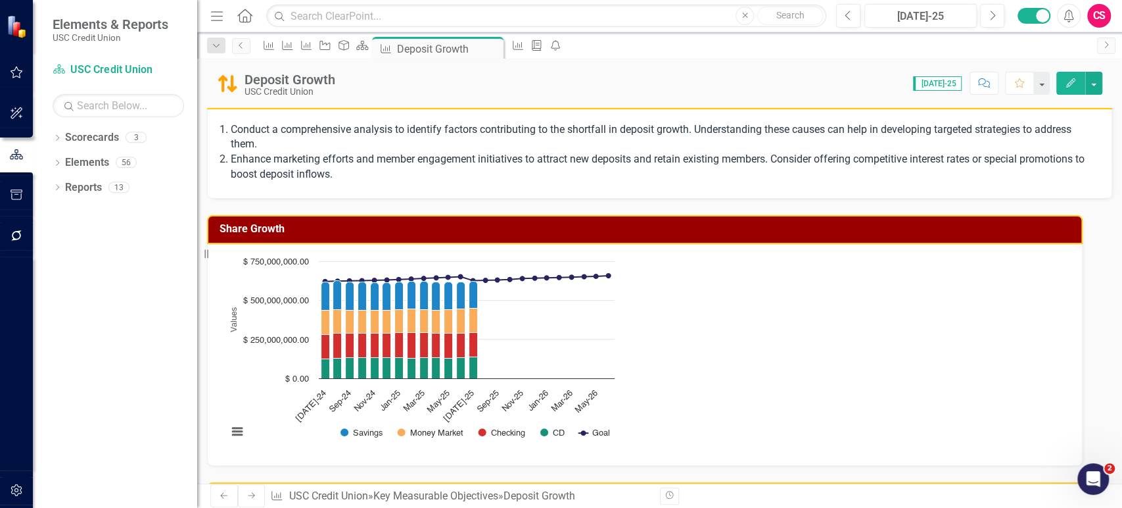
scroll to position [342, 0]
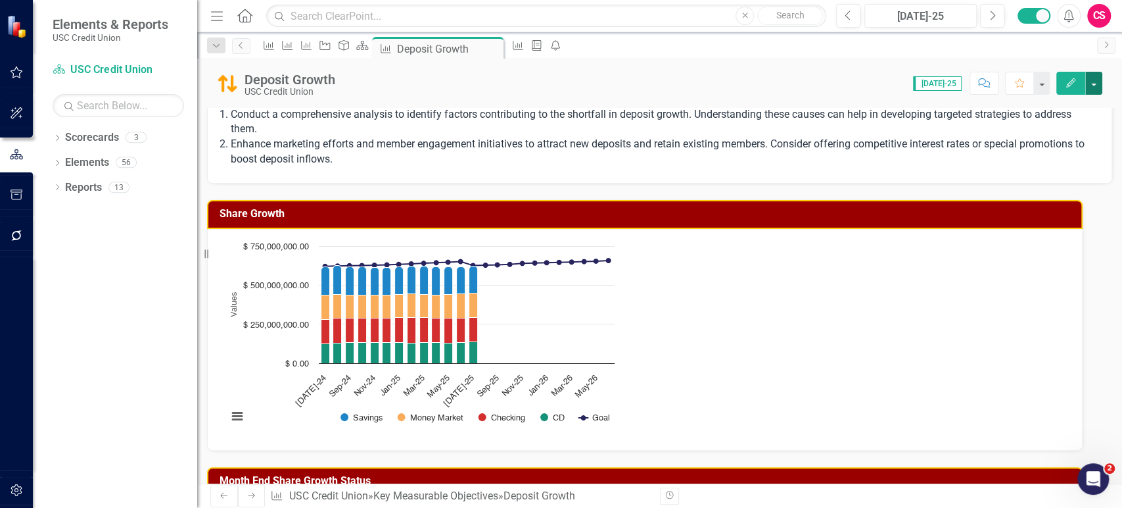
click at [1099, 83] on button "button" at bounding box center [1093, 83] width 17 height 23
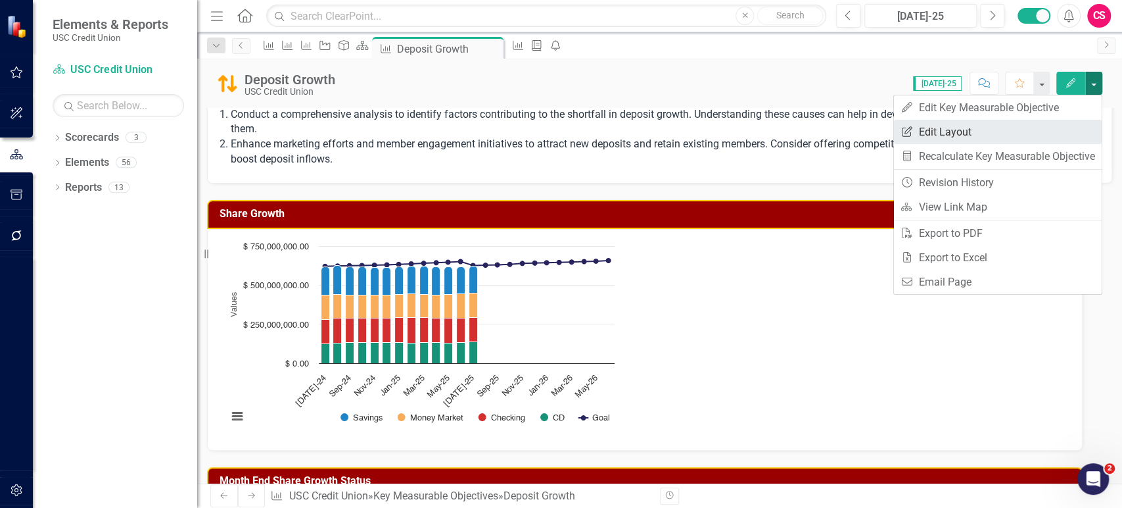
click at [1061, 133] on link "Edit Report Edit Layout" at bounding box center [998, 132] width 208 height 24
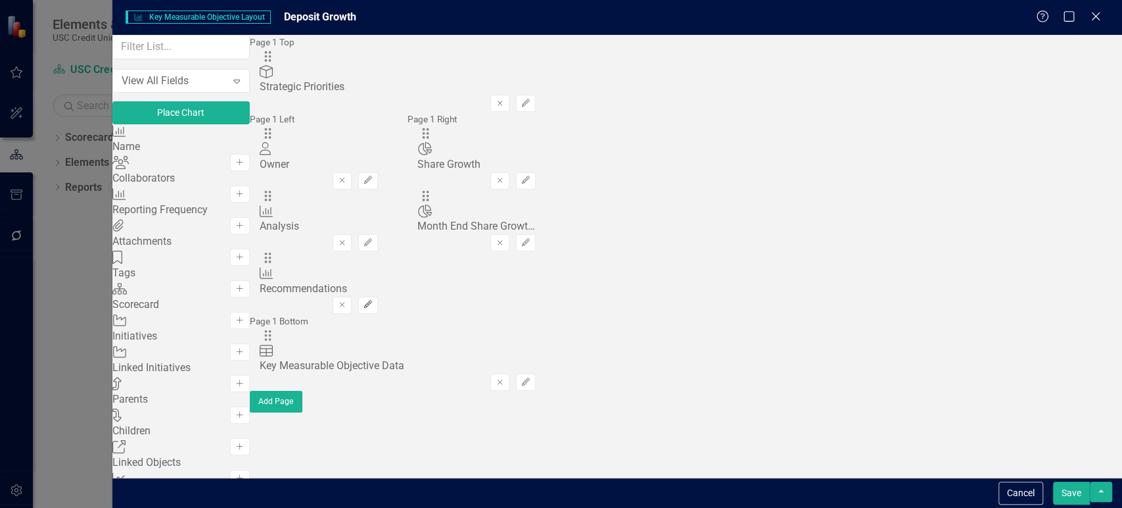
click at [373, 300] on icon "Edit" at bounding box center [368, 304] width 10 height 8
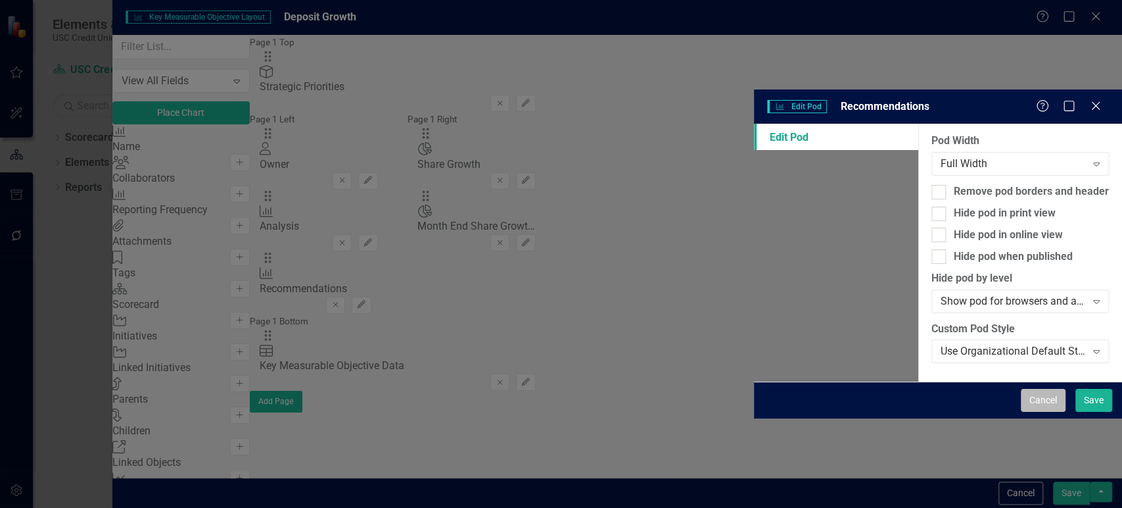
click at [1036, 412] on button "Cancel" at bounding box center [1043, 400] width 45 height 23
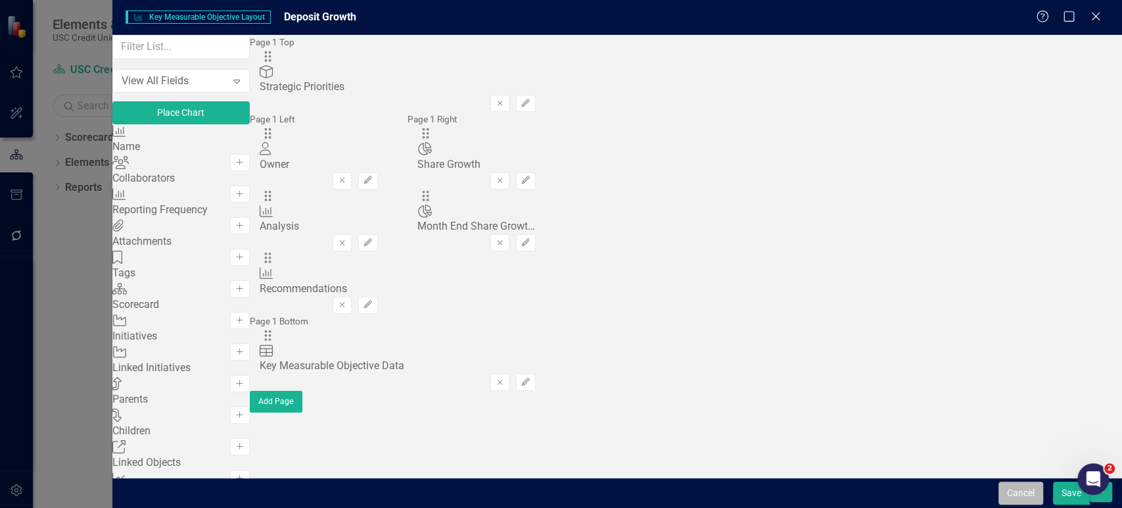
click at [1043, 492] on button "Cancel" at bounding box center [1021, 492] width 45 height 23
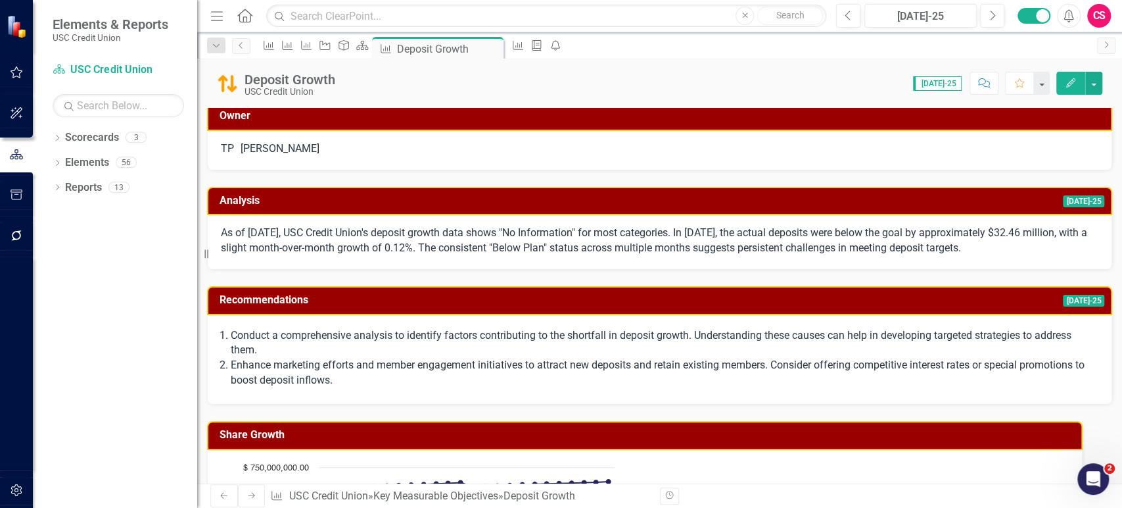
scroll to position [0, 0]
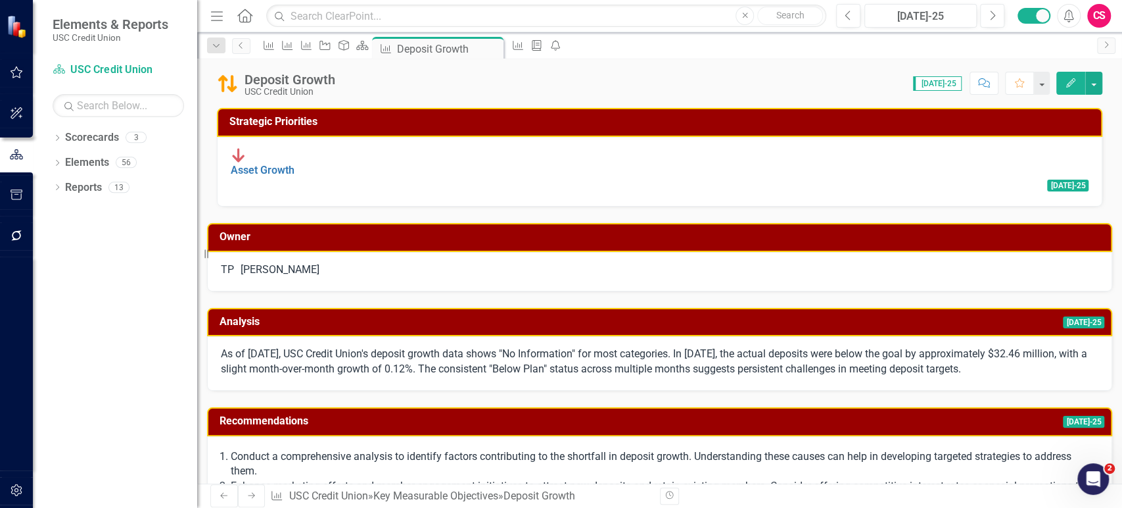
click at [17, 245] on button "button" at bounding box center [17, 236] width 30 height 28
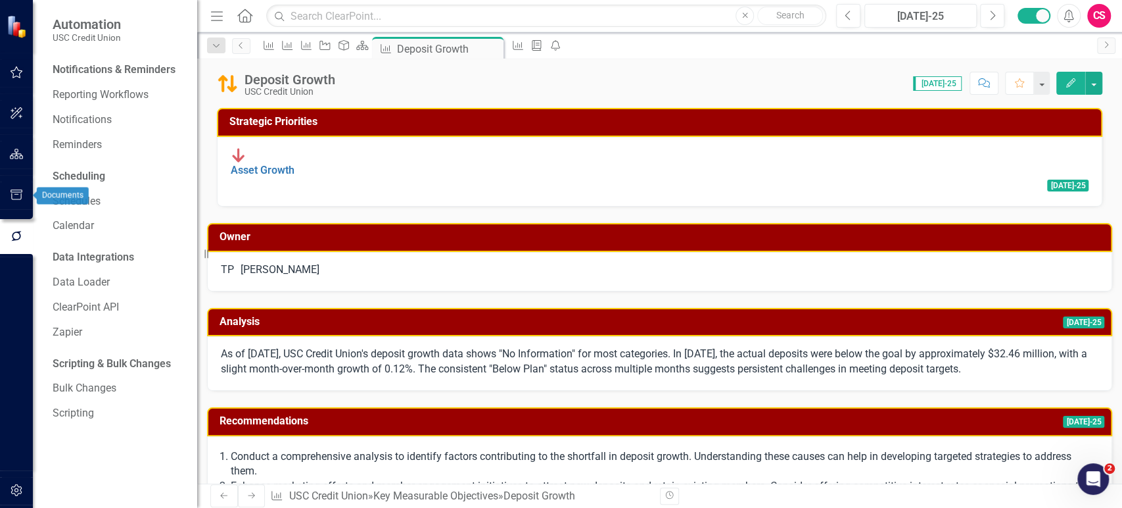
click at [16, 195] on icon "button" at bounding box center [17, 194] width 14 height 11
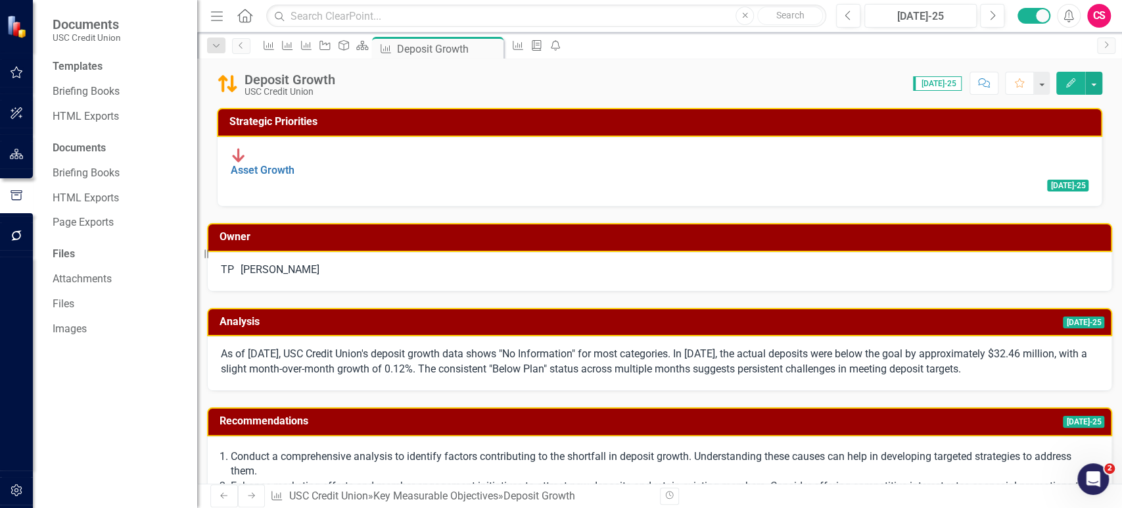
click at [92, 84] on div "Templates Briefing Books HTML Exports Documents Briefing Books HTML Exports Pag…" at bounding box center [115, 283] width 164 height 448
click at [93, 93] on link "Briefing Books" at bounding box center [118, 91] width 131 height 15
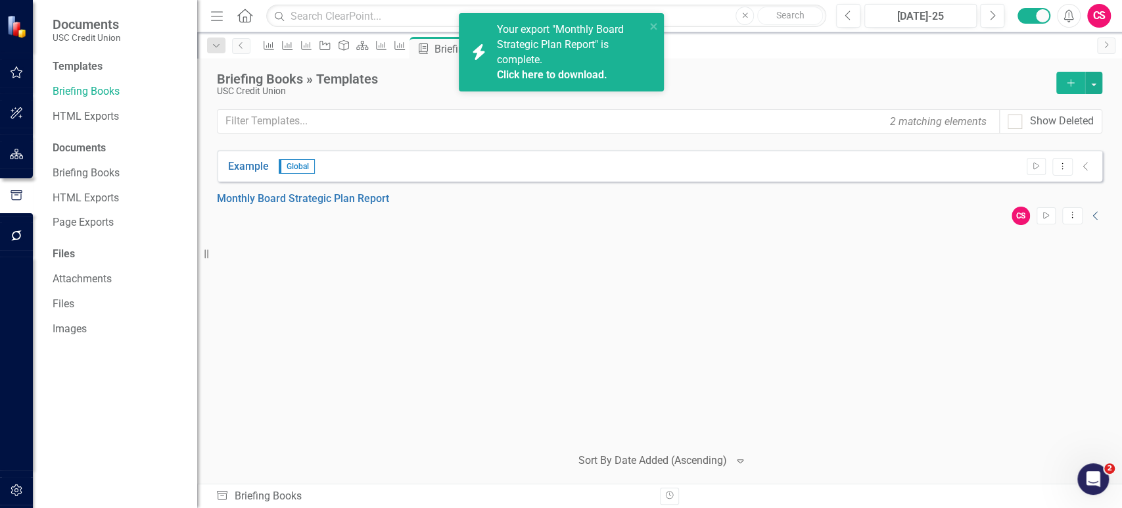
click at [1089, 210] on icon "Collapse" at bounding box center [1095, 215] width 13 height 11
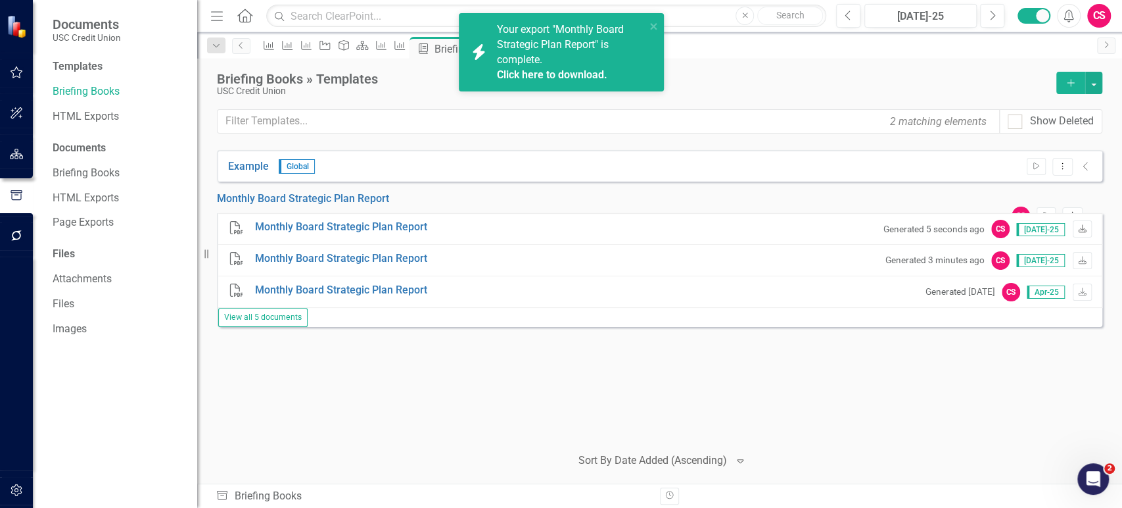
click at [1076, 237] on link "Download" at bounding box center [1082, 228] width 19 height 17
click at [653, 25] on icon "close" at bounding box center [654, 26] width 9 height 11
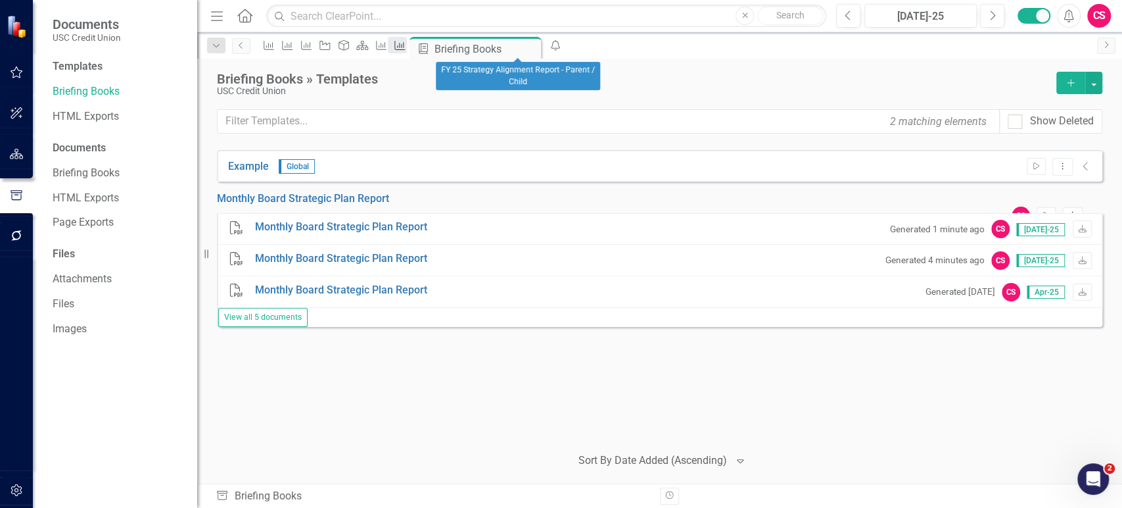
click at [406, 46] on icon "Key Measurable Objective" at bounding box center [399, 45] width 13 height 11
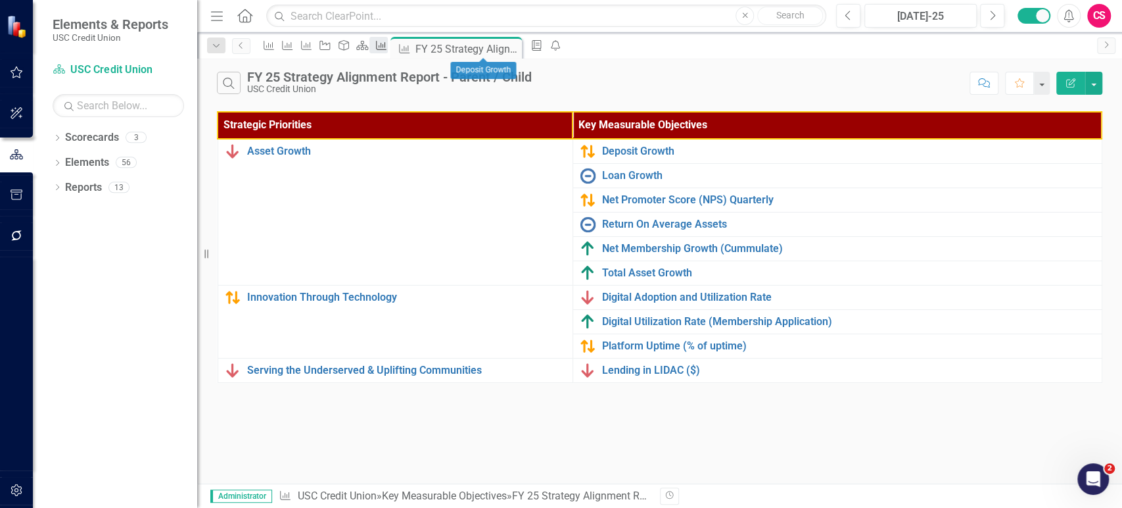
click at [388, 43] on icon "Key Measurable Objective" at bounding box center [381, 45] width 13 height 11
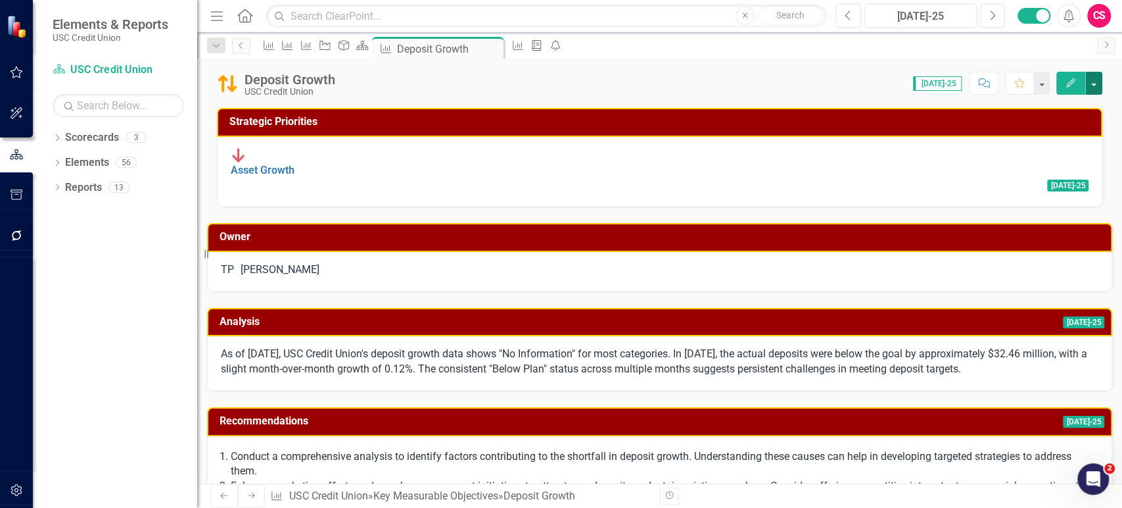
click at [1089, 82] on button "button" at bounding box center [1093, 83] width 17 height 23
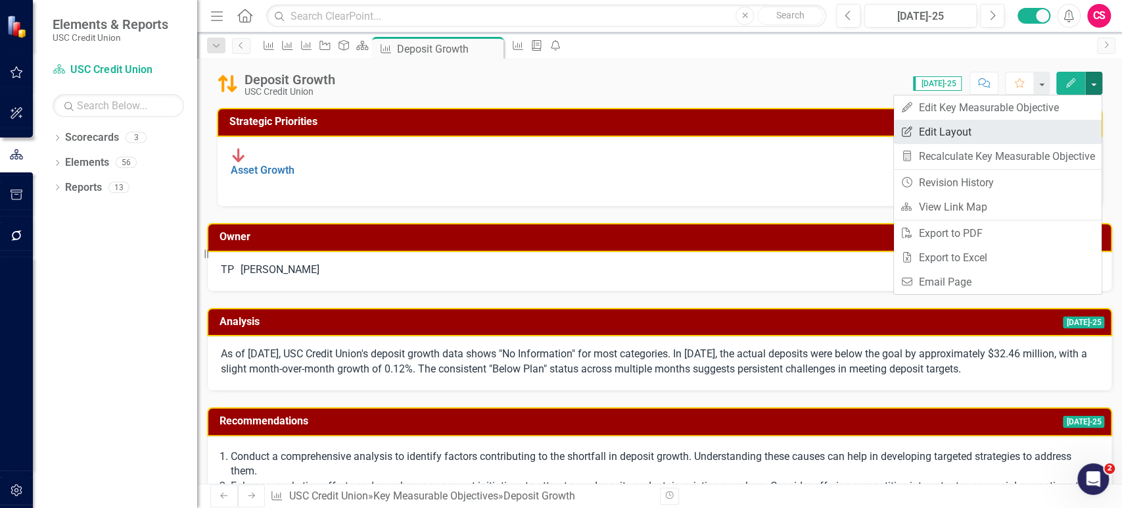
click at [949, 133] on link "Edit Report Edit Layout" at bounding box center [998, 132] width 208 height 24
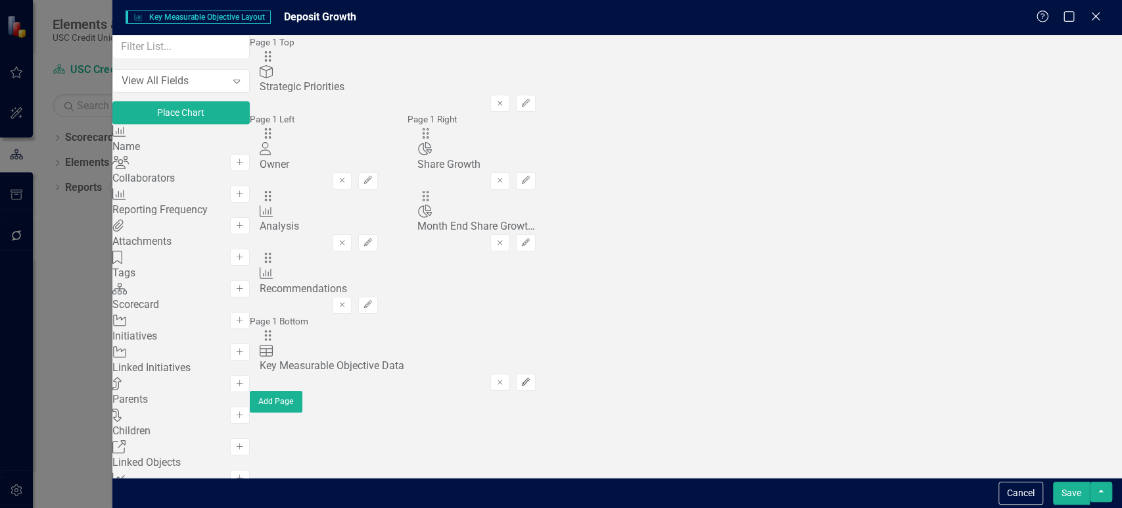
click at [531, 378] on icon "Edit" at bounding box center [526, 382] width 10 height 8
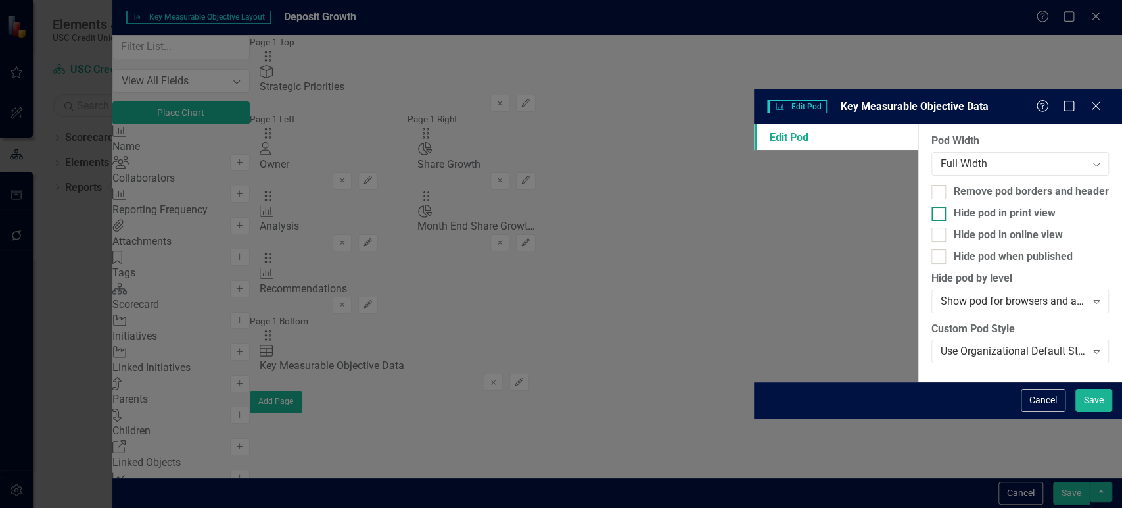
click at [954, 206] on div "Hide pod in print view" at bounding box center [1005, 213] width 102 height 15
click at [932, 206] on input "Hide pod in print view" at bounding box center [936, 210] width 9 height 9
checkbox input "true"
click at [1091, 412] on button "Save" at bounding box center [1094, 400] width 37 height 23
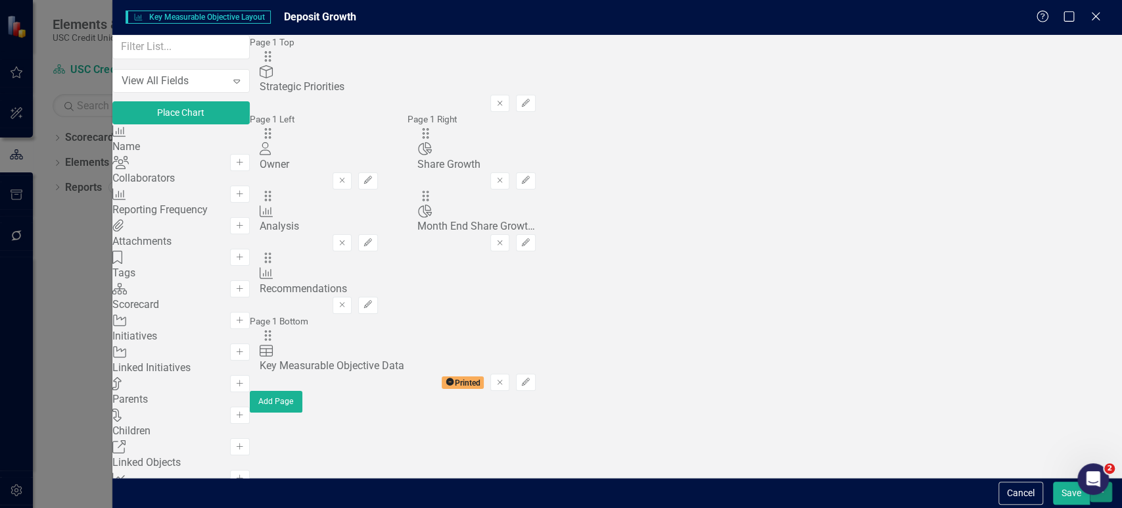
click at [1110, 496] on button "button" at bounding box center [1101, 491] width 22 height 20
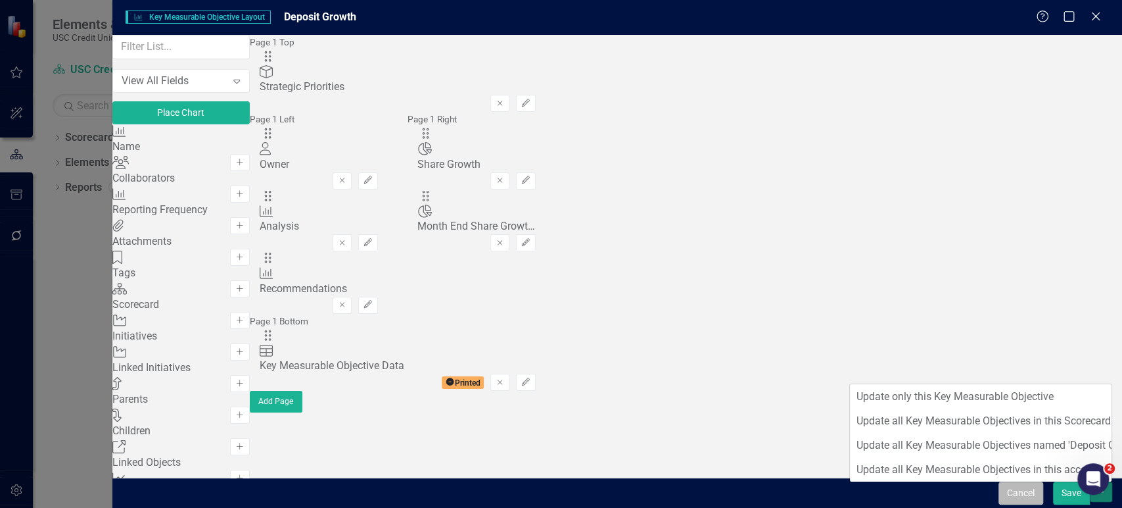
click at [1033, 498] on button "Cancel" at bounding box center [1021, 492] width 45 height 23
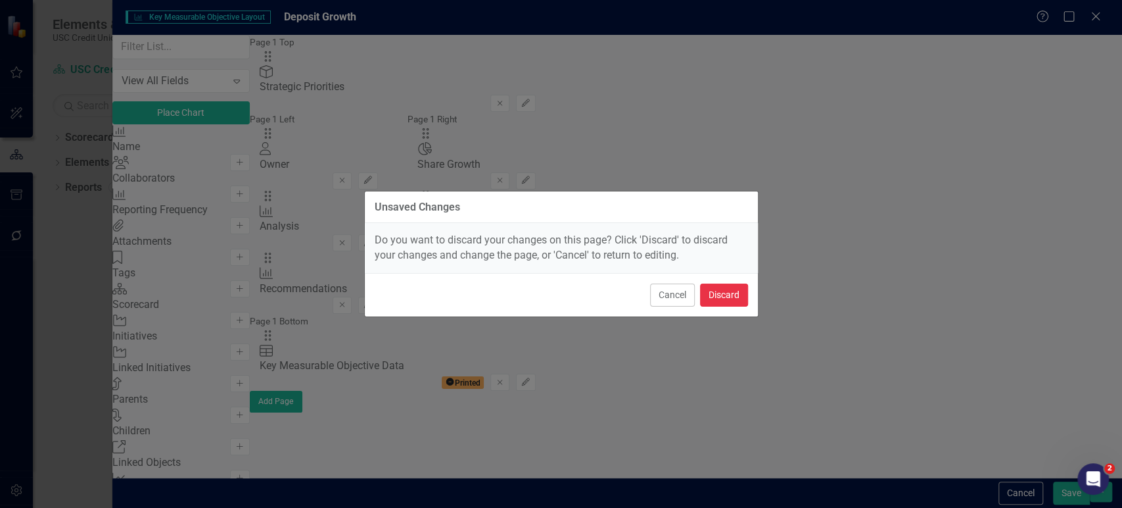
click at [726, 295] on button "Discard" at bounding box center [724, 294] width 48 height 23
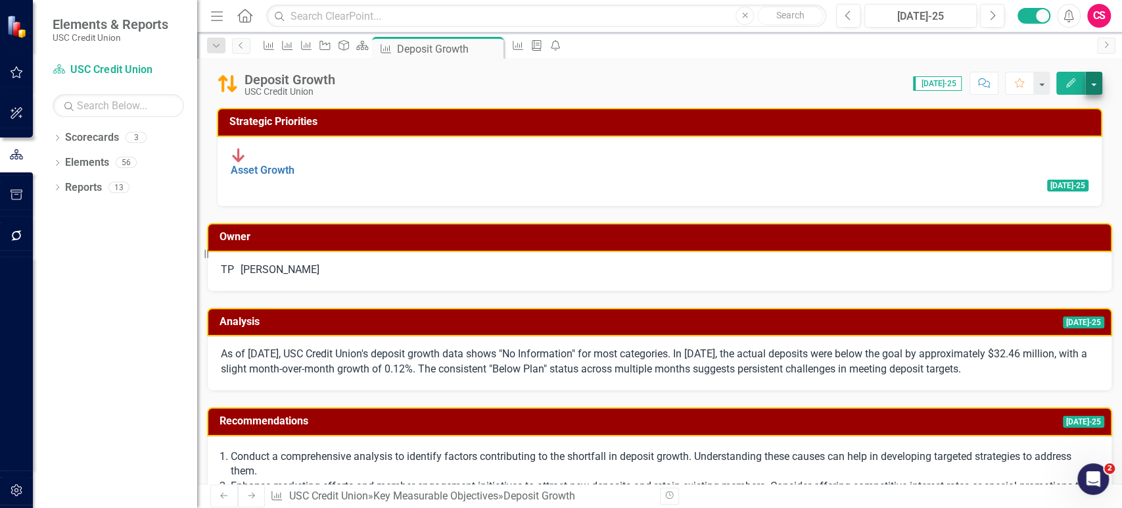
drag, startPoint x: 1104, startPoint y: 82, endPoint x: 1094, endPoint y: 86, distance: 10.9
click at [1103, 82] on div "Deposit Growth USC Credit Union Score: 0.00 [DATE]-25 Completed Comment Favorit…" at bounding box center [659, 78] width 925 height 39
click at [1091, 87] on button "button" at bounding box center [1093, 83] width 17 height 23
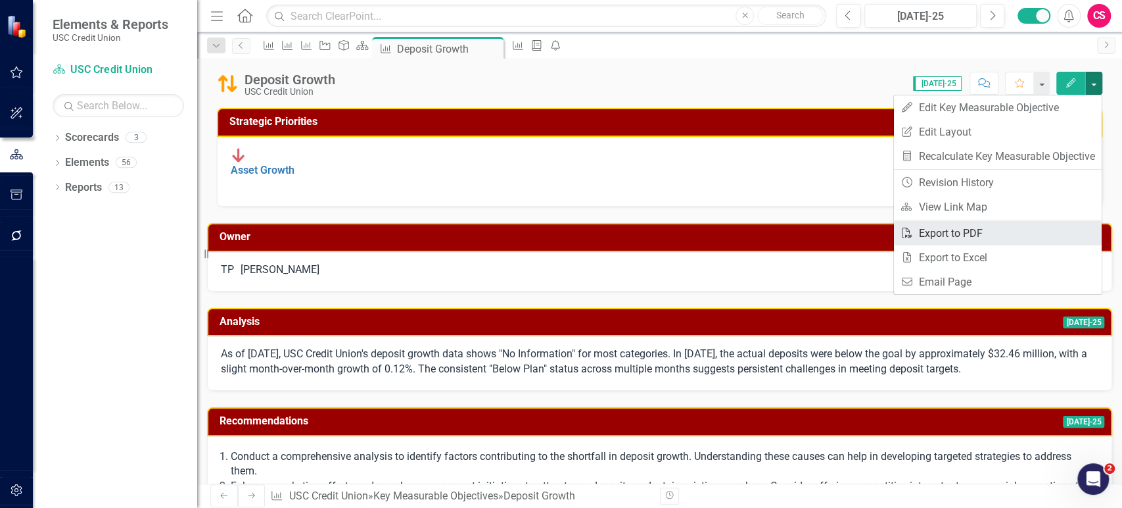
click at [978, 232] on link "PDF Export to PDF" at bounding box center [998, 233] width 208 height 24
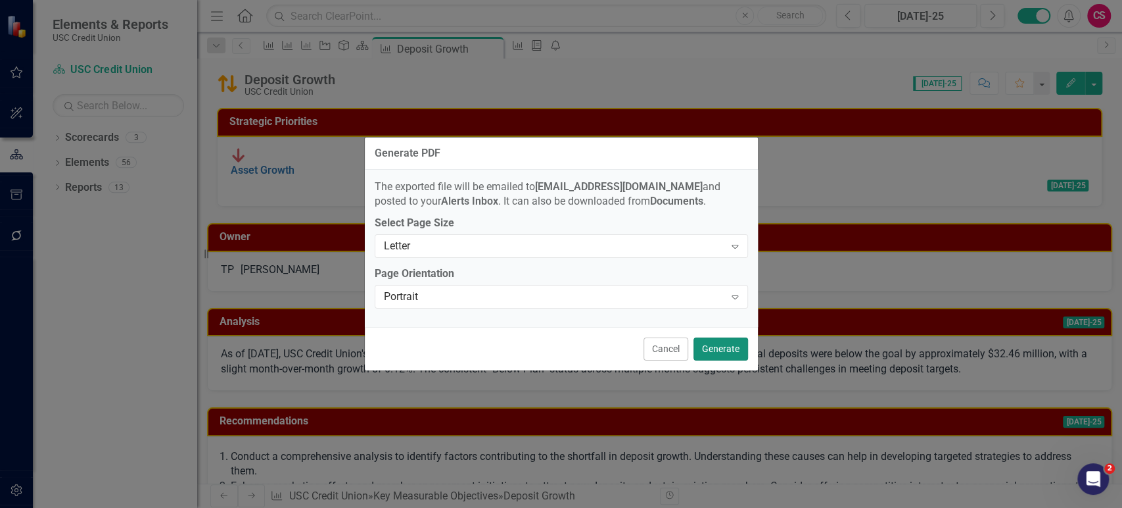
click at [732, 349] on button "Generate" at bounding box center [721, 348] width 55 height 23
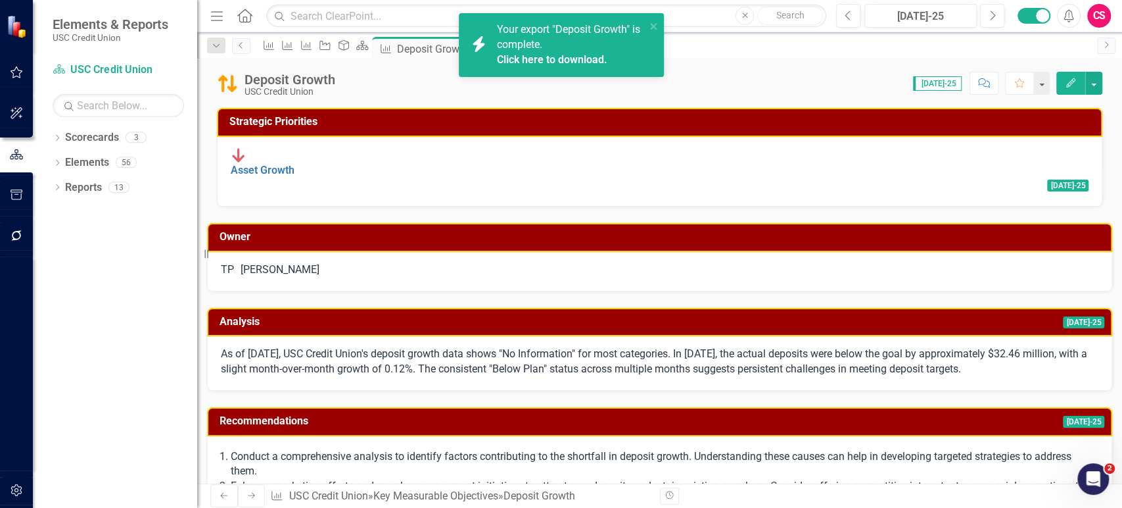
click at [571, 57] on link "Click here to download." at bounding box center [552, 59] width 110 height 12
